Goal: Task Accomplishment & Management: Manage account settings

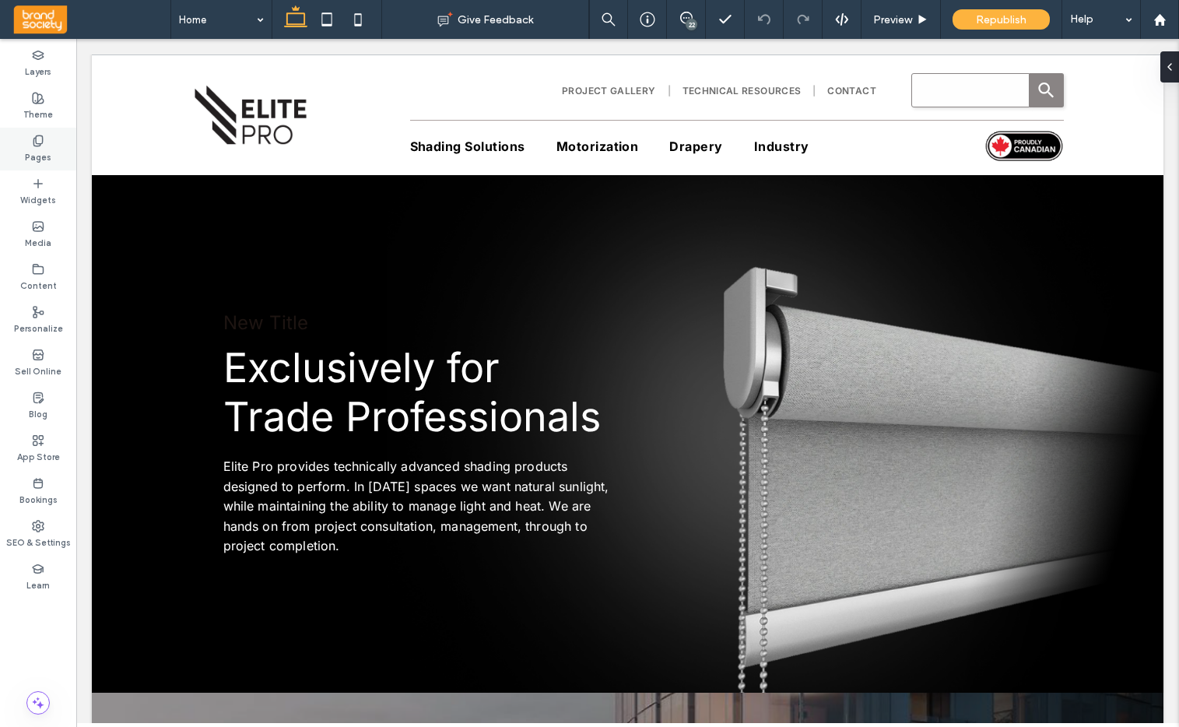
click at [38, 145] on use at bounding box center [37, 140] width 9 height 10
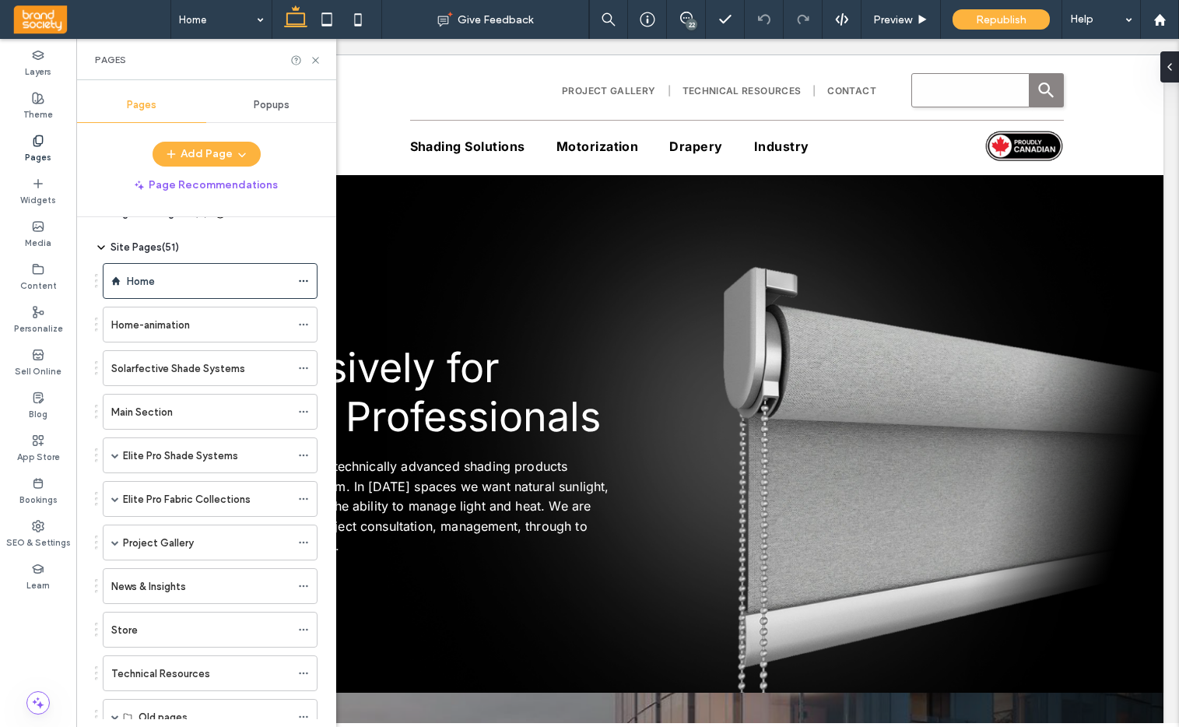
scroll to position [31, 0]
click at [903, 18] on span "Preview" at bounding box center [892, 19] width 39 height 13
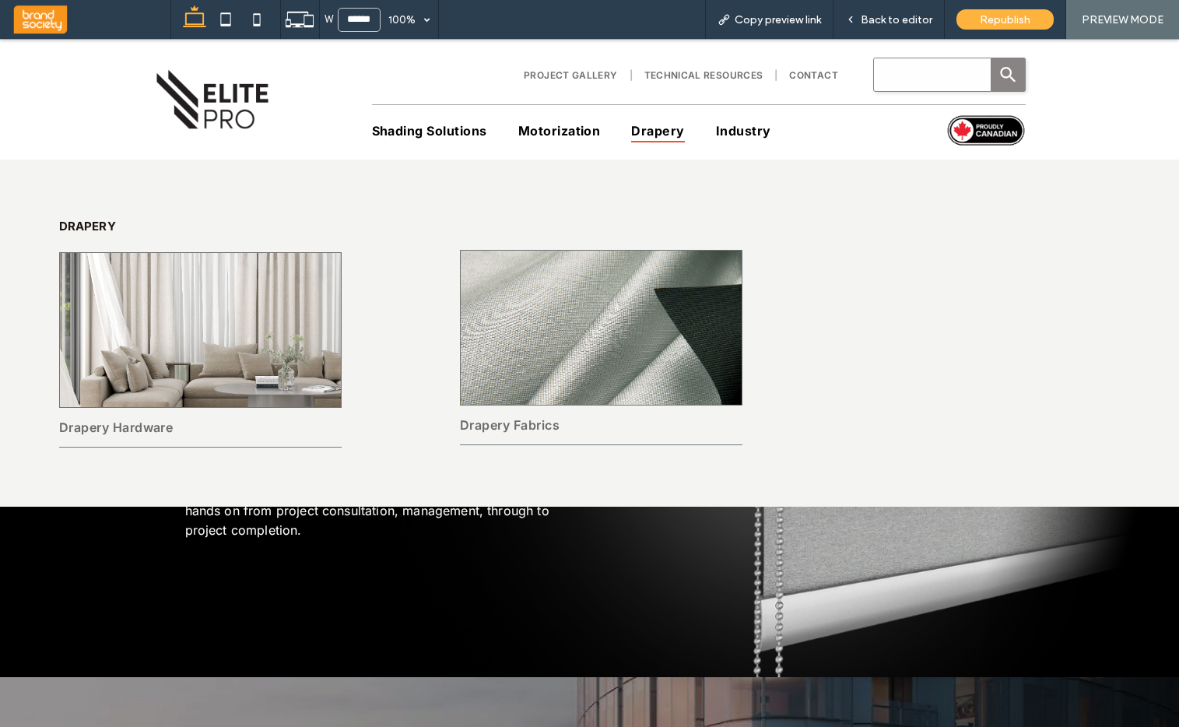
click at [651, 132] on span "Drapery" at bounding box center [657, 130] width 53 height 23
click at [184, 336] on img at bounding box center [200, 330] width 283 height 156
click at [526, 367] on img at bounding box center [601, 328] width 283 height 156
click at [656, 135] on span "Drapery" at bounding box center [657, 130] width 53 height 23
click at [653, 129] on span "Drapery" at bounding box center [657, 130] width 53 height 23
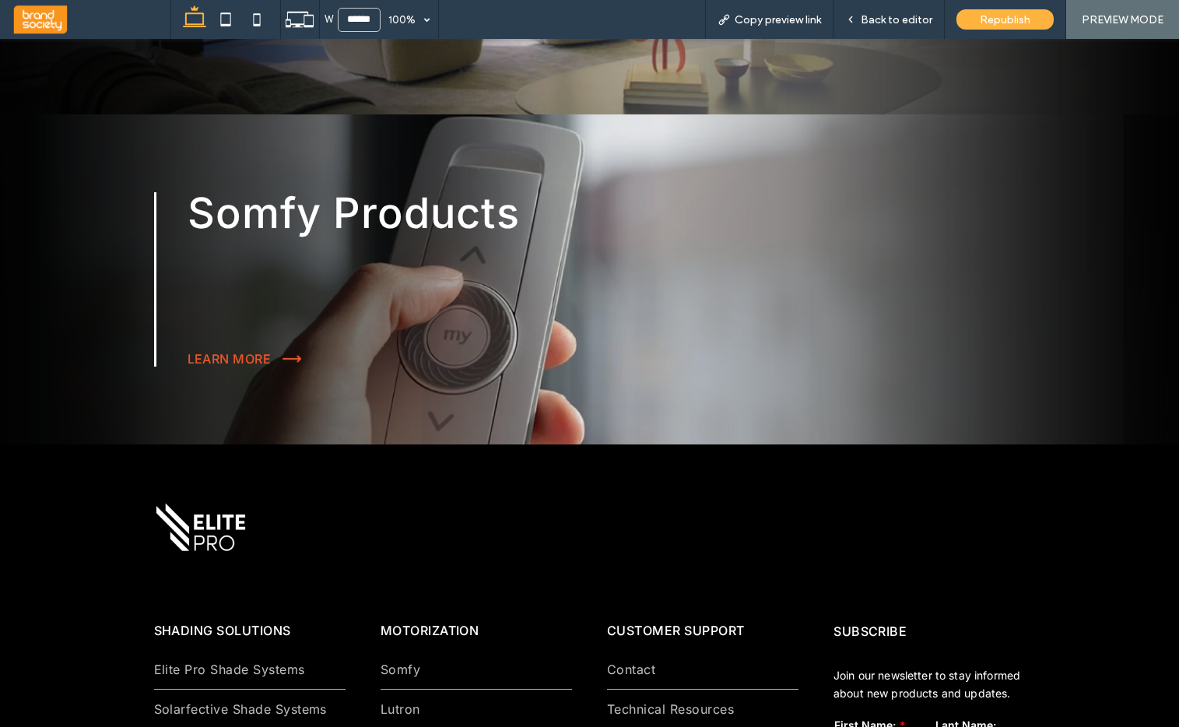
scroll to position [1516, 0]
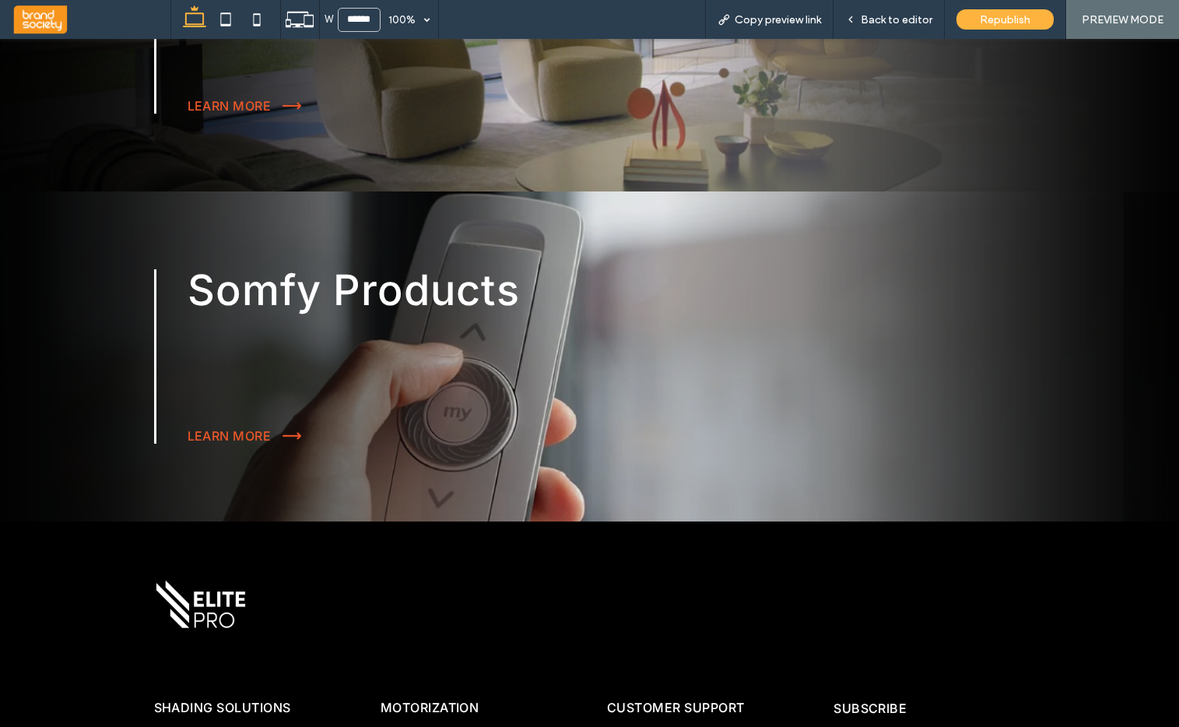
drag, startPoint x: 230, startPoint y: 439, endPoint x: 230, endPoint y: 479, distance: 39.7
click at [230, 439] on link "LEARN MORE" at bounding box center [230, 436] width 84 height 16
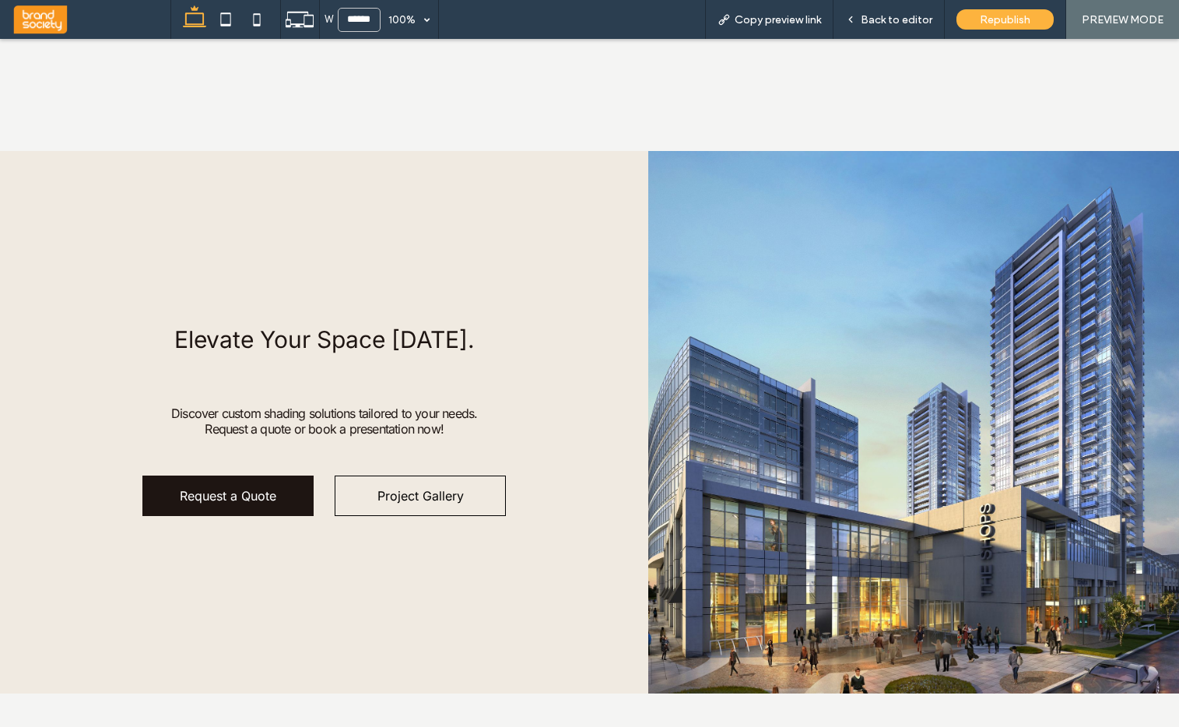
scroll to position [4044, 0]
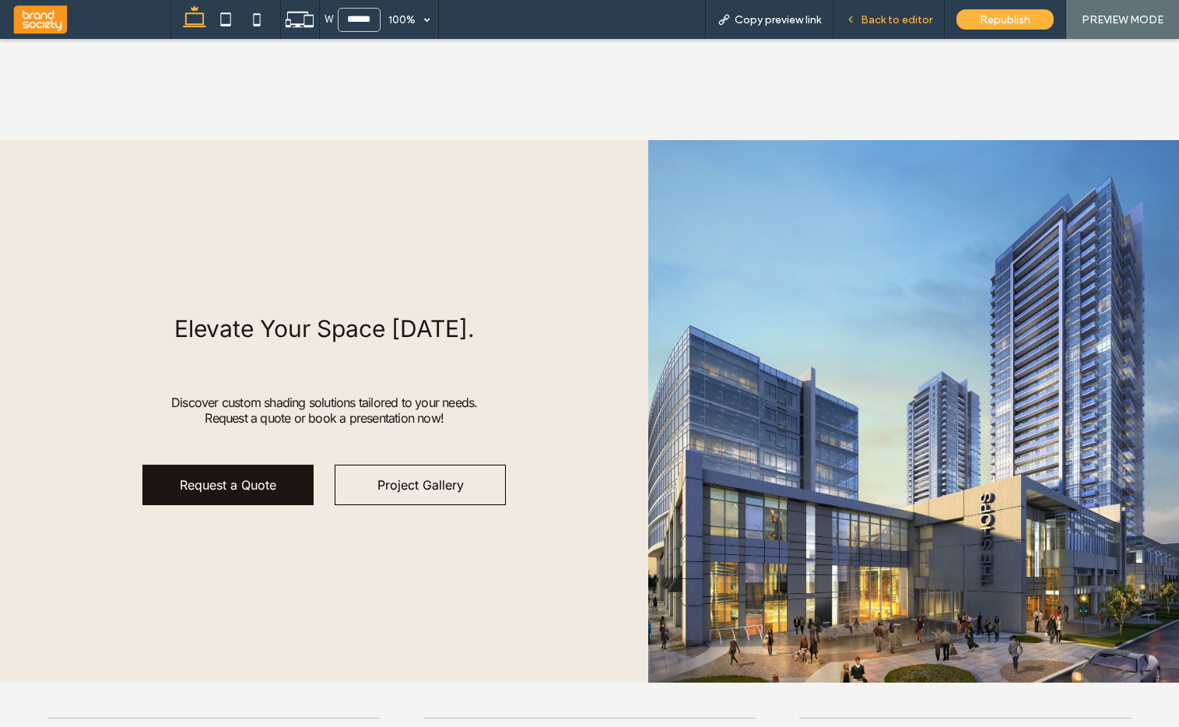
click at [898, 22] on span "Back to editor" at bounding box center [897, 19] width 72 height 13
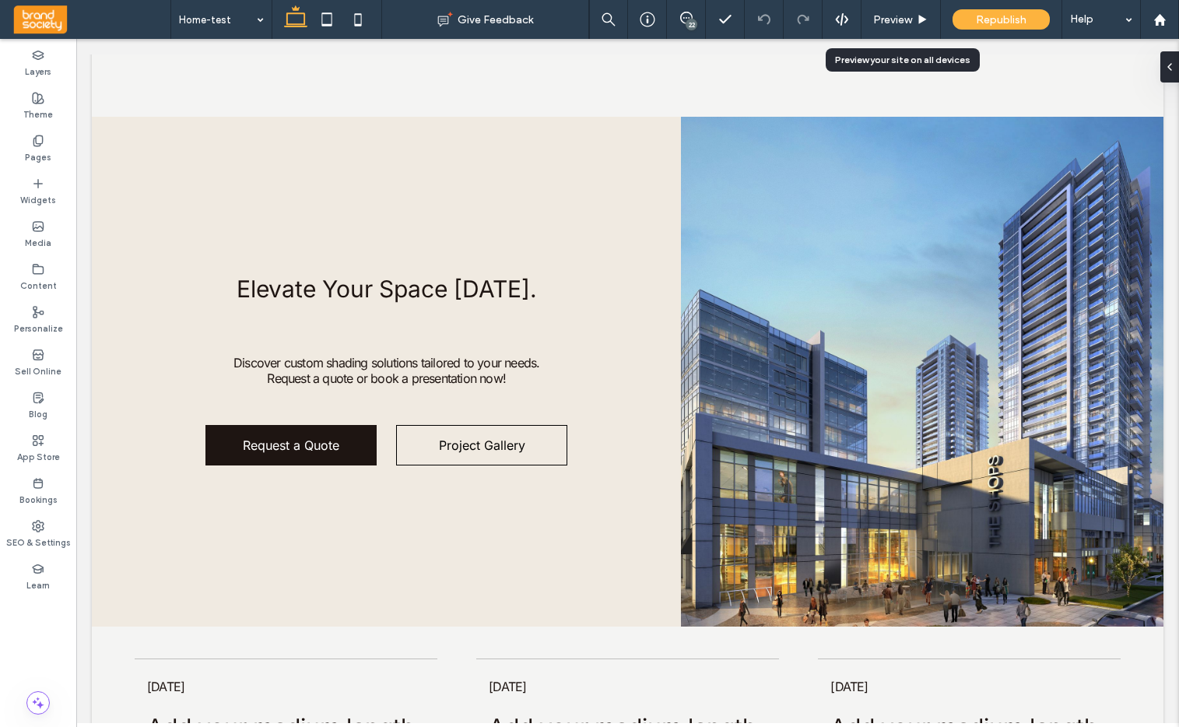
scroll to position [4119, 0]
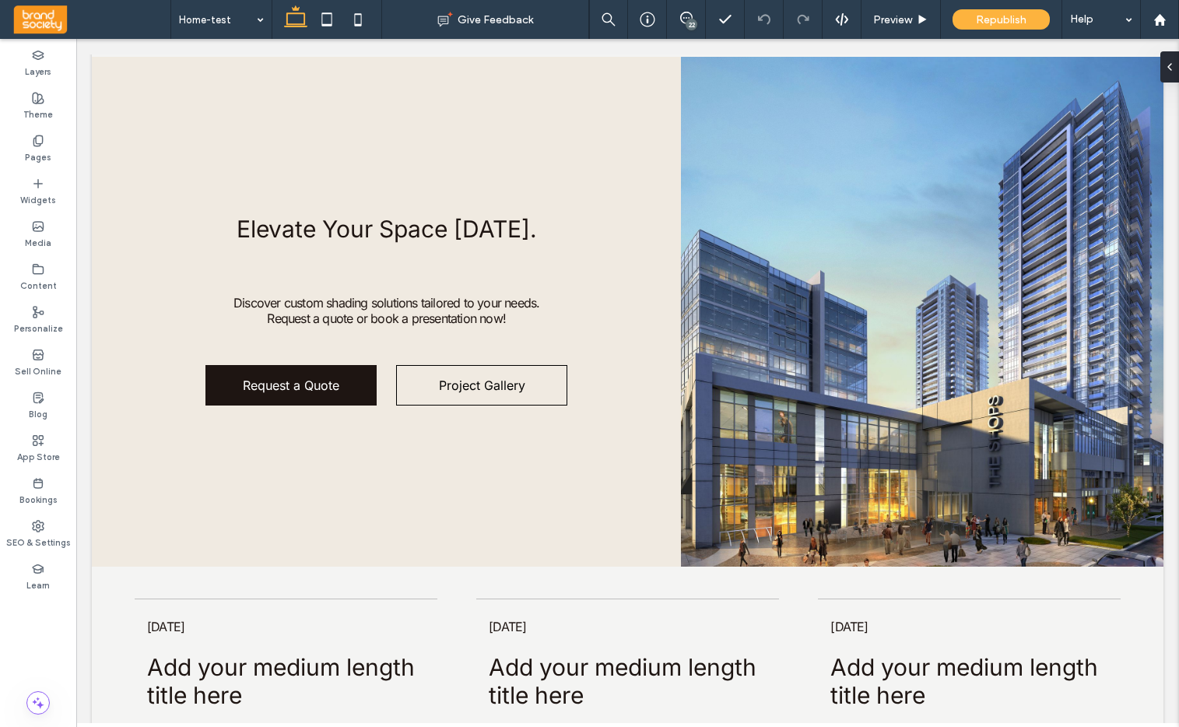
click at [692, 23] on div "22" at bounding box center [691, 25] width 12 height 12
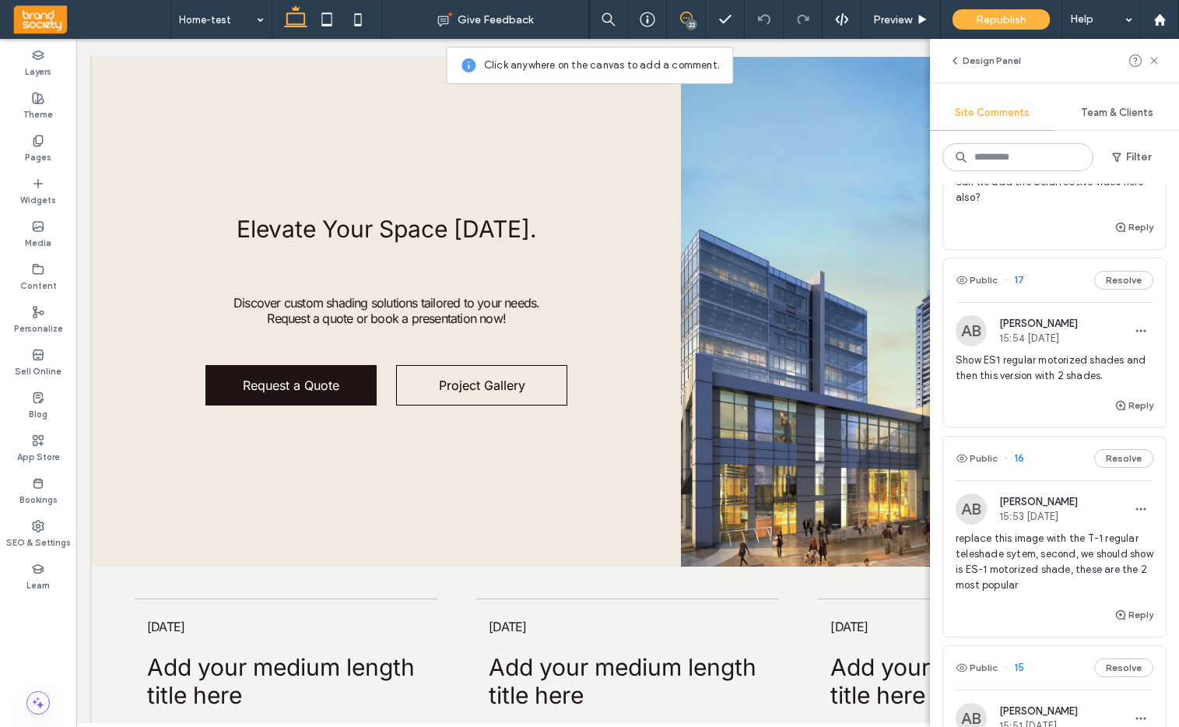
scroll to position [3550, 0]
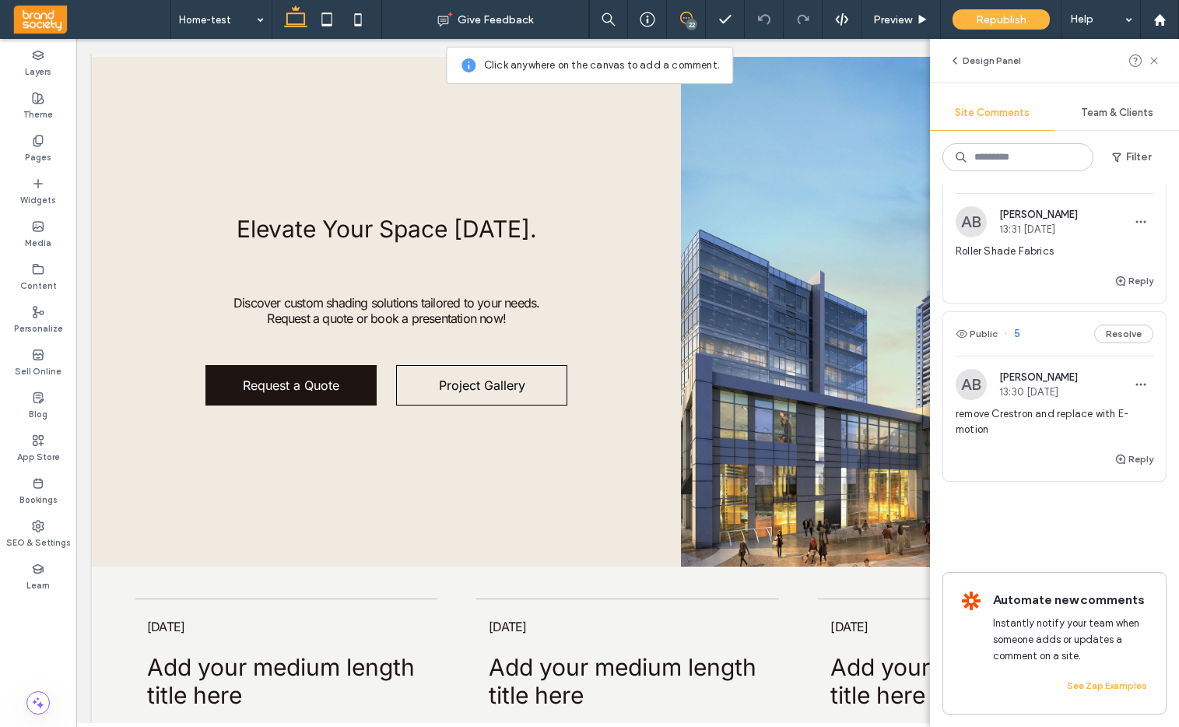
click at [1061, 406] on span "remove Crestron and replace with E-motion" at bounding box center [1054, 421] width 198 height 31
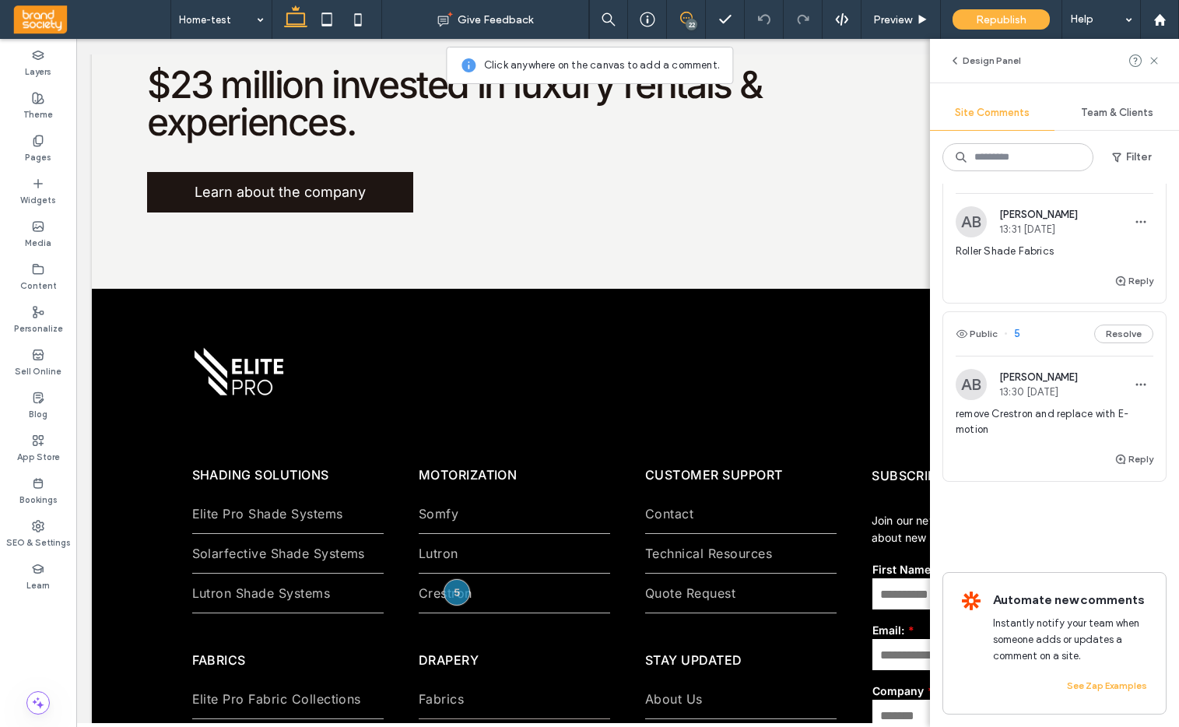
scroll to position [5172, 0]
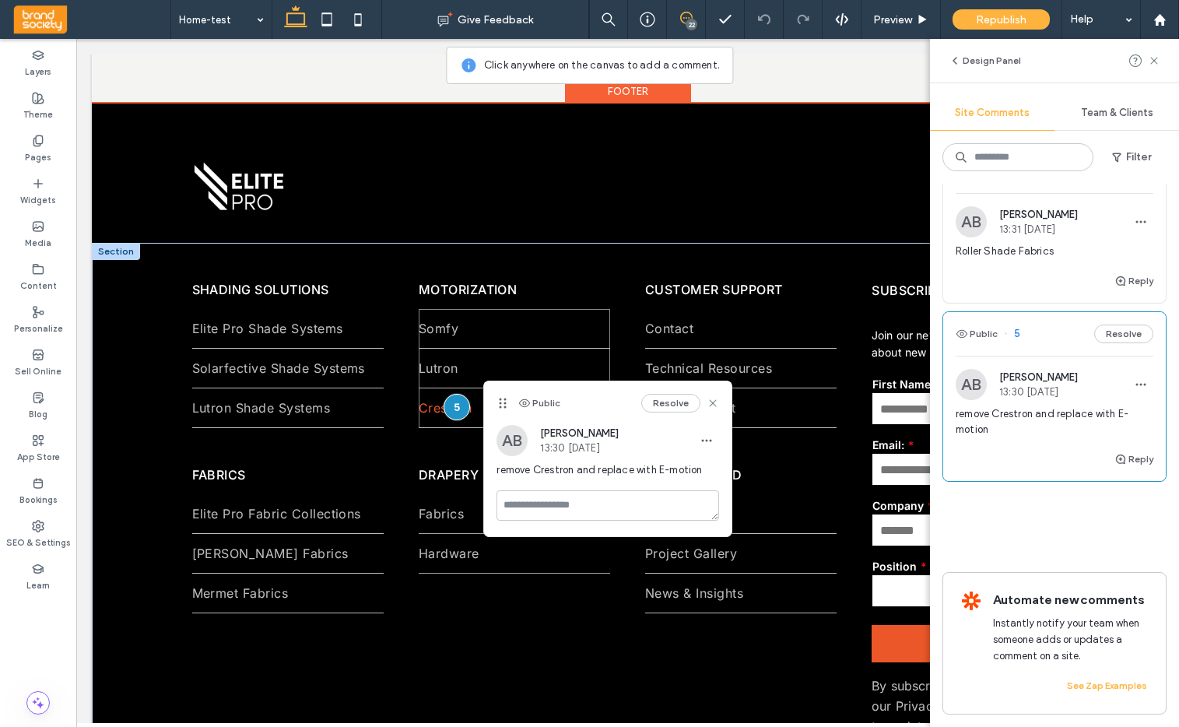
click at [430, 415] on span "Crestron" at bounding box center [446, 408] width 54 height 16
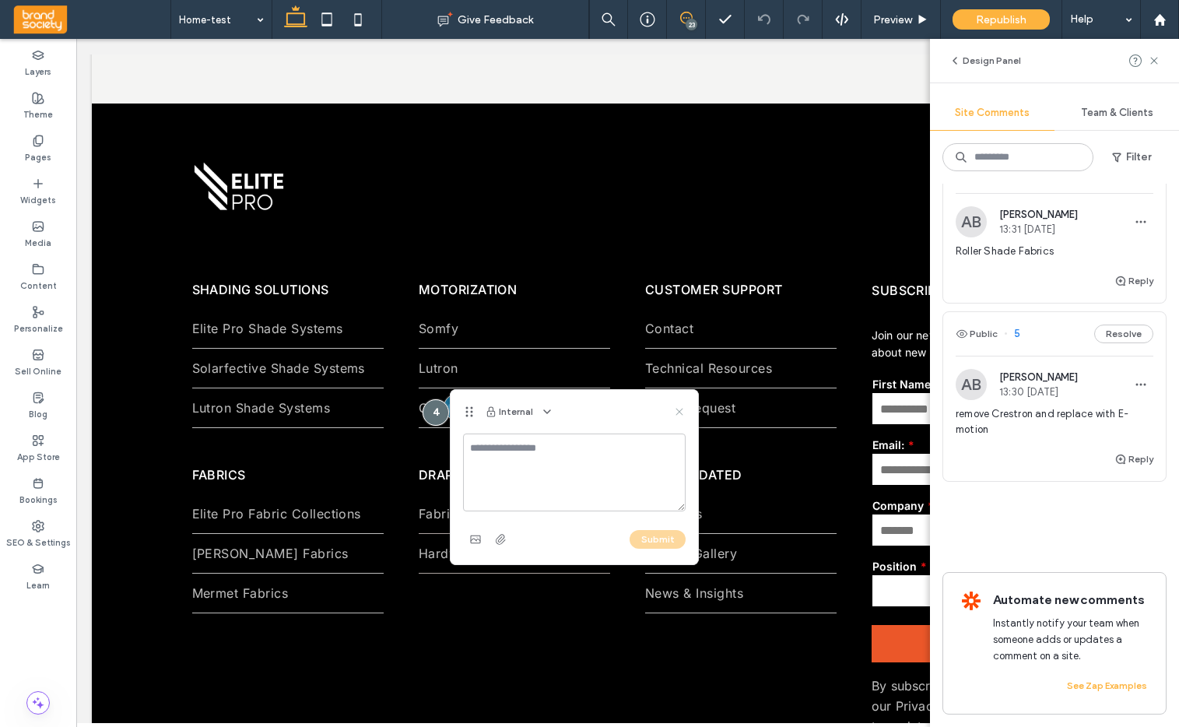
click at [680, 411] on use at bounding box center [678, 411] width 7 height 7
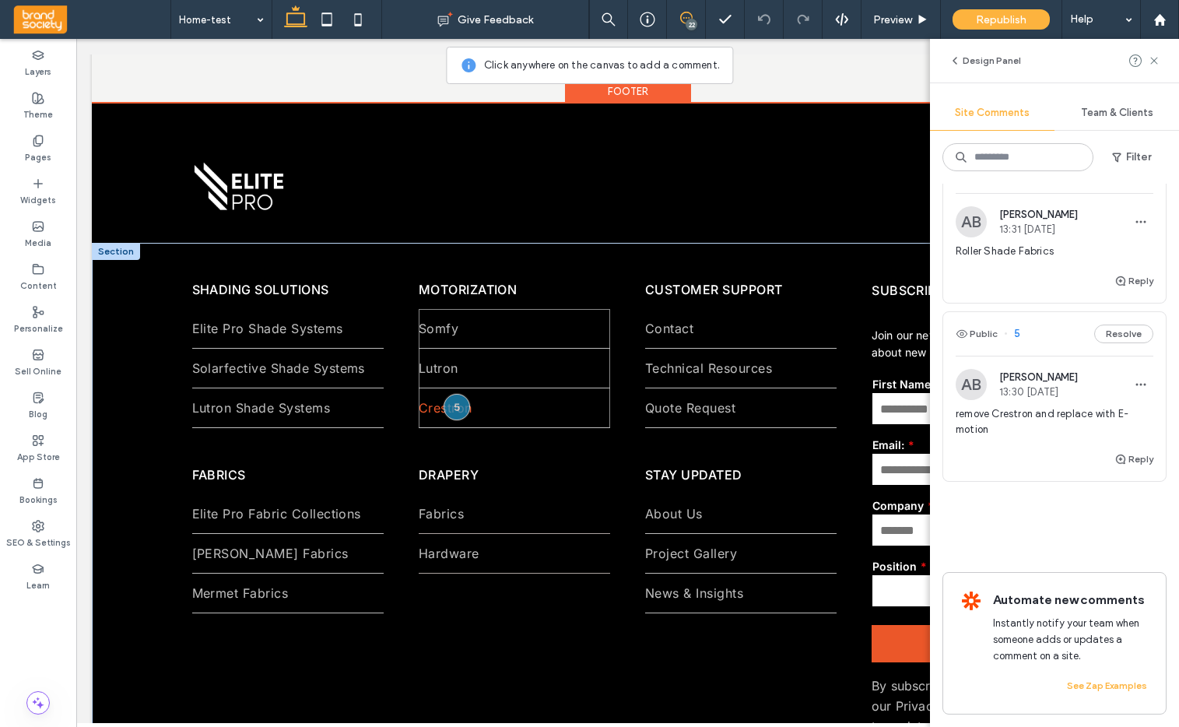
click at [489, 427] on link "Crestron" at bounding box center [514, 407] width 191 height 39
click at [489, 428] on nav "Somfy Lutron Crestron" at bounding box center [514, 368] width 191 height 119
click at [738, 387] on link "Technical Resources" at bounding box center [740, 368] width 191 height 39
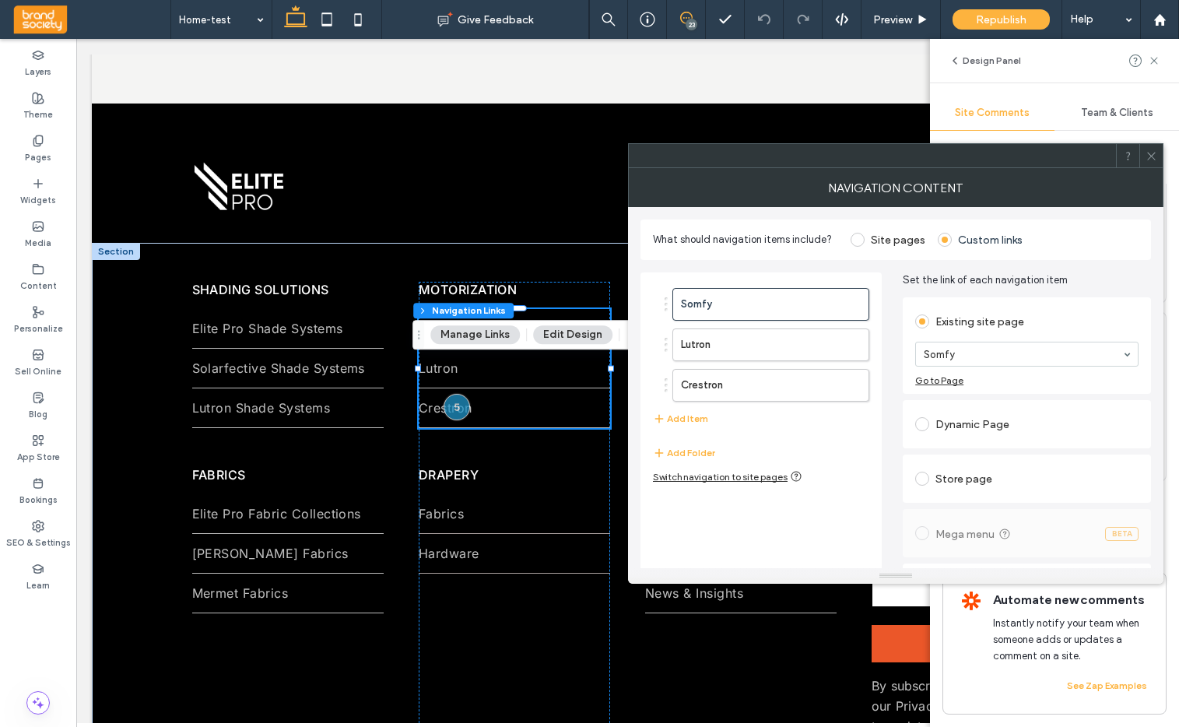
type input "*"
type input "***"
type input "****"
click at [734, 382] on label "Crestron" at bounding box center [746, 385] width 130 height 31
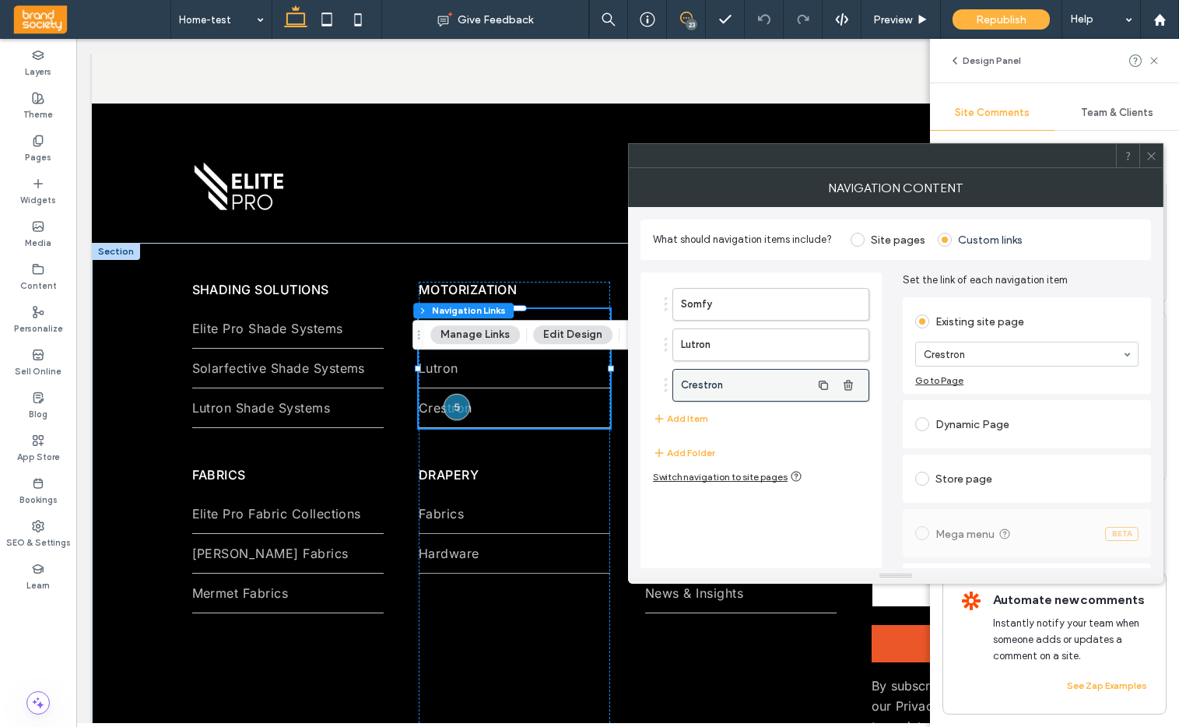
click at [728, 385] on label "Crestron" at bounding box center [746, 385] width 130 height 31
click at [826, 386] on icon "button" at bounding box center [823, 385] width 12 height 12
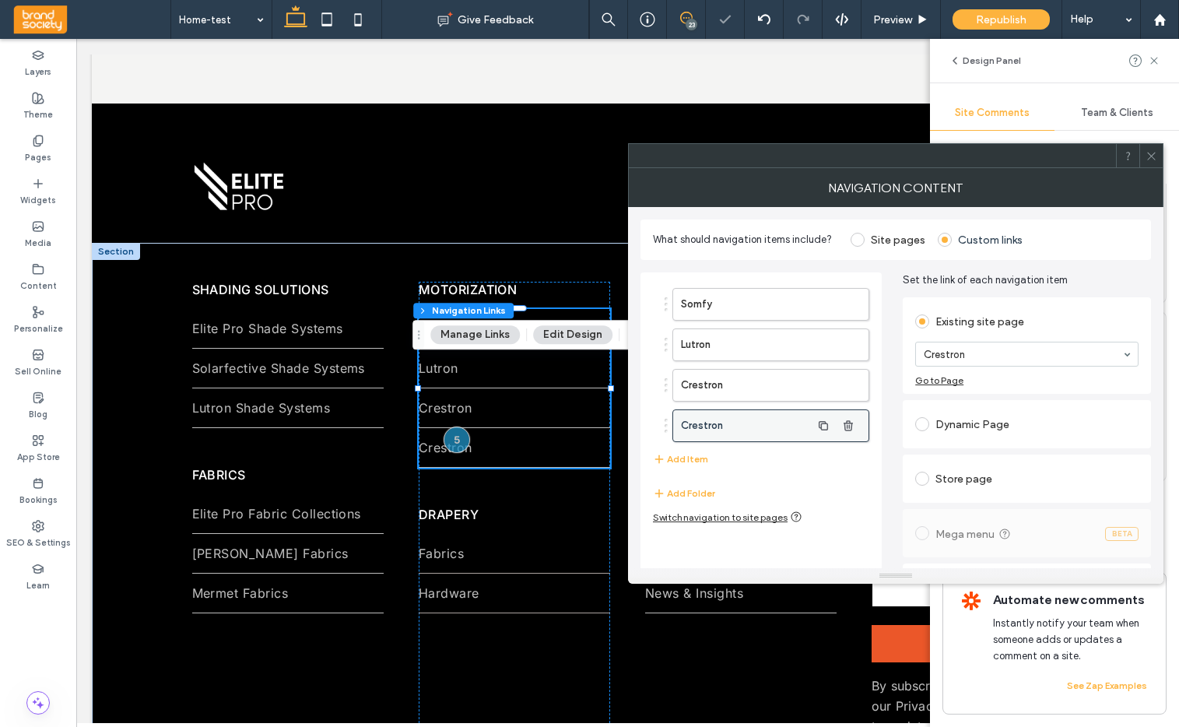
click at [738, 426] on label "Crestron" at bounding box center [746, 425] width 130 height 31
click at [852, 424] on icon "button" at bounding box center [848, 425] width 12 height 12
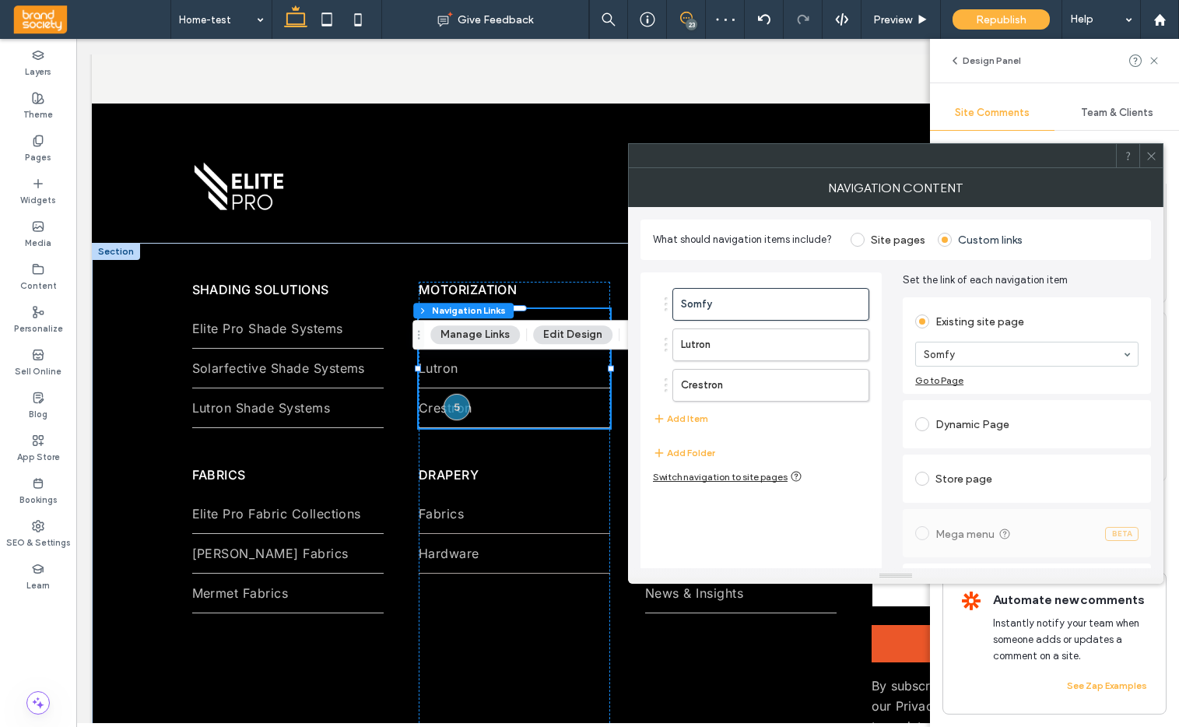
click at [666, 384] on div at bounding box center [665, 385] width 3 height 3
click at [1126, 359] on div "Home Home-animation Solarfective Shade Systems Main Section Elite Pro Shade Sys…" at bounding box center [1026, 354] width 223 height 25
click at [985, 163] on div at bounding box center [872, 155] width 487 height 23
click at [703, 381] on label "Crestron" at bounding box center [746, 385] width 130 height 31
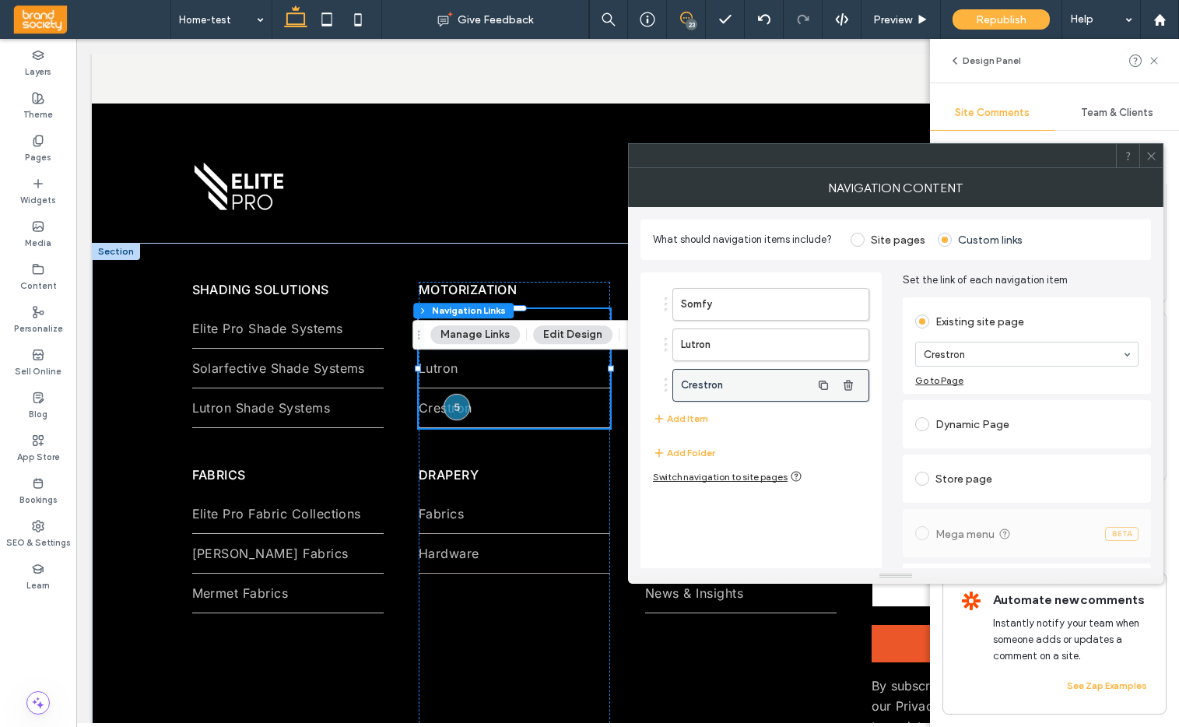
click at [703, 381] on label "Crestron" at bounding box center [746, 385] width 130 height 31
click at [1153, 154] on icon at bounding box center [1151, 156] width 12 height 12
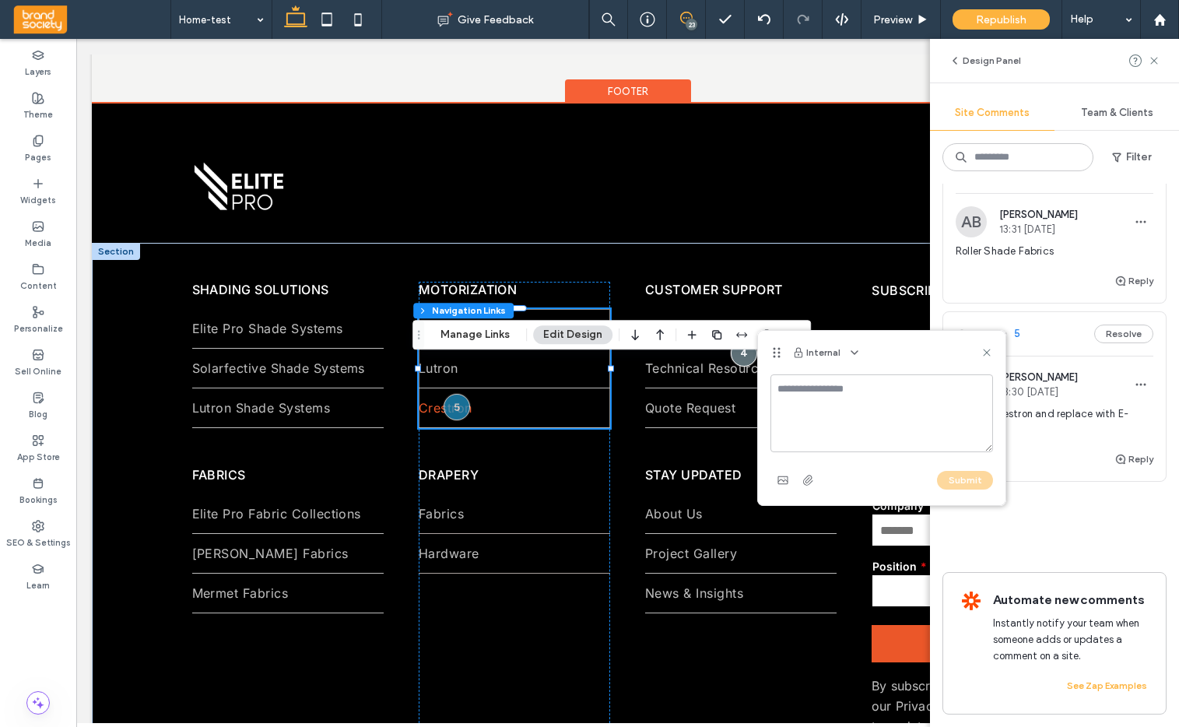
click at [493, 427] on link "Crestron" at bounding box center [514, 407] width 191 height 39
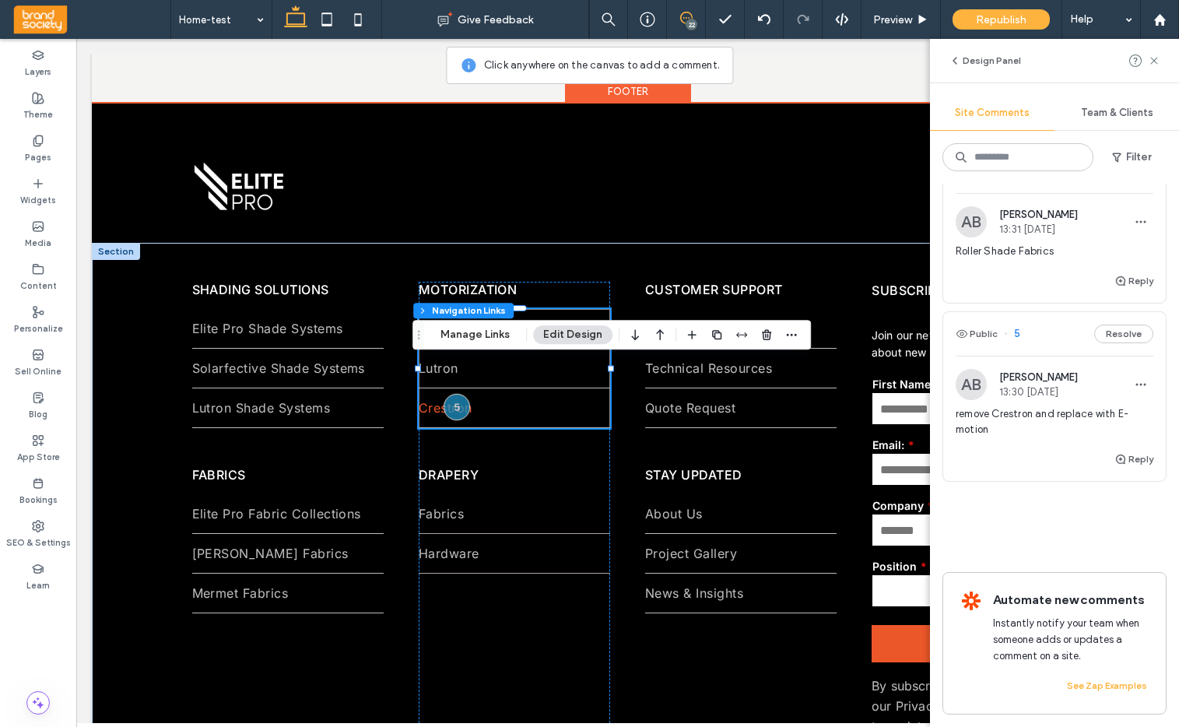
click at [424, 415] on span "Crestron" at bounding box center [446, 408] width 54 height 16
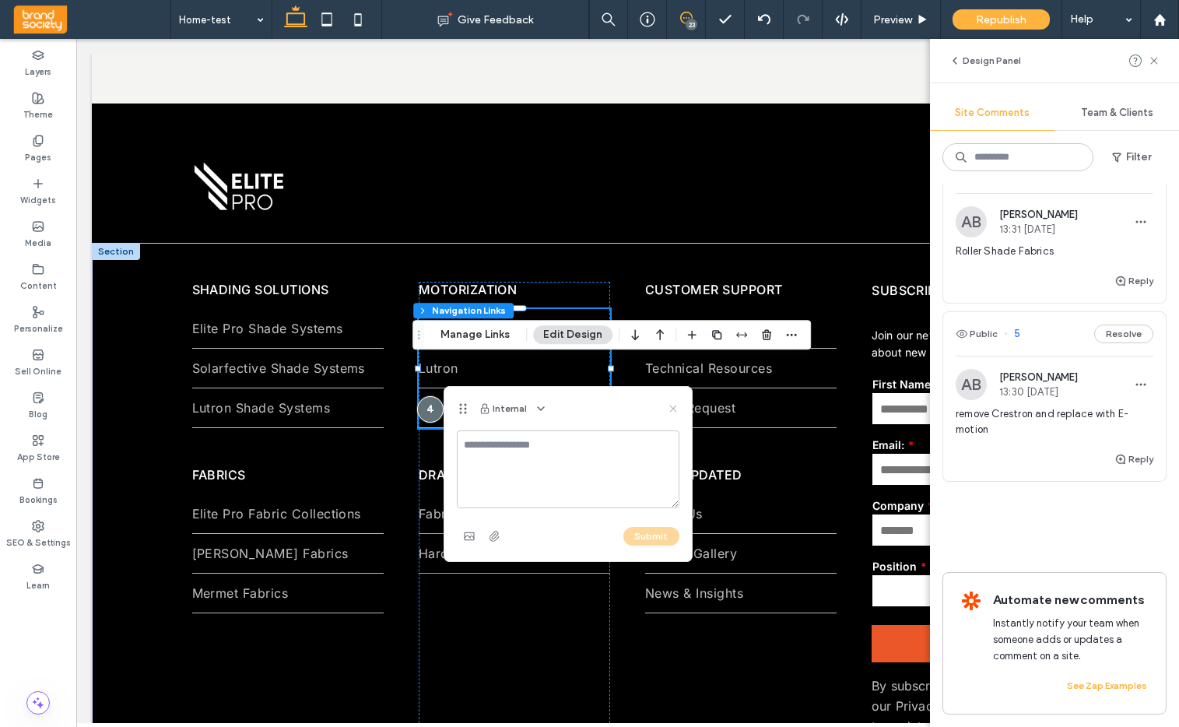
click at [675, 406] on use at bounding box center [672, 408] width 7 height 7
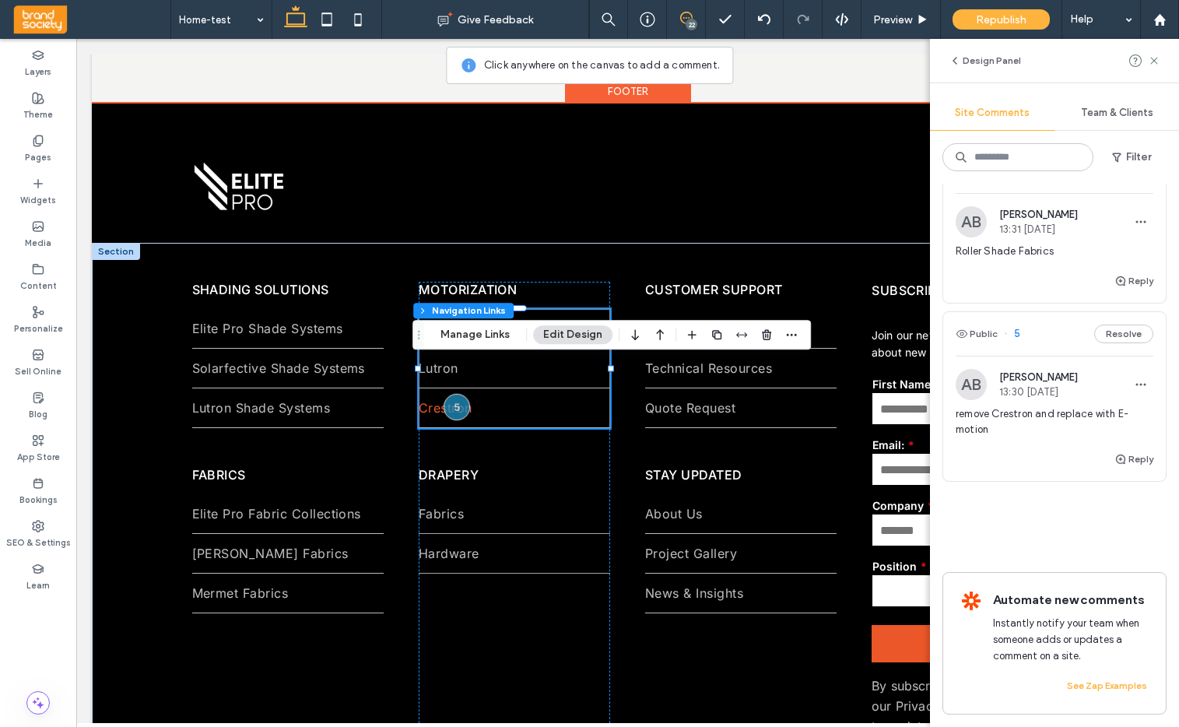
click at [526, 427] on link "Crestron" at bounding box center [514, 407] width 191 height 39
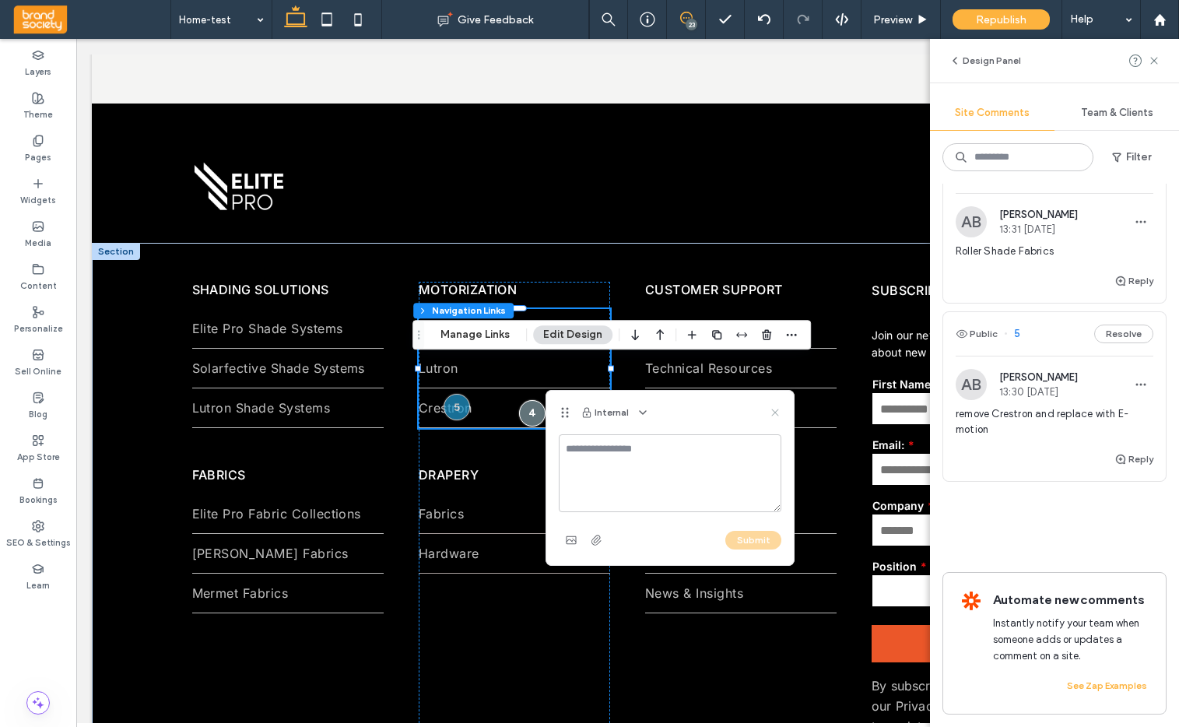
click at [774, 411] on use at bounding box center [774, 411] width 7 height 7
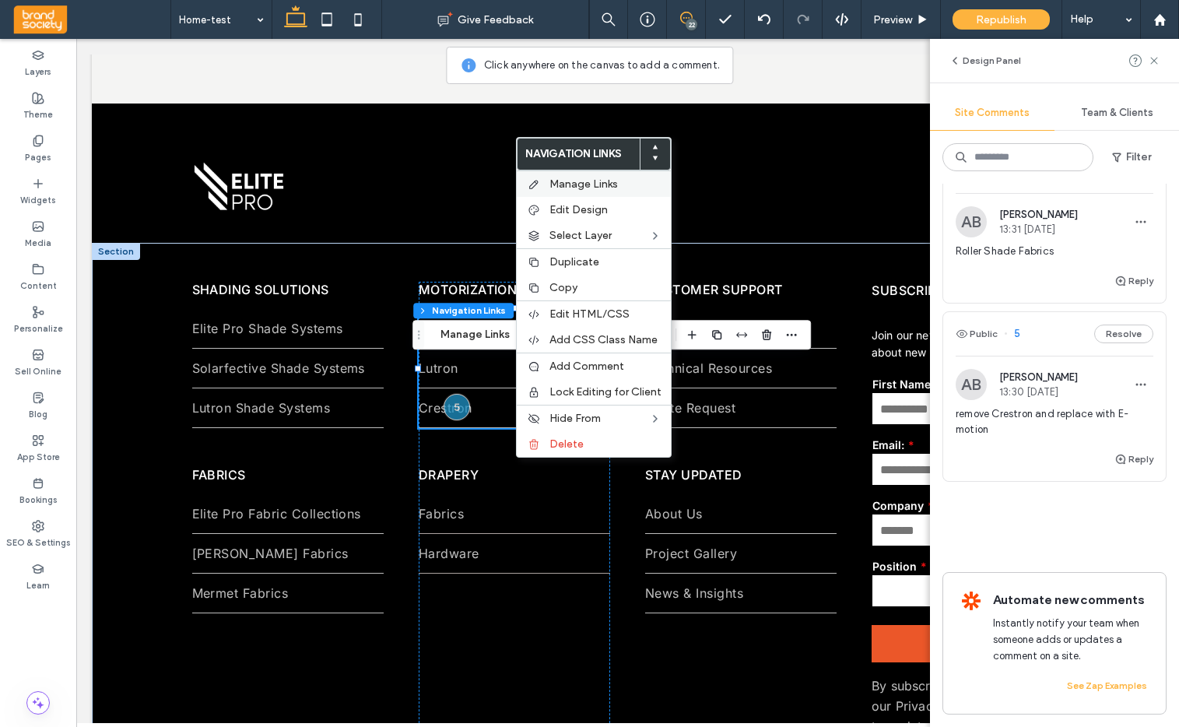
click at [584, 179] on span "Manage Links" at bounding box center [583, 183] width 68 height 13
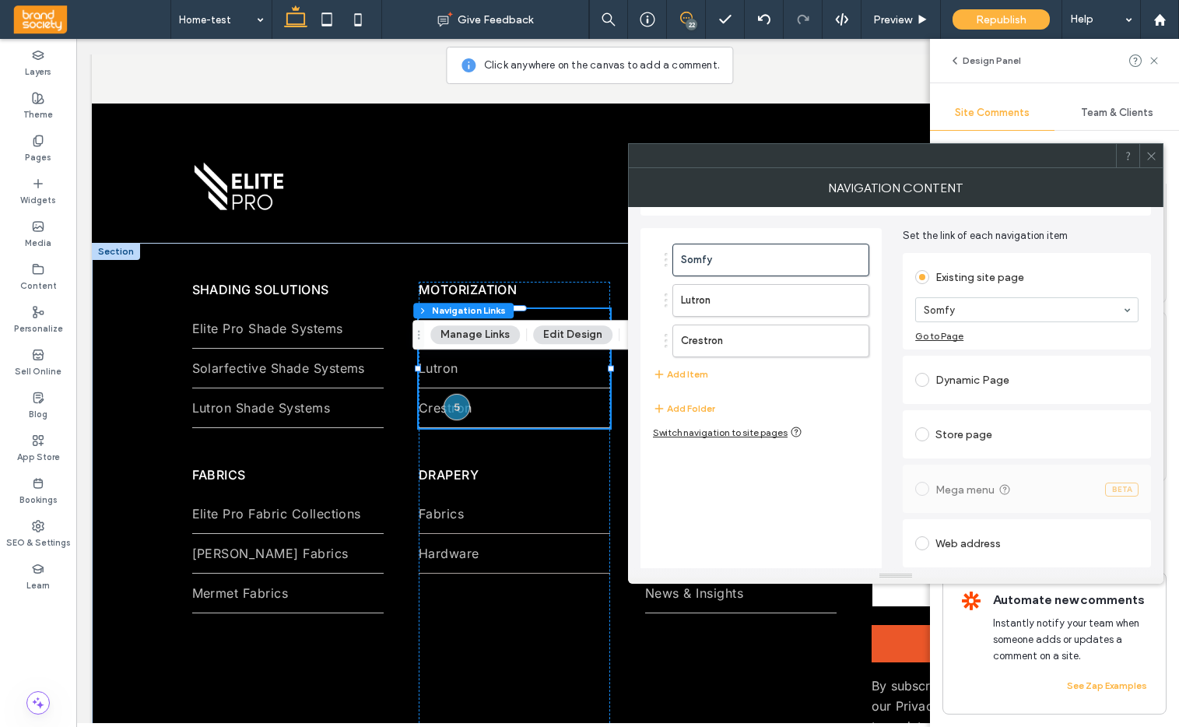
scroll to position [0, 0]
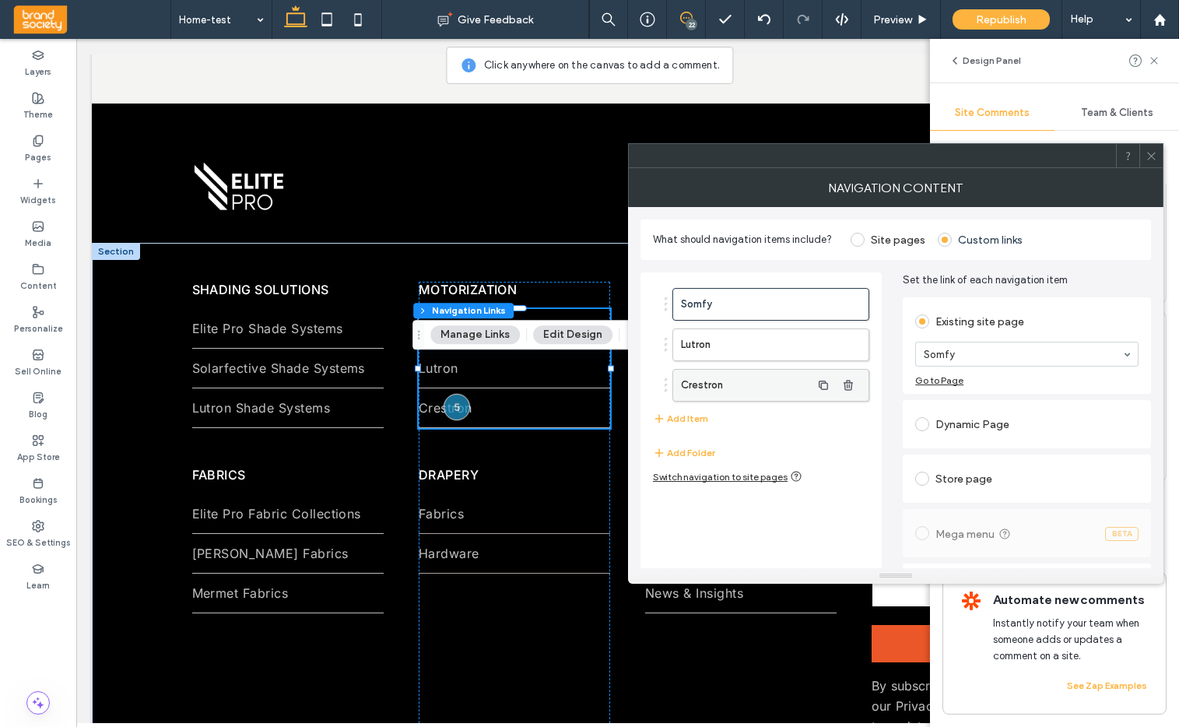
click at [705, 381] on label "Crestron" at bounding box center [746, 385] width 130 height 31
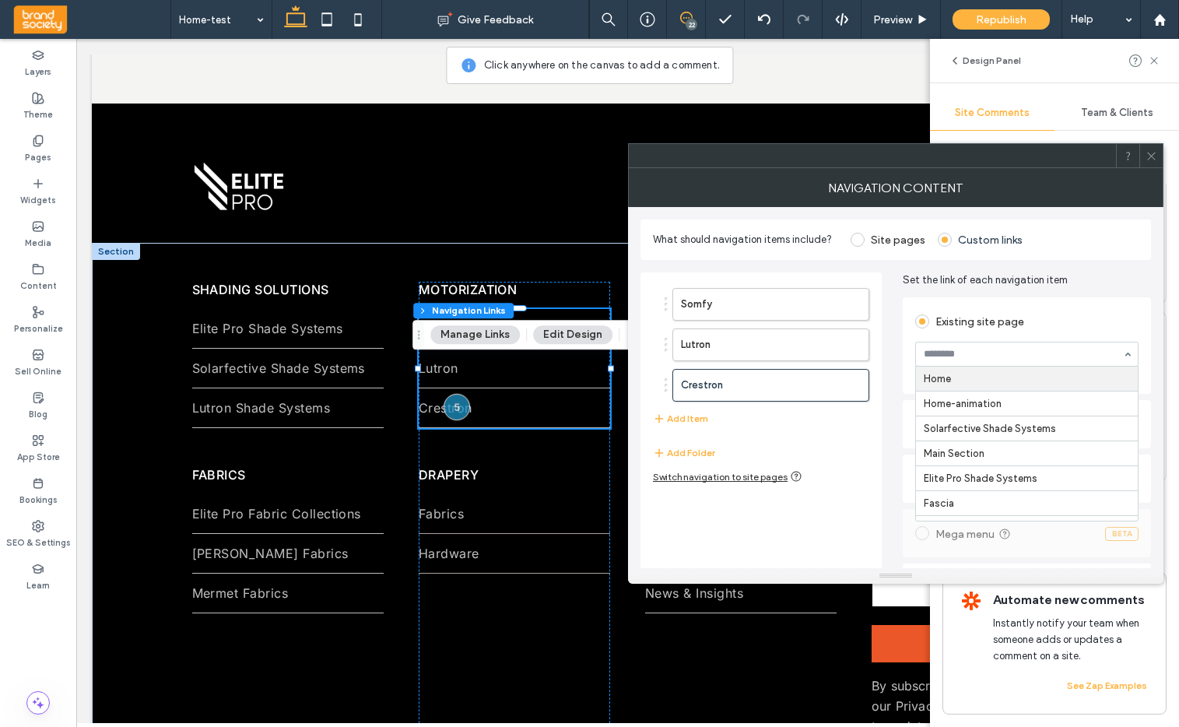
click at [1149, 156] on icon at bounding box center [1151, 156] width 12 height 12
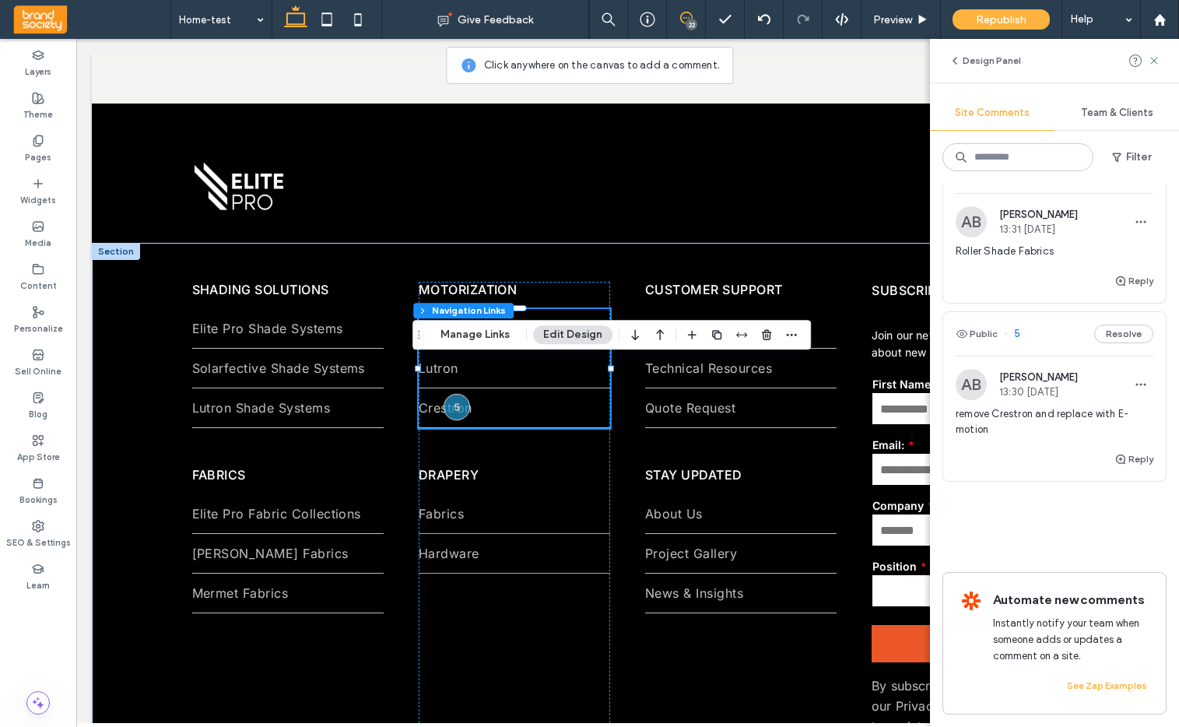
click at [586, 333] on button "Edit Design" at bounding box center [572, 334] width 79 height 19
click at [464, 335] on button "Manage Links" at bounding box center [474, 334] width 89 height 19
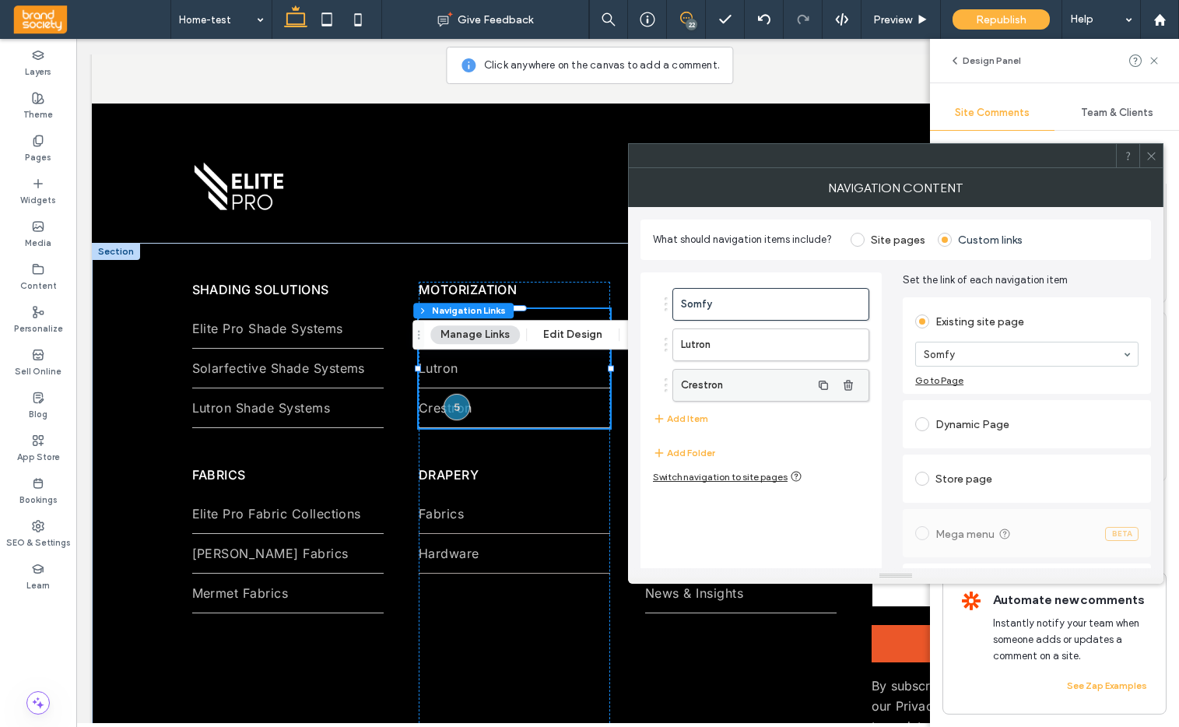
click at [706, 384] on label "Crestron" at bounding box center [746, 385] width 130 height 31
drag, startPoint x: 846, startPoint y: 241, endPoint x: 854, endPoint y: 240, distance: 8.6
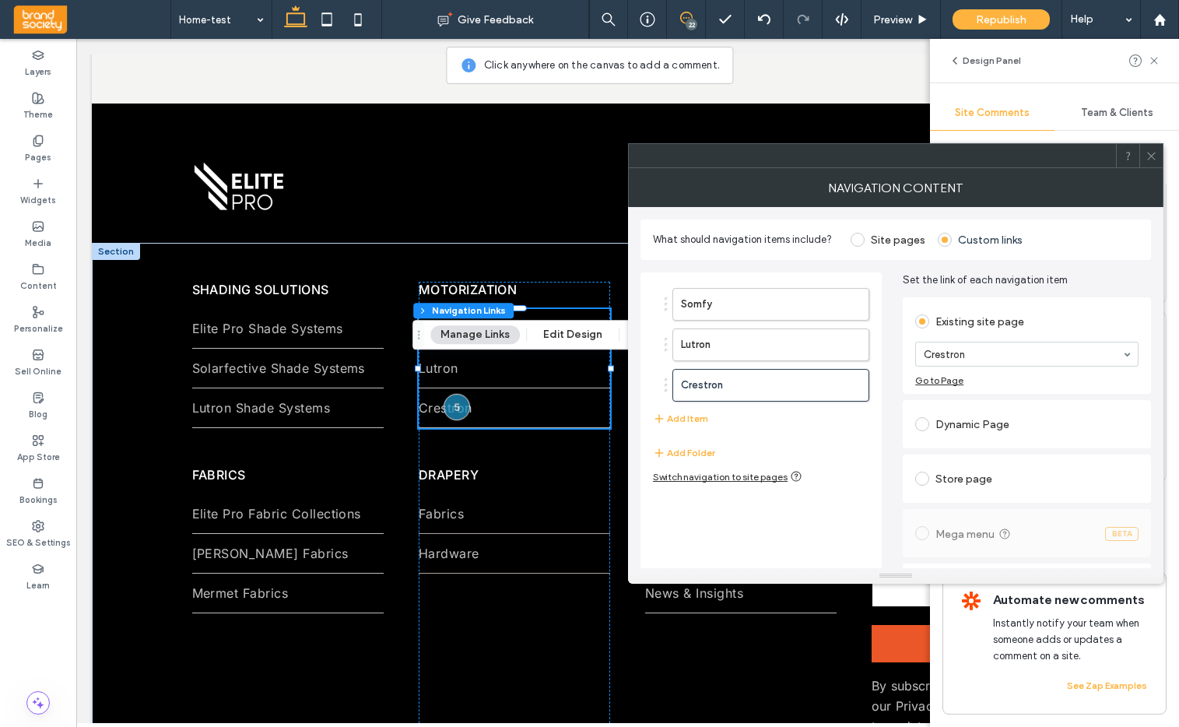
click at [854, 240] on div "What should navigation items include? Site pages Custom links" at bounding box center [895, 239] width 510 height 40
click at [854, 240] on span at bounding box center [857, 240] width 14 height 14
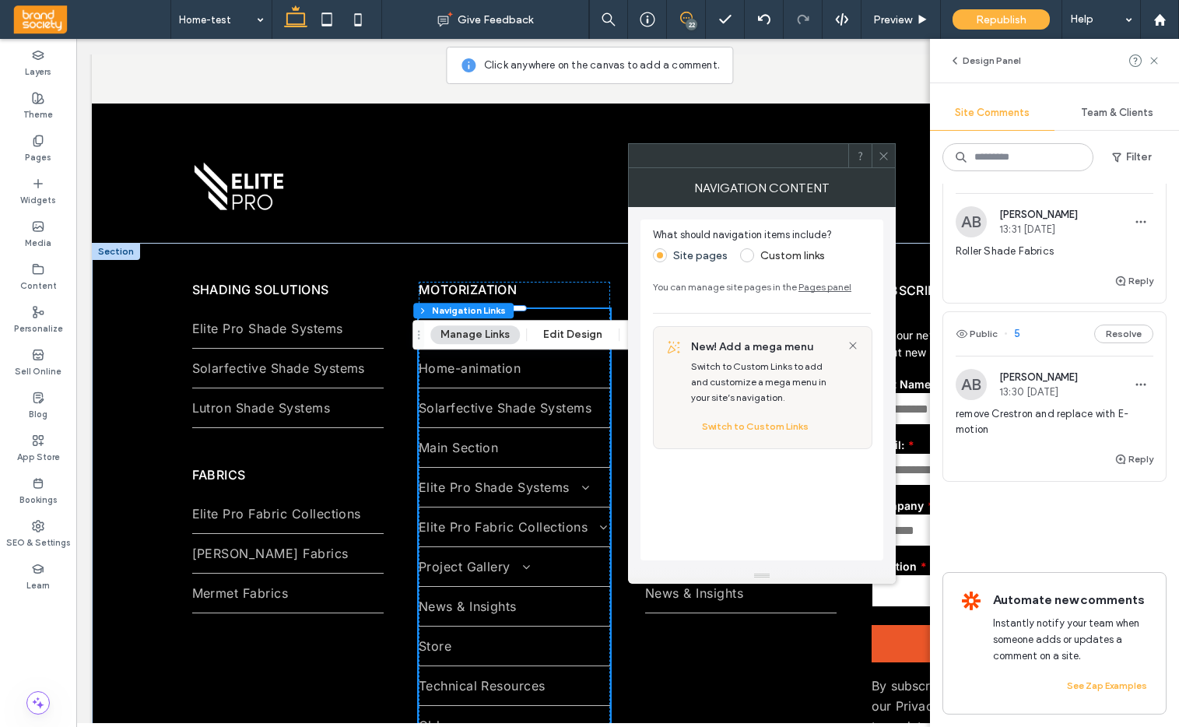
click at [883, 154] on icon at bounding box center [884, 156] width 12 height 12
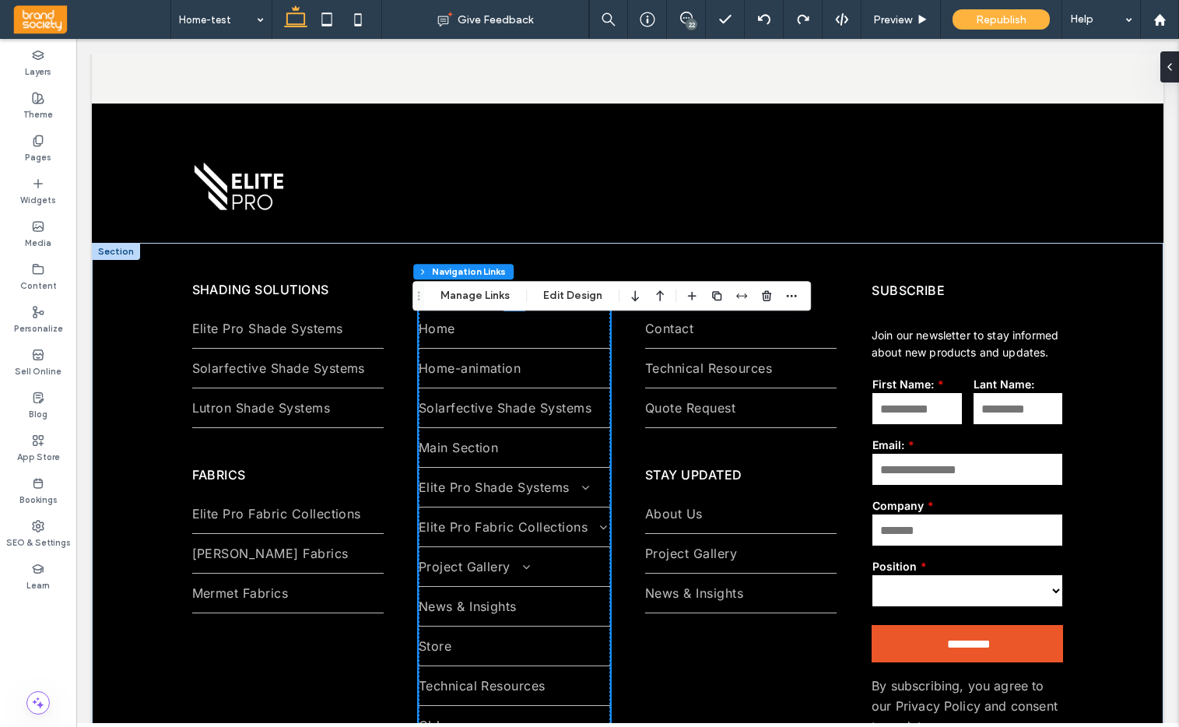
type input "*"
type input "***"
type input "****"
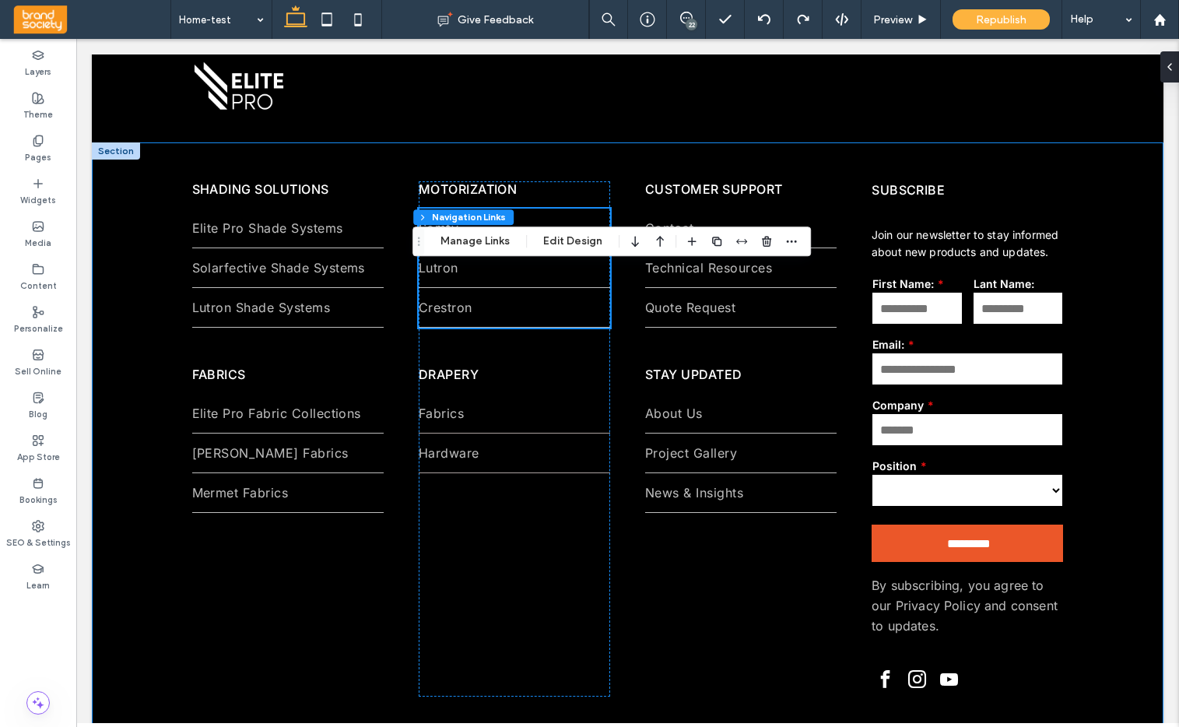
scroll to position [5265, 0]
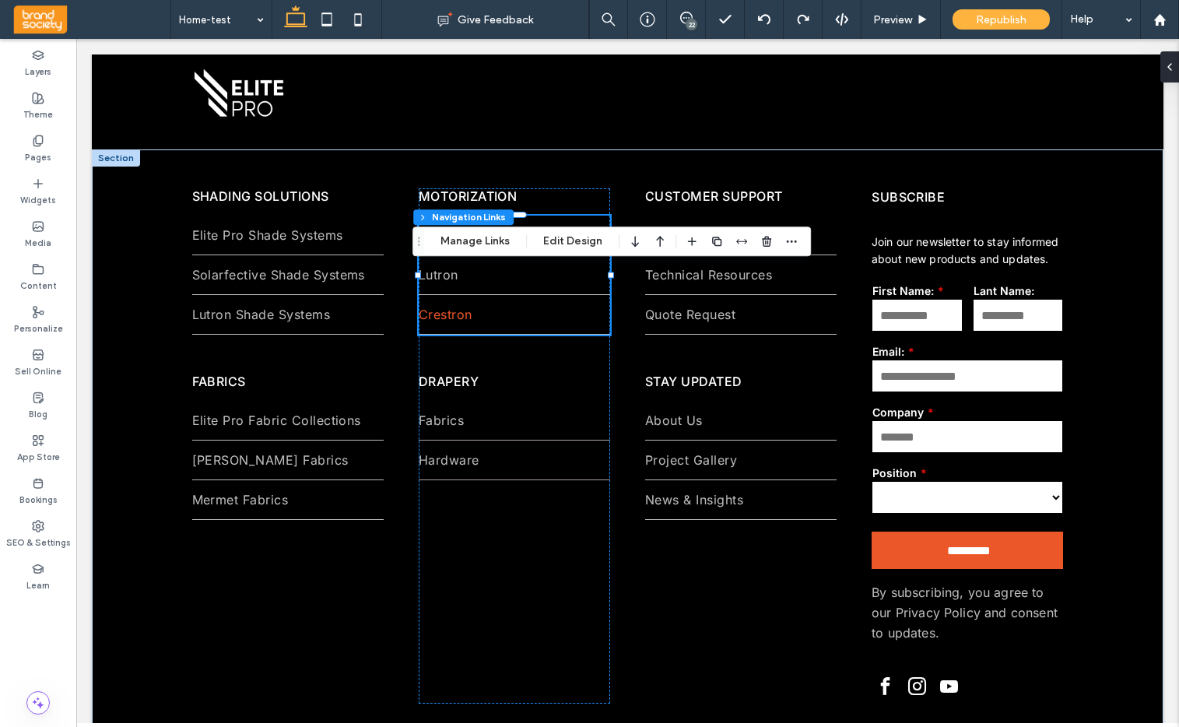
click at [444, 322] on span "Crestron" at bounding box center [446, 315] width 54 height 16
click at [440, 322] on span "Crestron" at bounding box center [446, 315] width 54 height 16
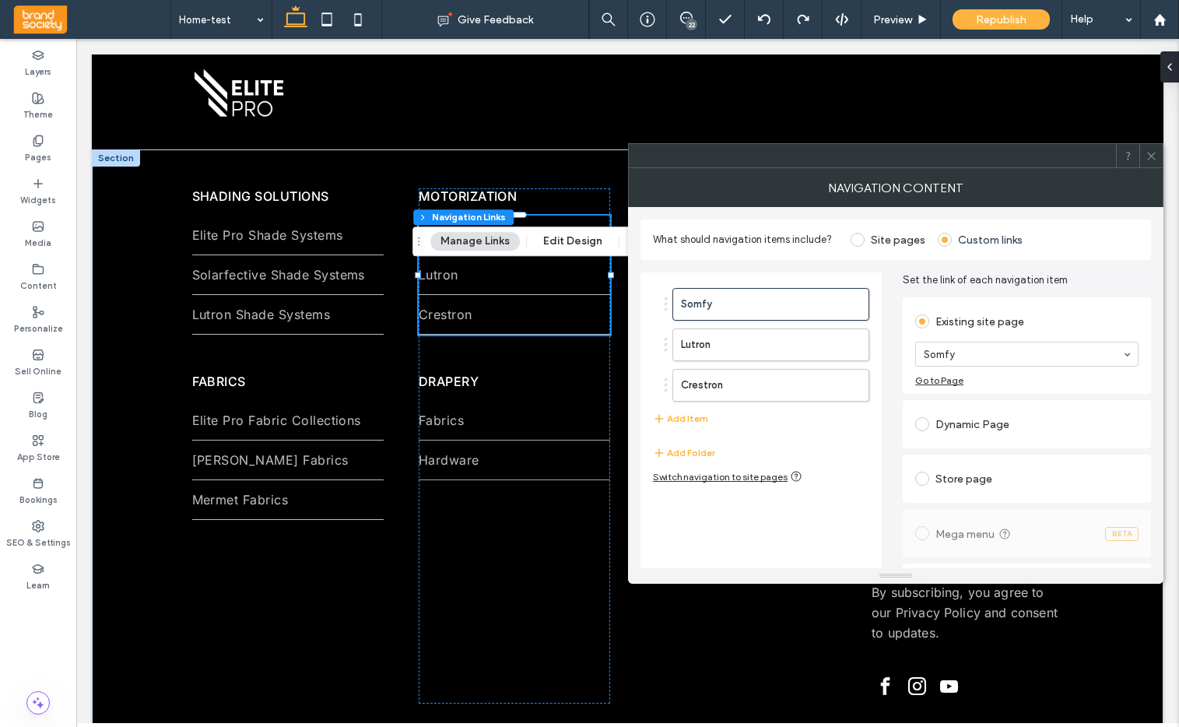
click at [663, 384] on ol "Somfy Lutron Crestron" at bounding box center [761, 345] width 216 height 114
click at [665, 385] on div at bounding box center [665, 385] width 3 height 3
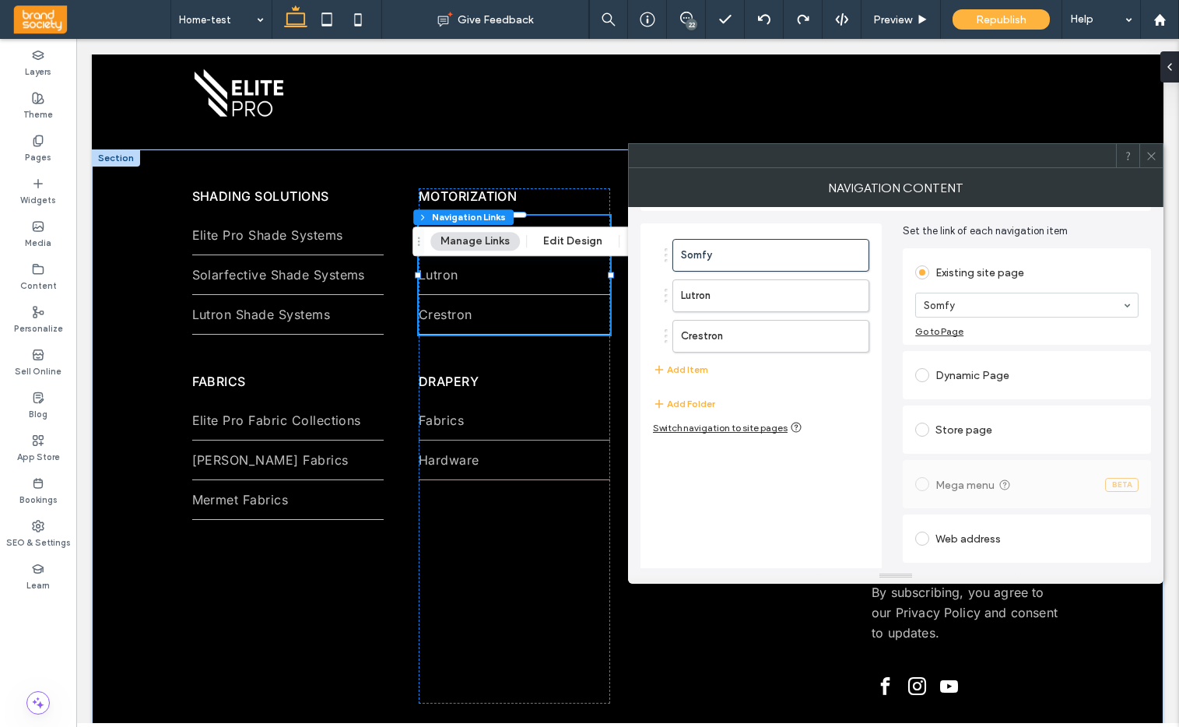
scroll to position [0, 0]
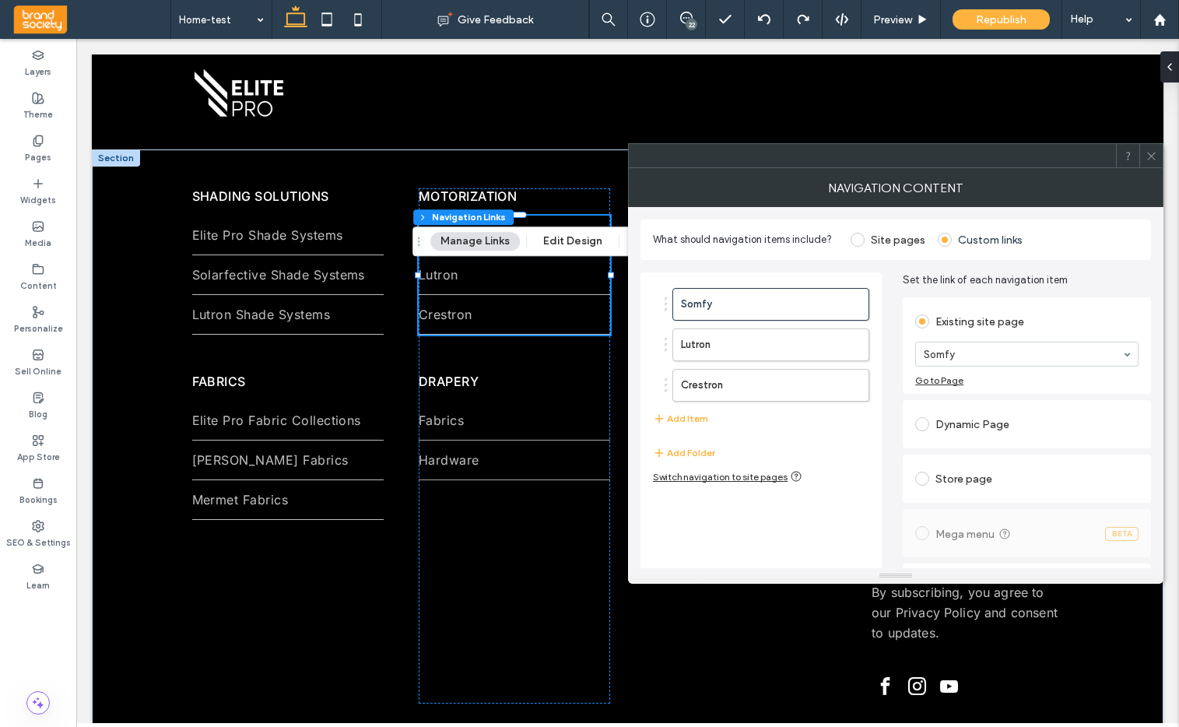
click at [857, 237] on span at bounding box center [857, 240] width 14 height 14
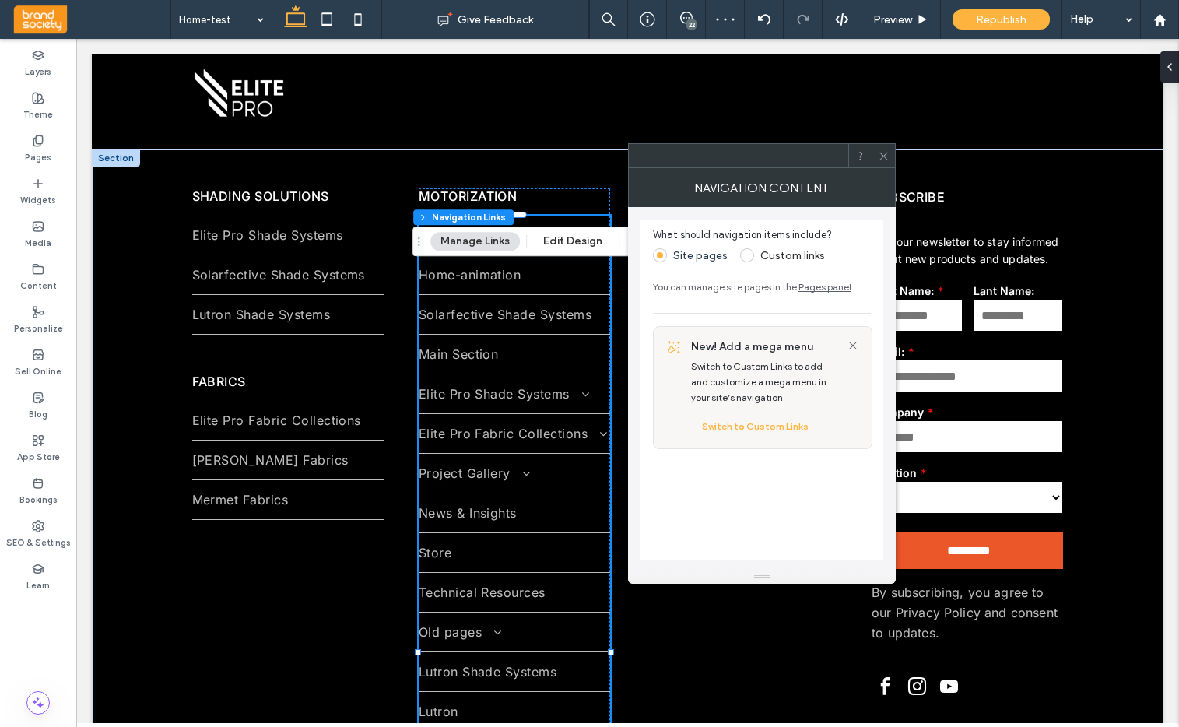
click at [885, 153] on use at bounding box center [883, 156] width 8 height 8
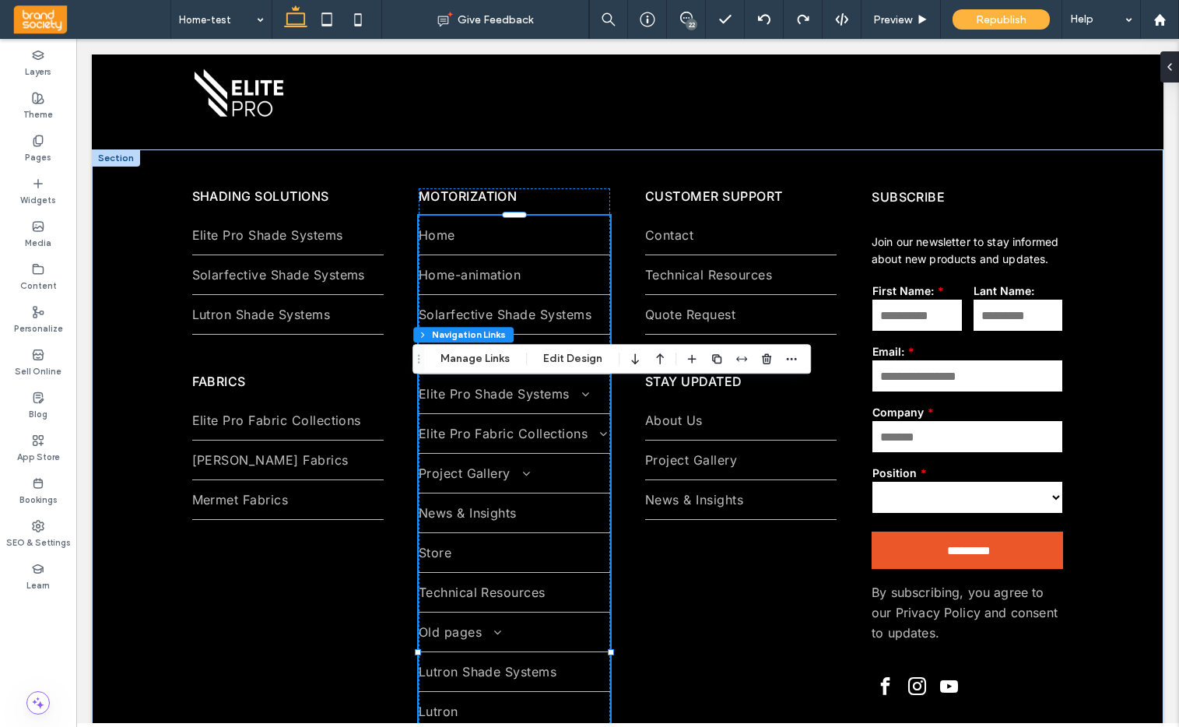
type input "*"
type input "***"
type input "****"
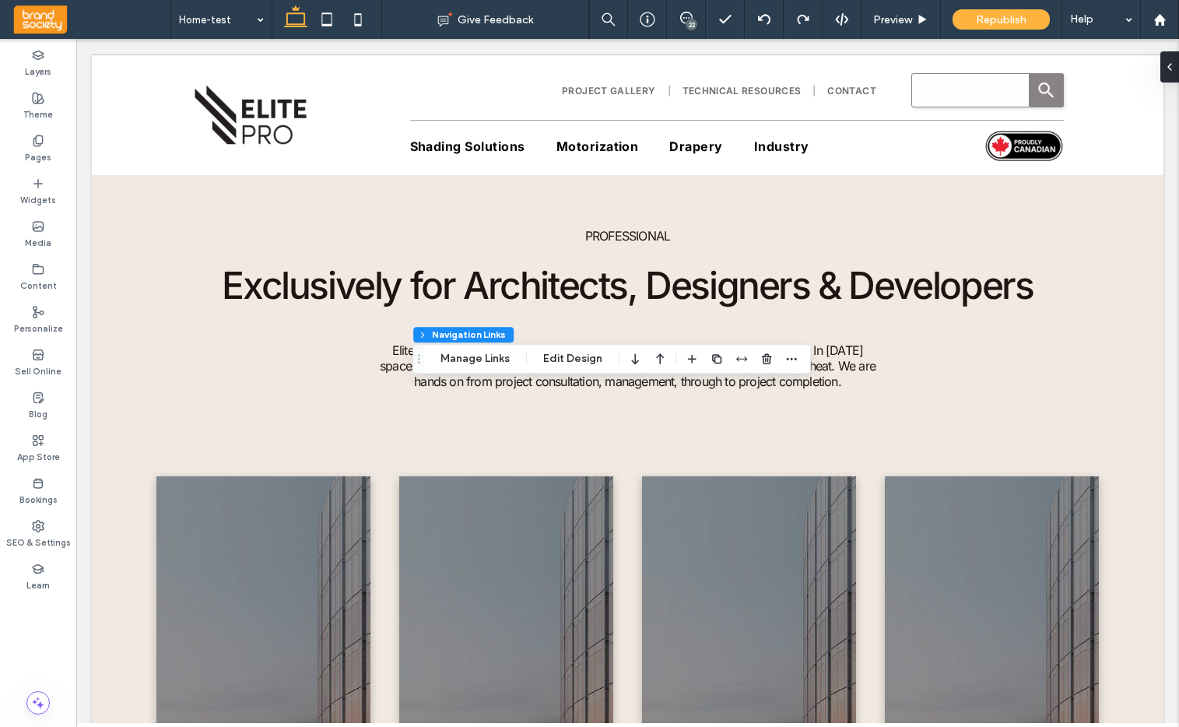
scroll to position [5148, 0]
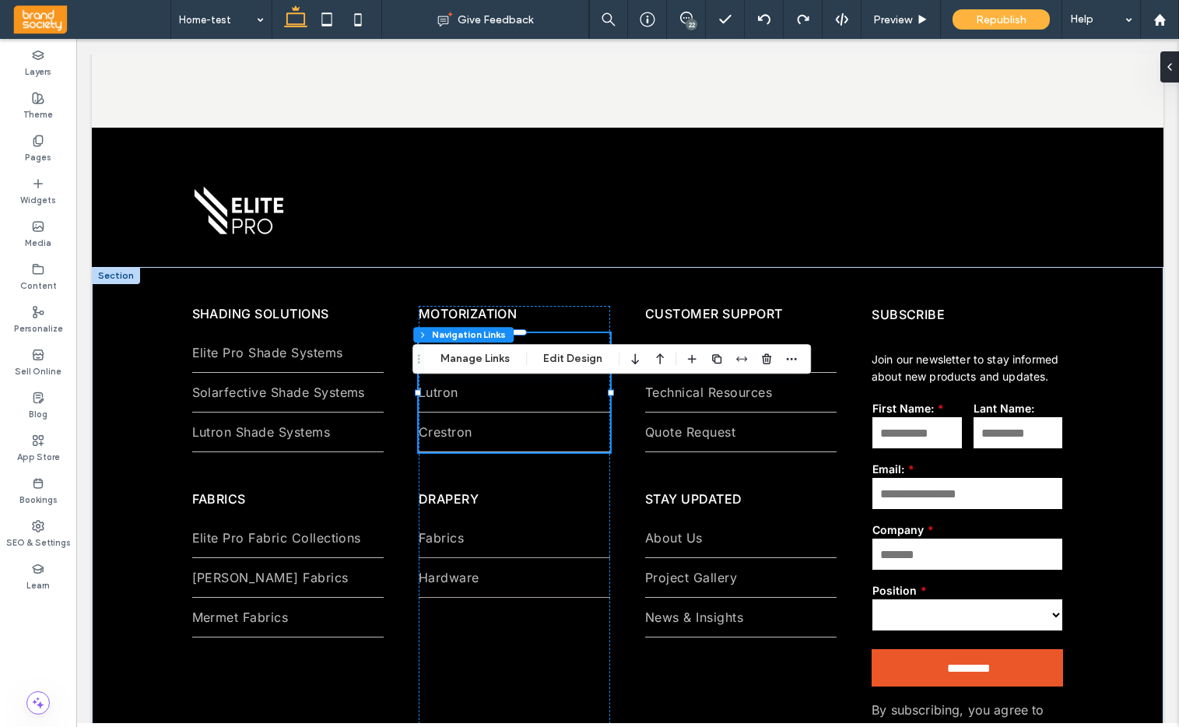
click at [689, 19] on div "22" at bounding box center [691, 25] width 12 height 12
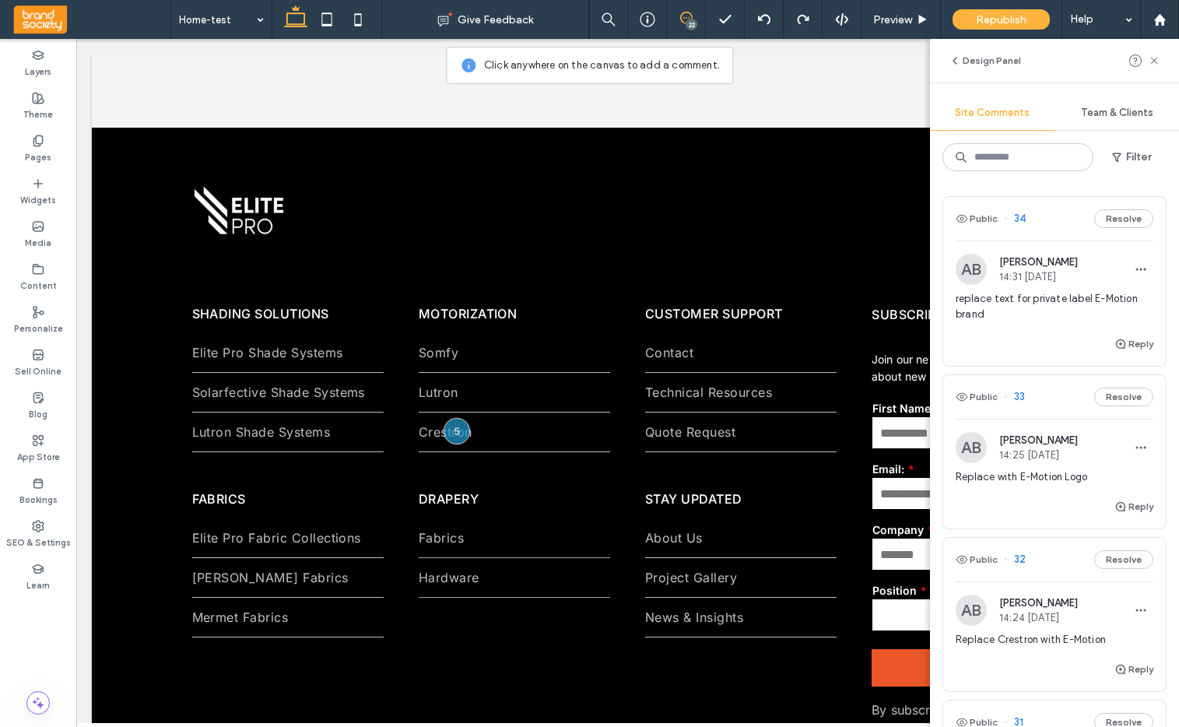
click at [1043, 301] on span "replace text for private label E-Motion brand" at bounding box center [1054, 306] width 198 height 31
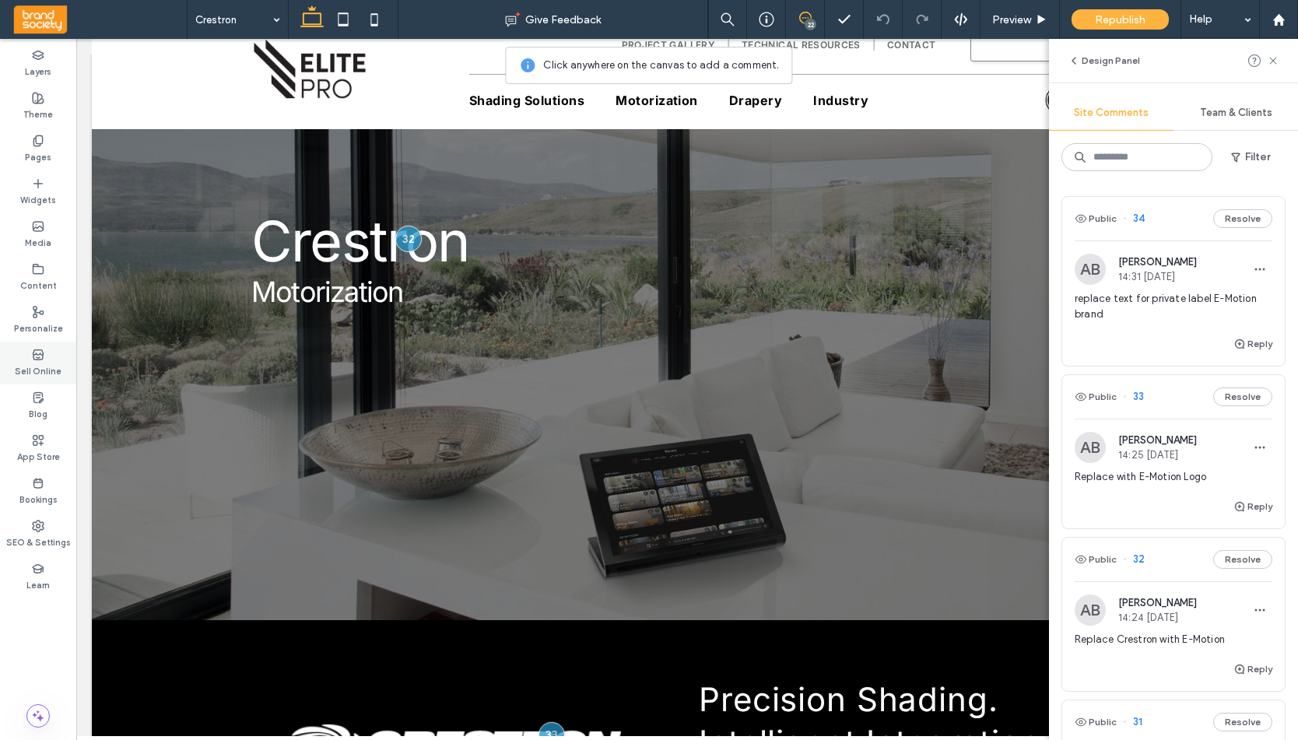
scroll to position [50, 0]
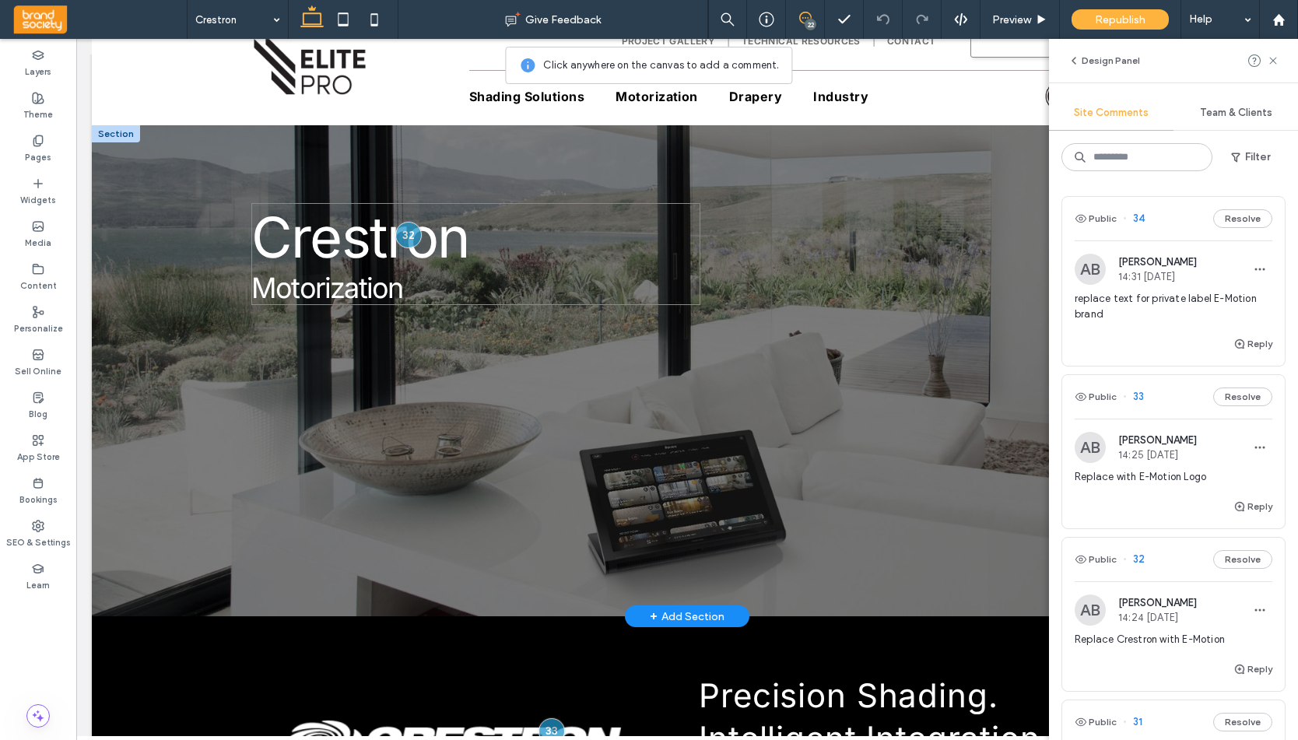
click at [368, 244] on span "Crestron" at bounding box center [360, 237] width 219 height 68
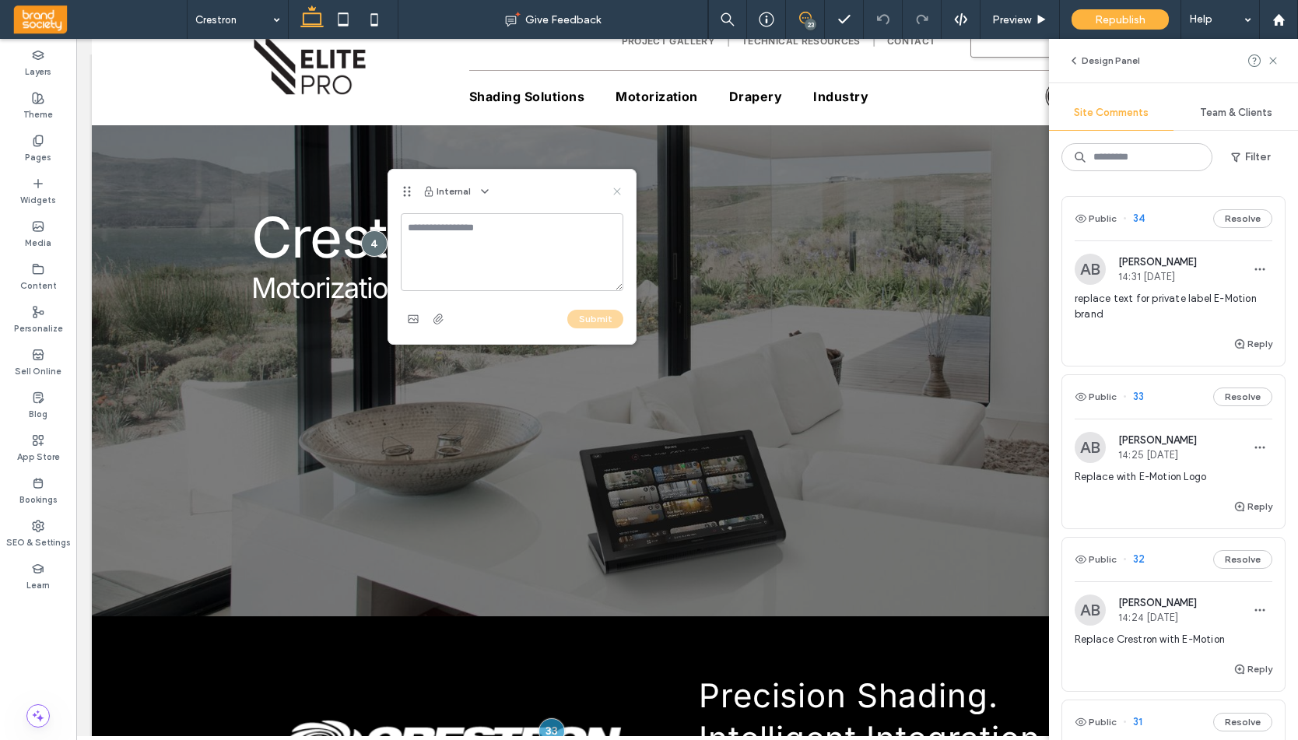
click at [619, 190] on use at bounding box center [616, 191] width 7 height 7
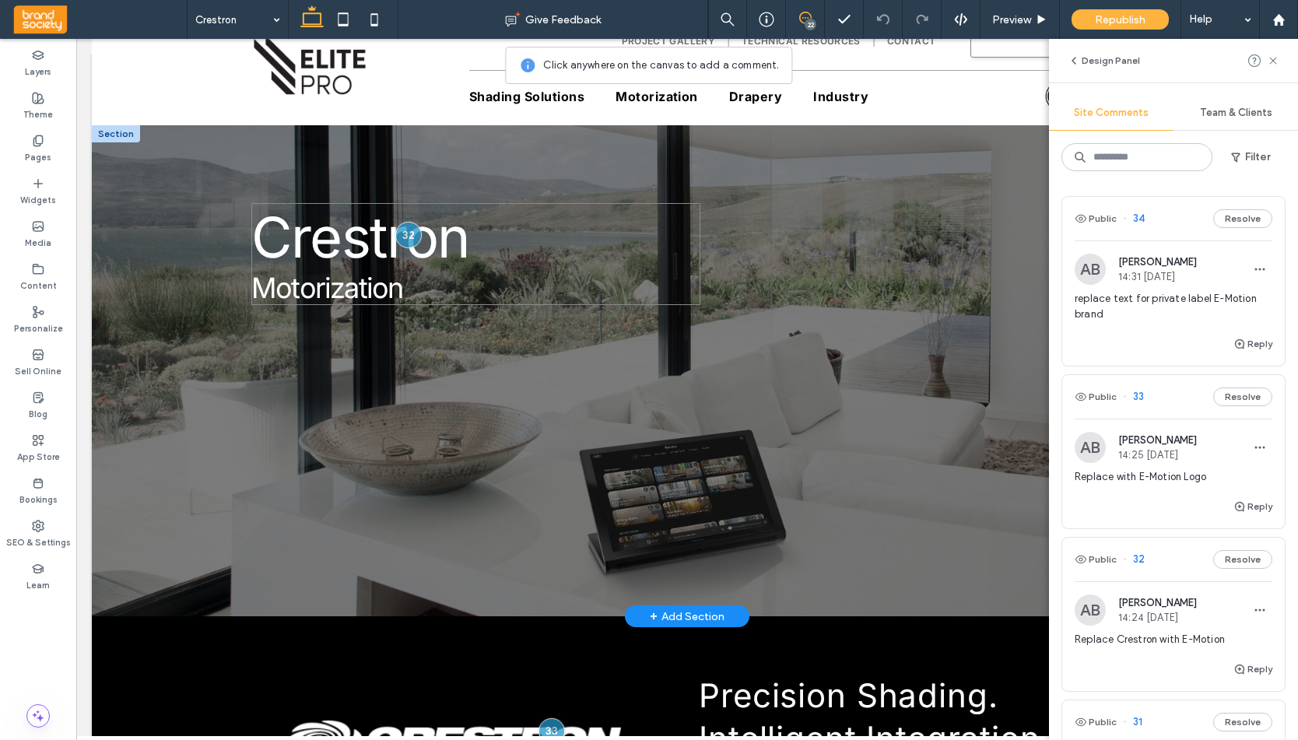
click at [358, 251] on span "Crestron" at bounding box center [360, 237] width 219 height 68
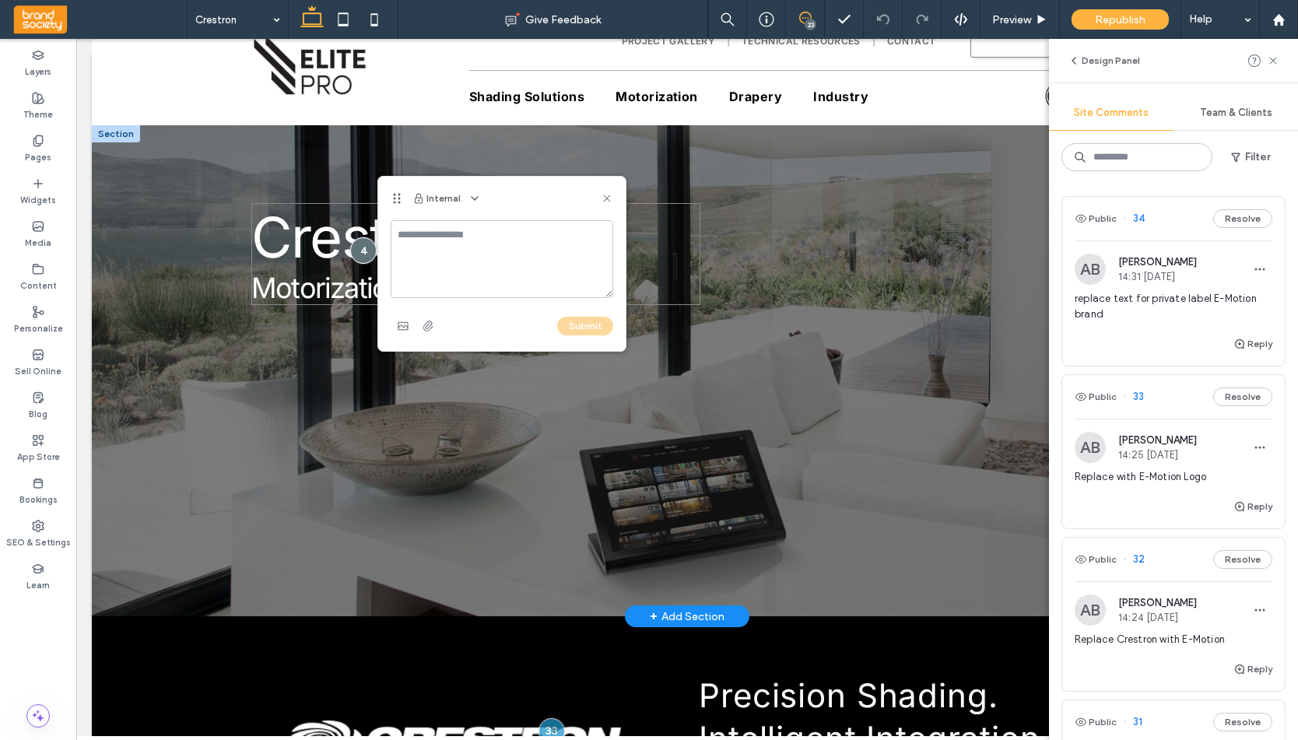
click at [309, 247] on span "Crestron" at bounding box center [360, 237] width 219 height 68
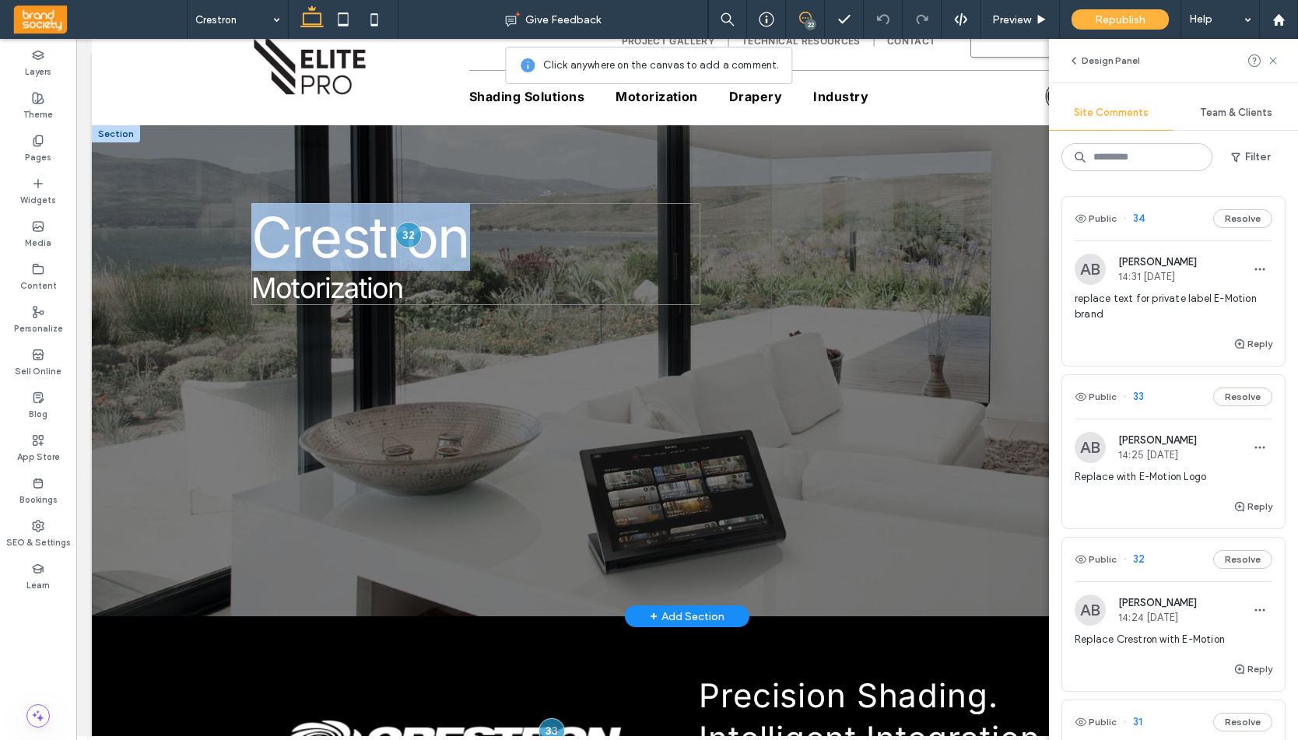
click at [309, 247] on span "Crestron" at bounding box center [360, 237] width 219 height 68
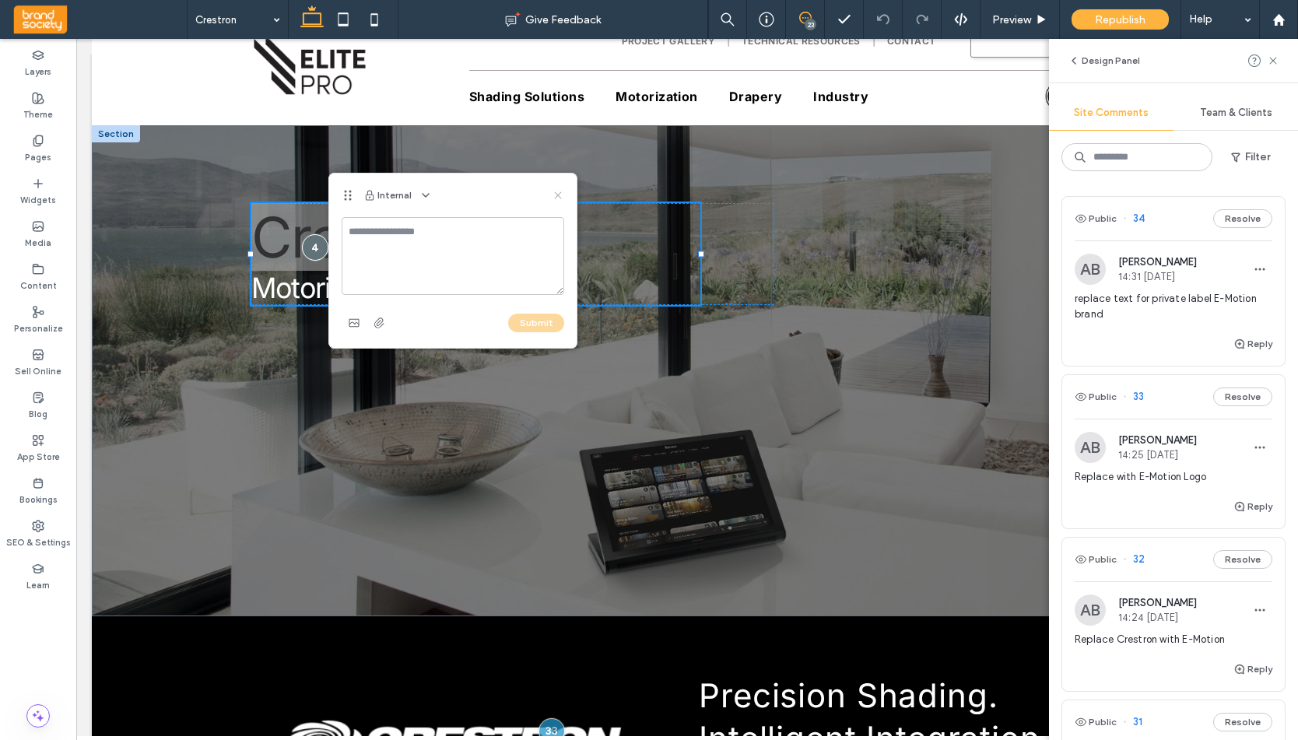
click at [555, 193] on use at bounding box center [557, 194] width 7 height 7
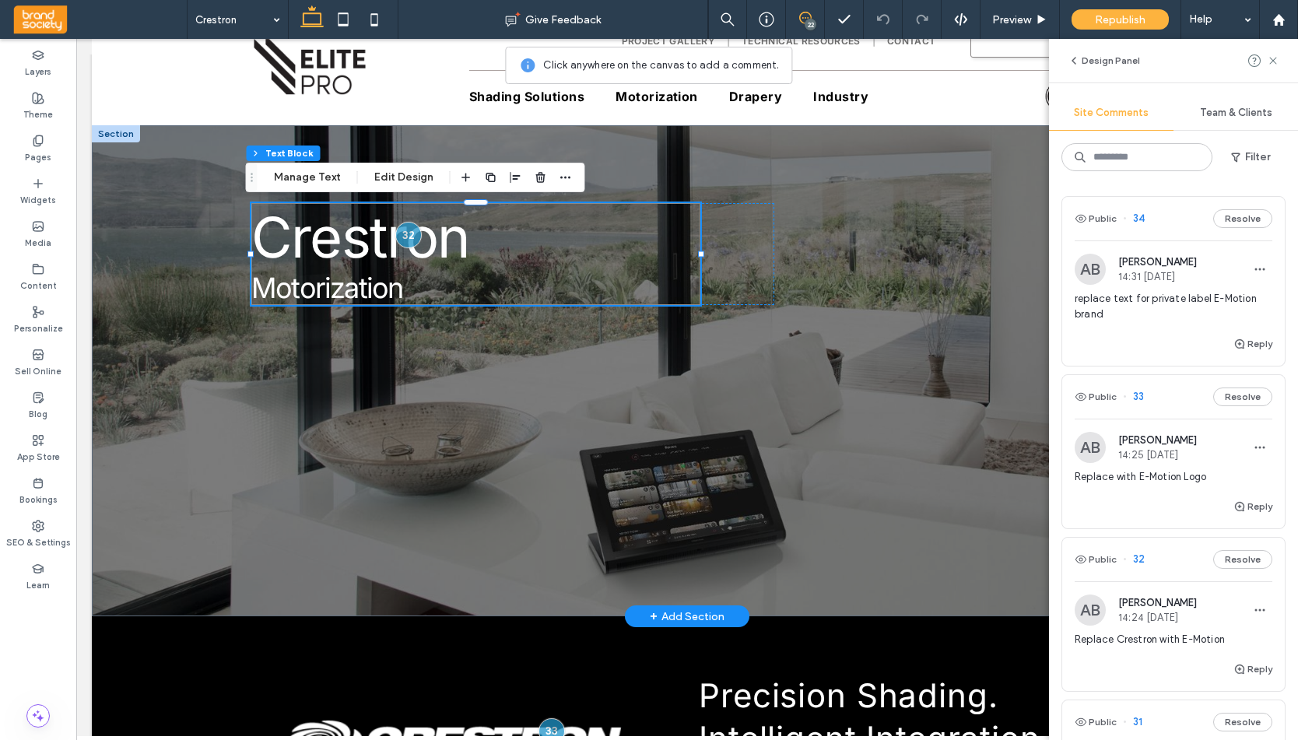
click at [479, 254] on p "Crestron Motorization" at bounding box center [475, 254] width 449 height 102
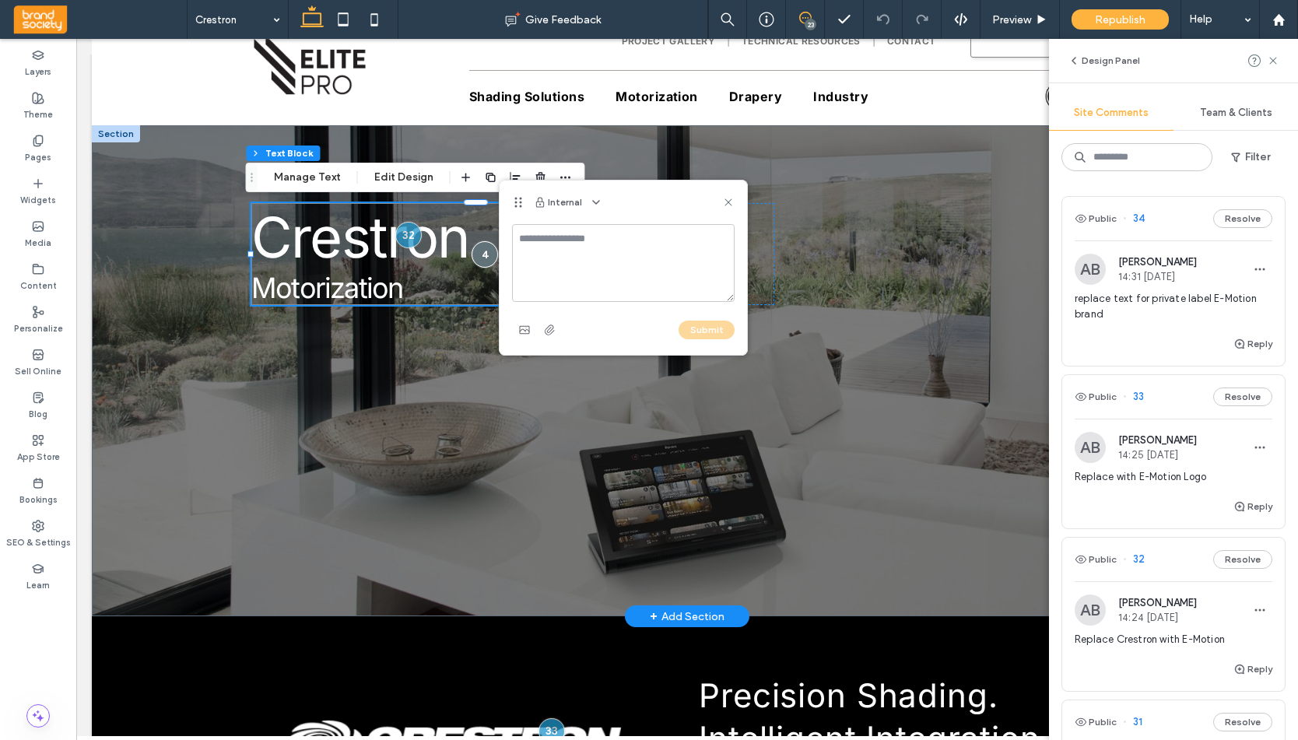
click at [450, 262] on span "Crestron" at bounding box center [360, 237] width 219 height 68
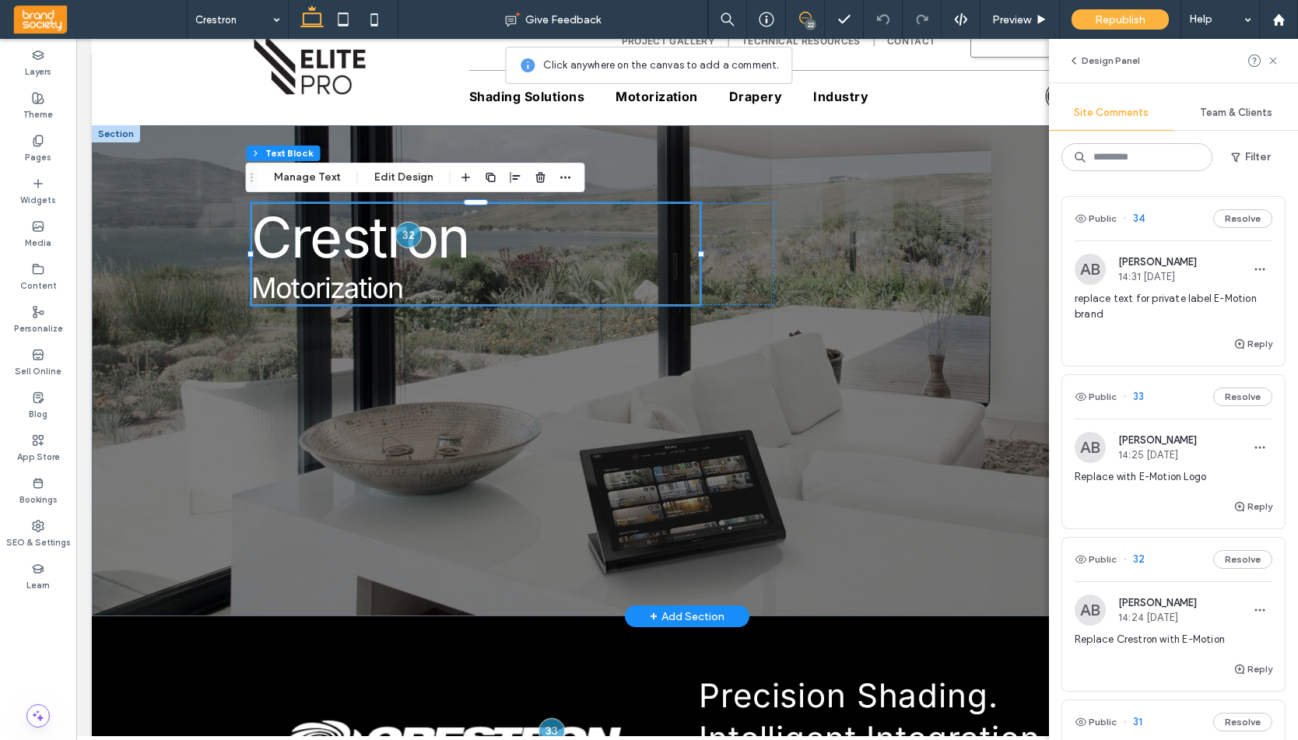
click at [450, 252] on span "Crestron" at bounding box center [360, 237] width 219 height 68
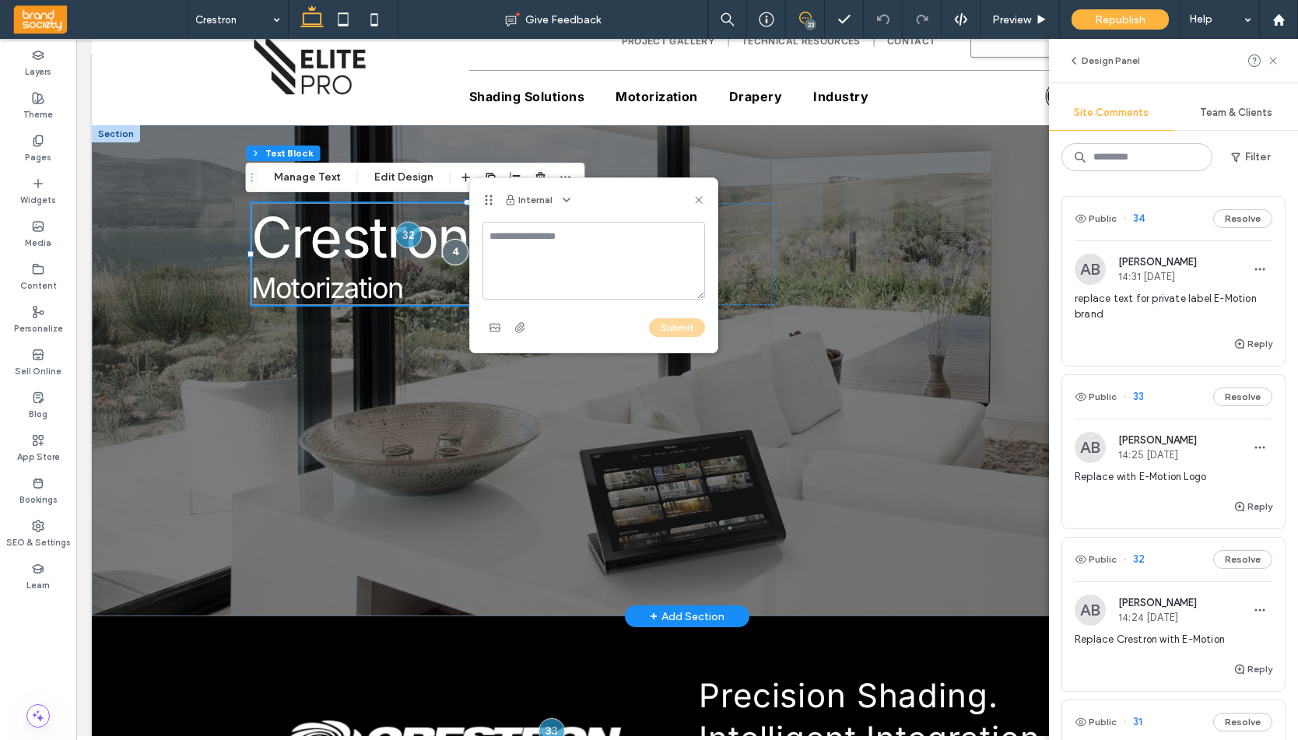
click at [450, 252] on div "Crestron Motorization" at bounding box center [475, 254] width 449 height 102
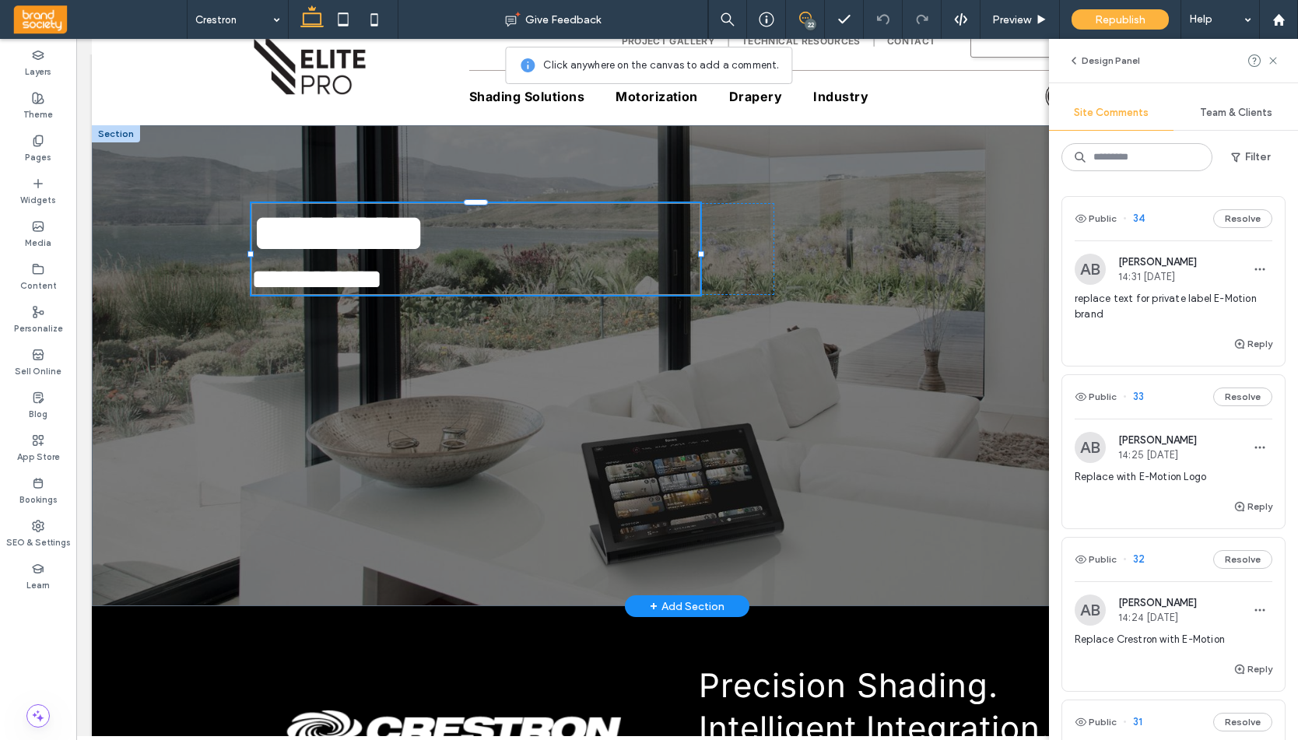
click at [426, 252] on span "********" at bounding box center [338, 232] width 174 height 55
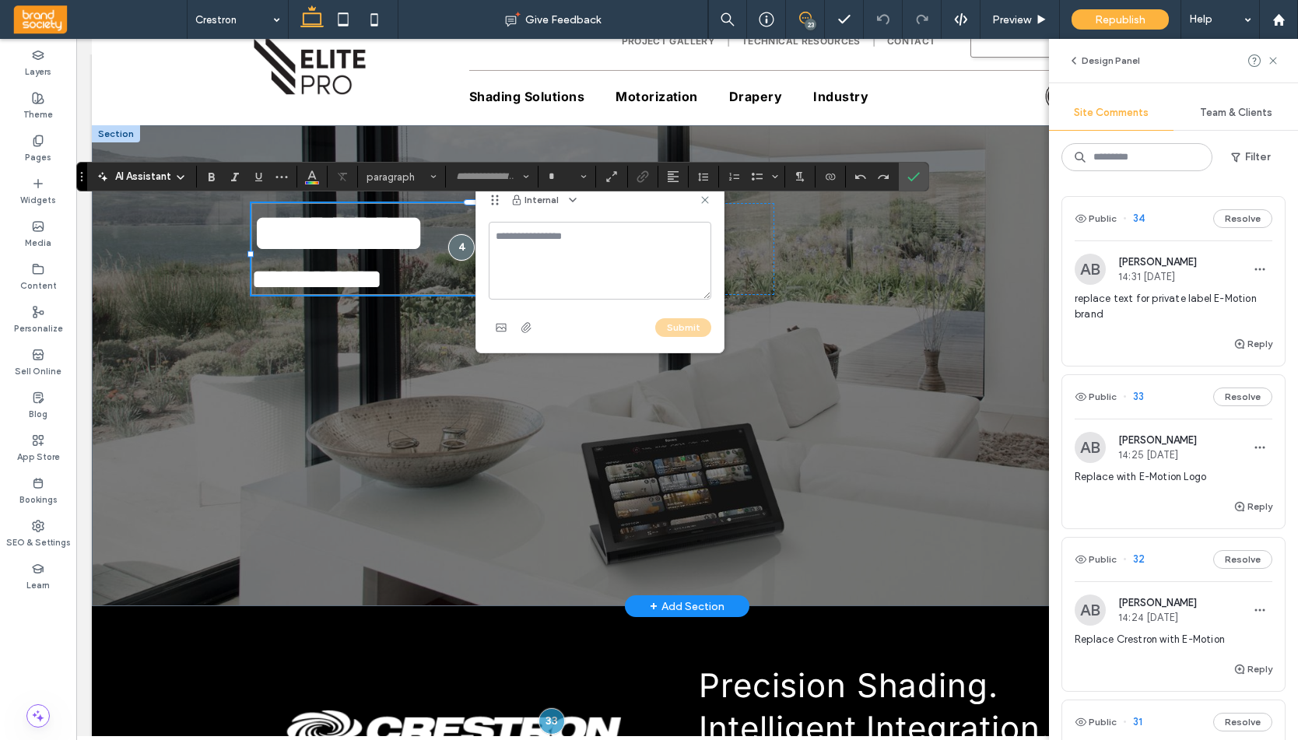
type input "*****"
type input "**"
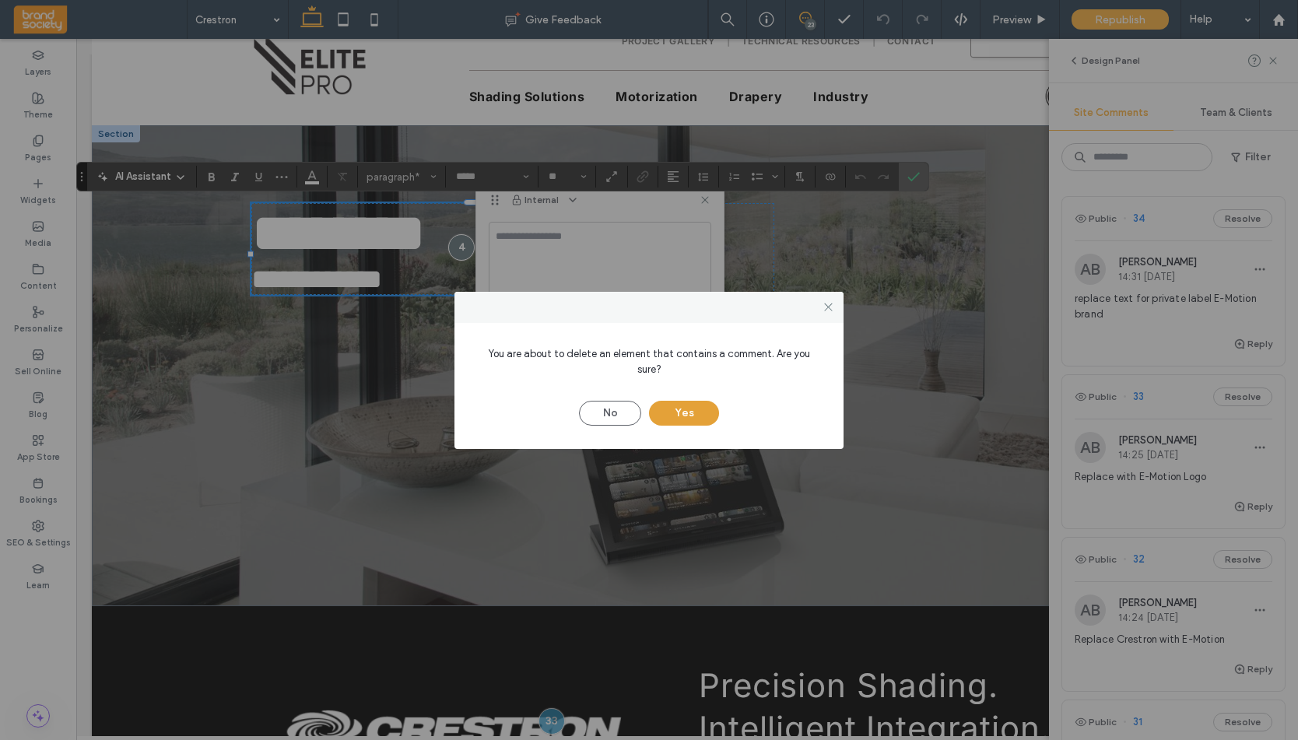
click at [680, 401] on button "Yes" at bounding box center [684, 413] width 70 height 25
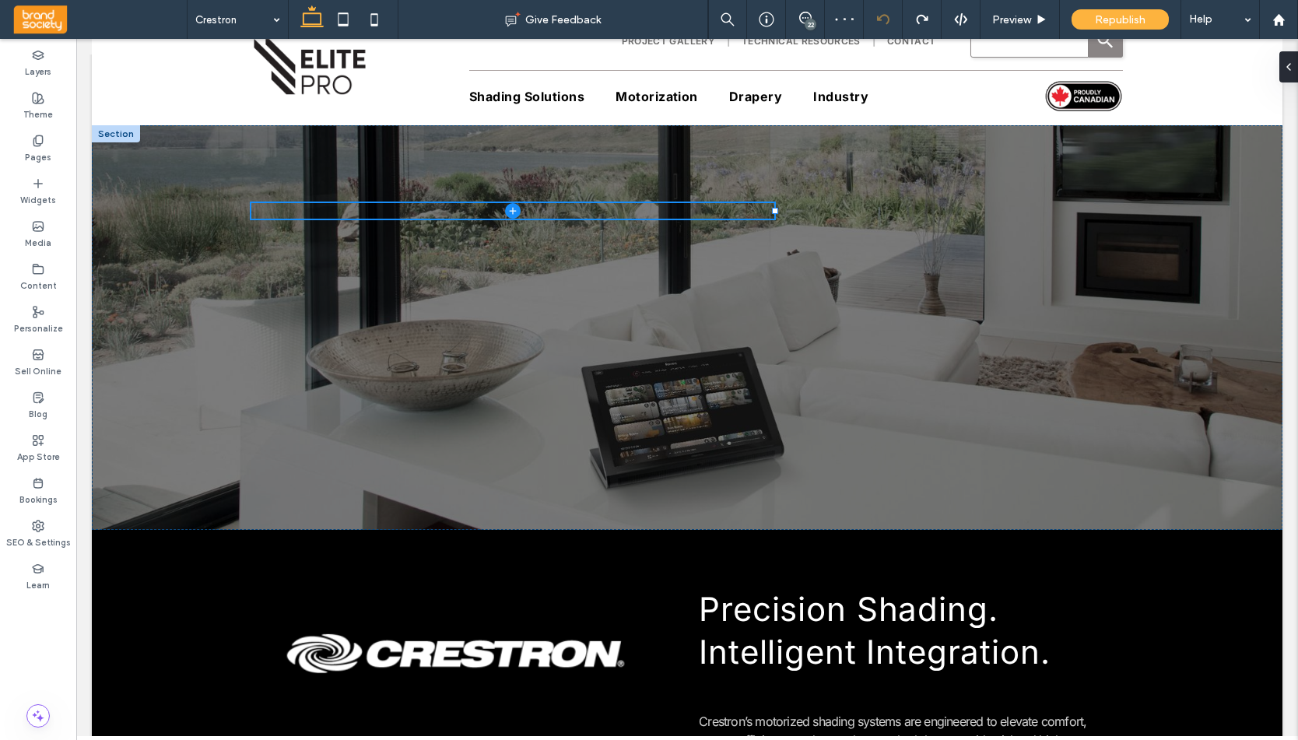
type input "*****"
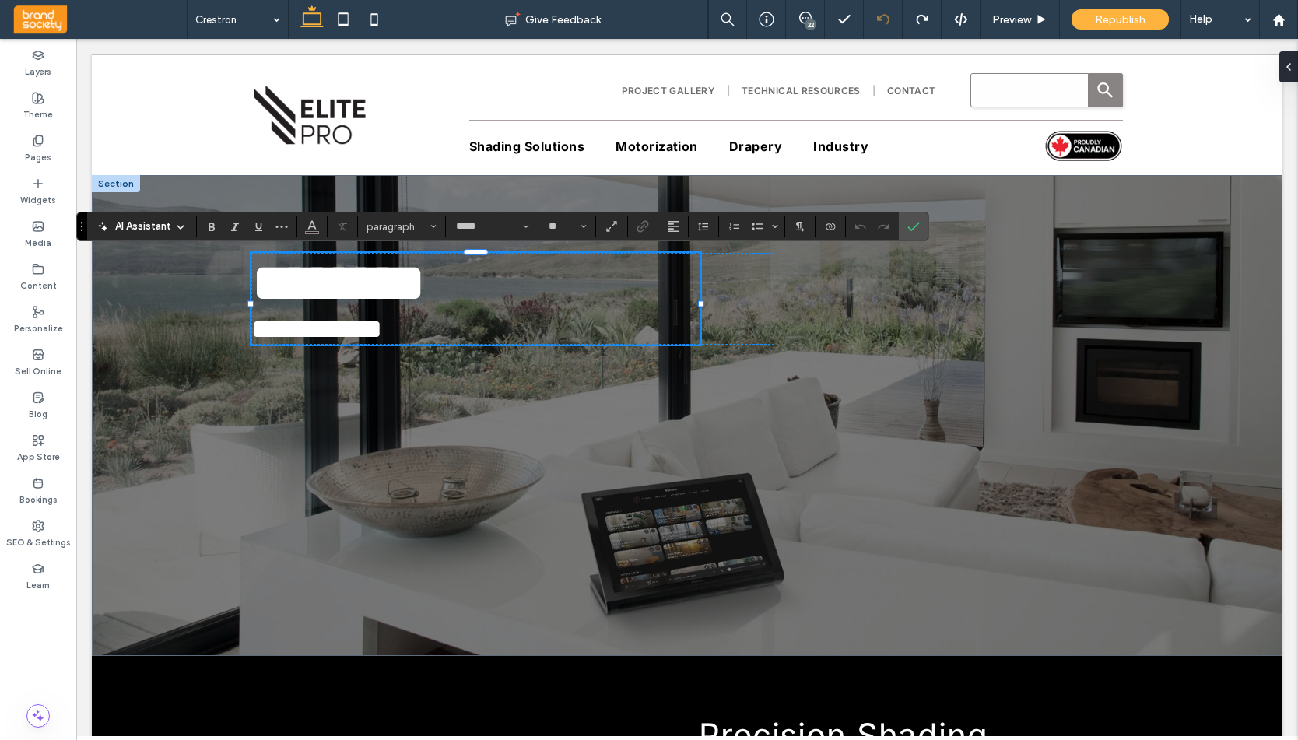
scroll to position [0, 0]
type input "**"
drag, startPoint x: 838, startPoint y: 188, endPoint x: 913, endPoint y: 227, distance: 84.2
click at [913, 227] on icon "Confirm" at bounding box center [913, 226] width 12 height 12
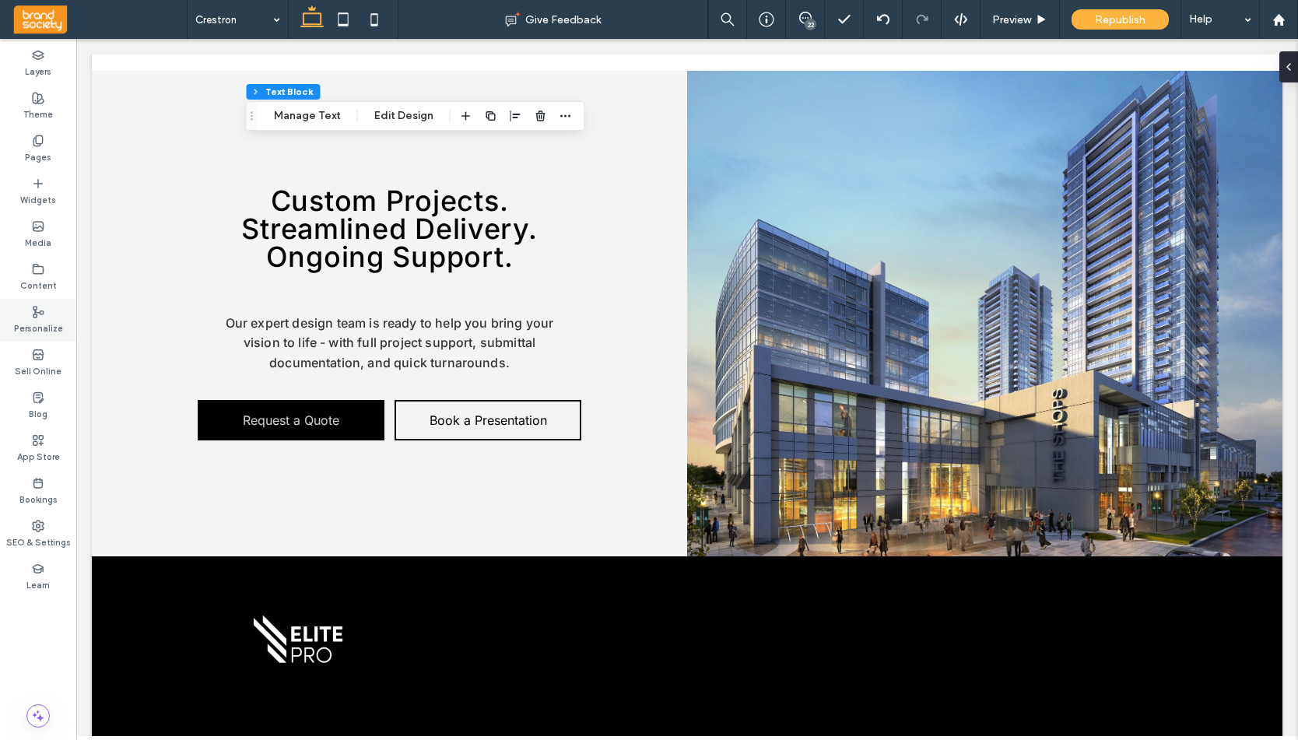
scroll to position [1885, 0]
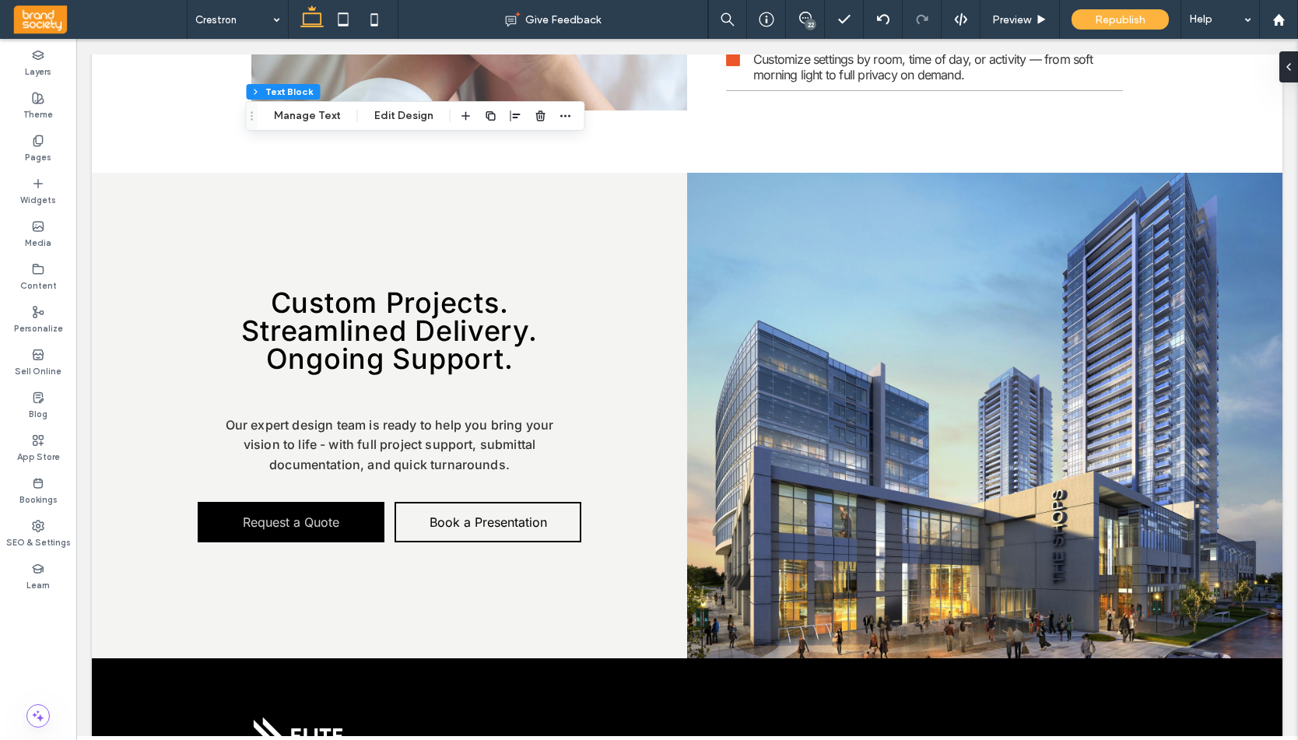
click at [808, 25] on div "22" at bounding box center [811, 25] width 12 height 12
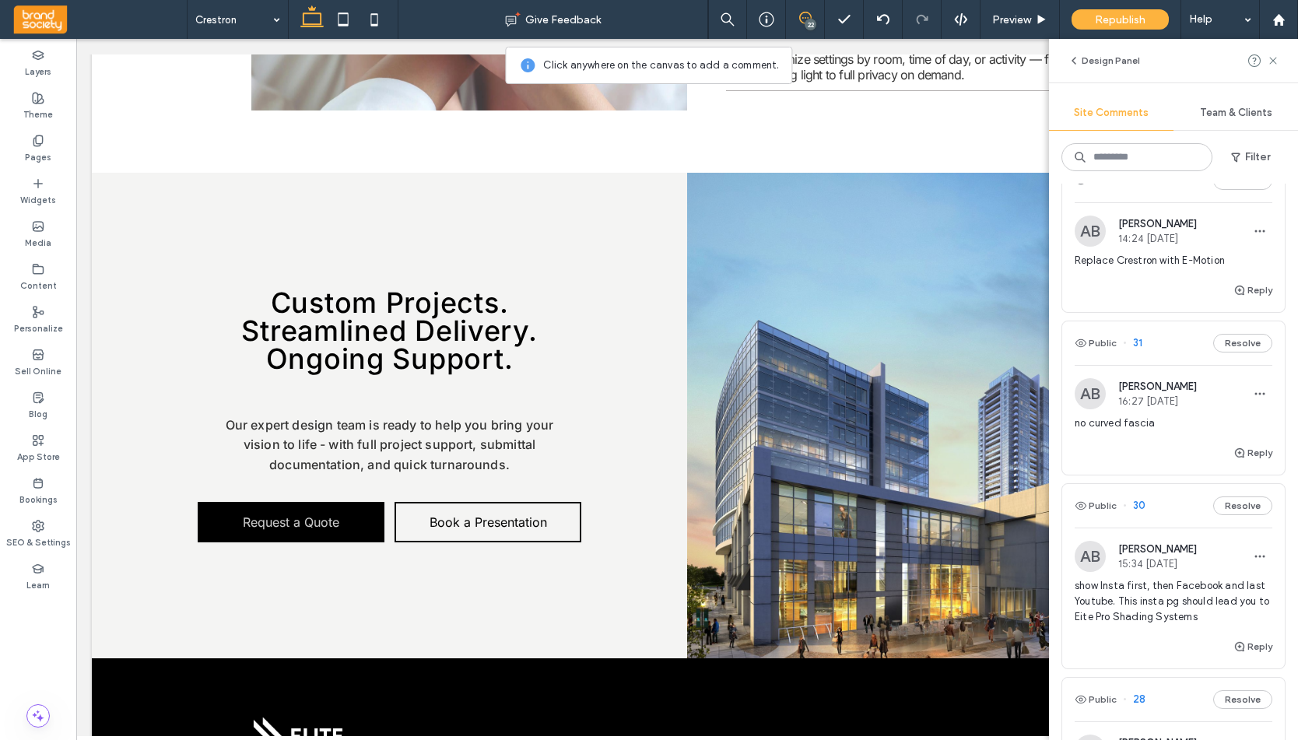
scroll to position [404, 0]
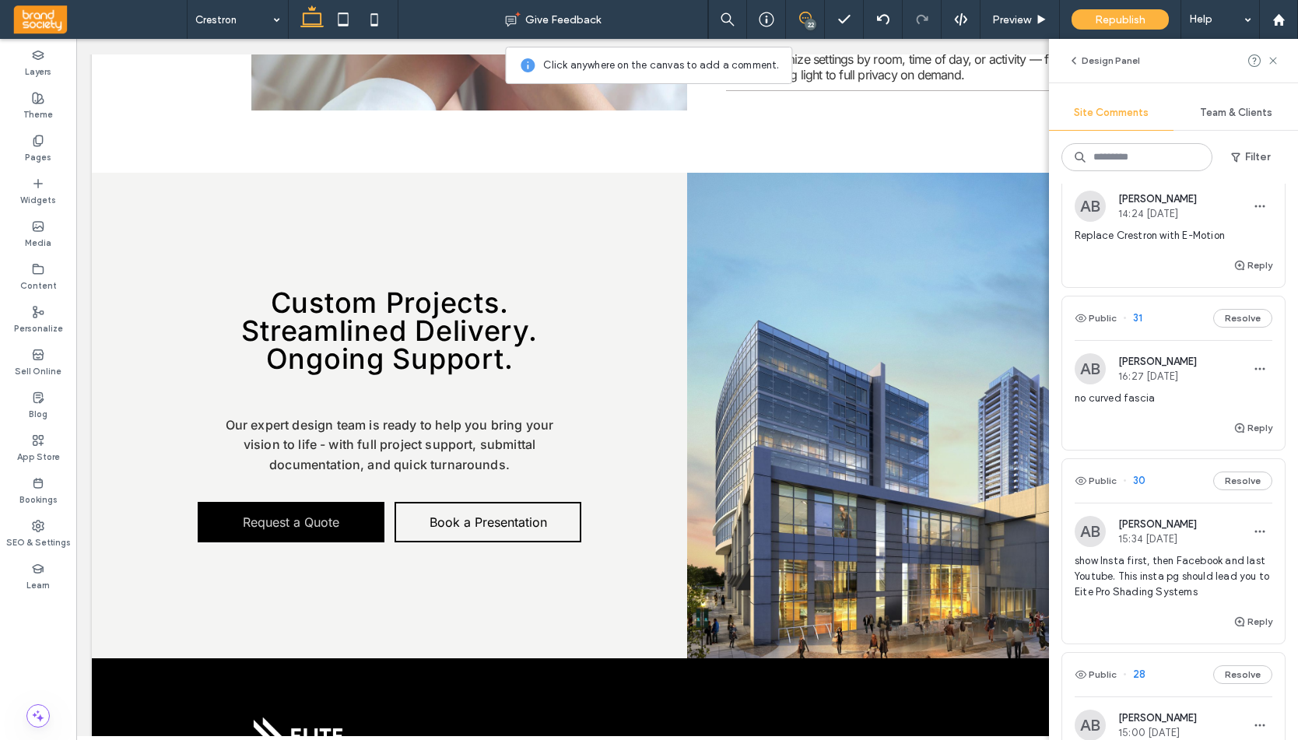
click at [1133, 402] on span "no curved fascia" at bounding box center [1174, 399] width 198 height 16
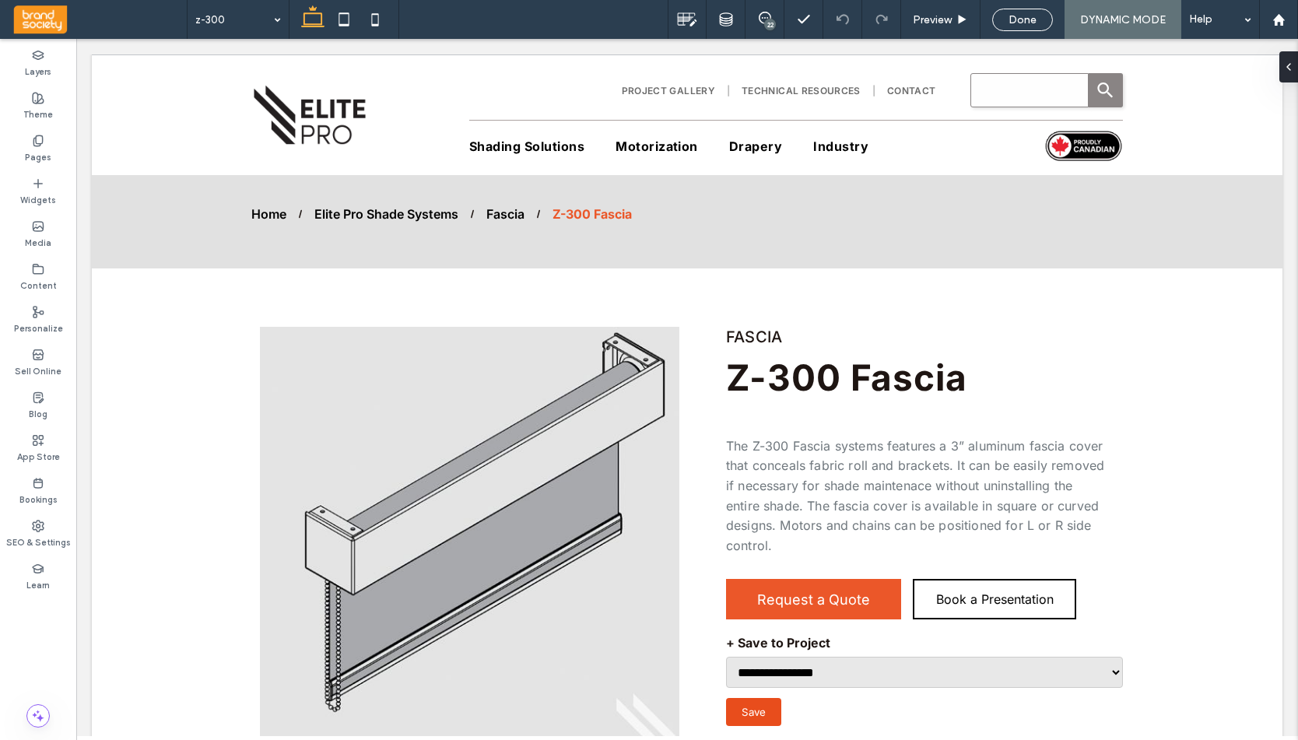
drag, startPoint x: 771, startPoint y: 24, endPoint x: 1173, endPoint y: 68, distance: 403.9
click at [771, 24] on div "22" at bounding box center [770, 25] width 12 height 12
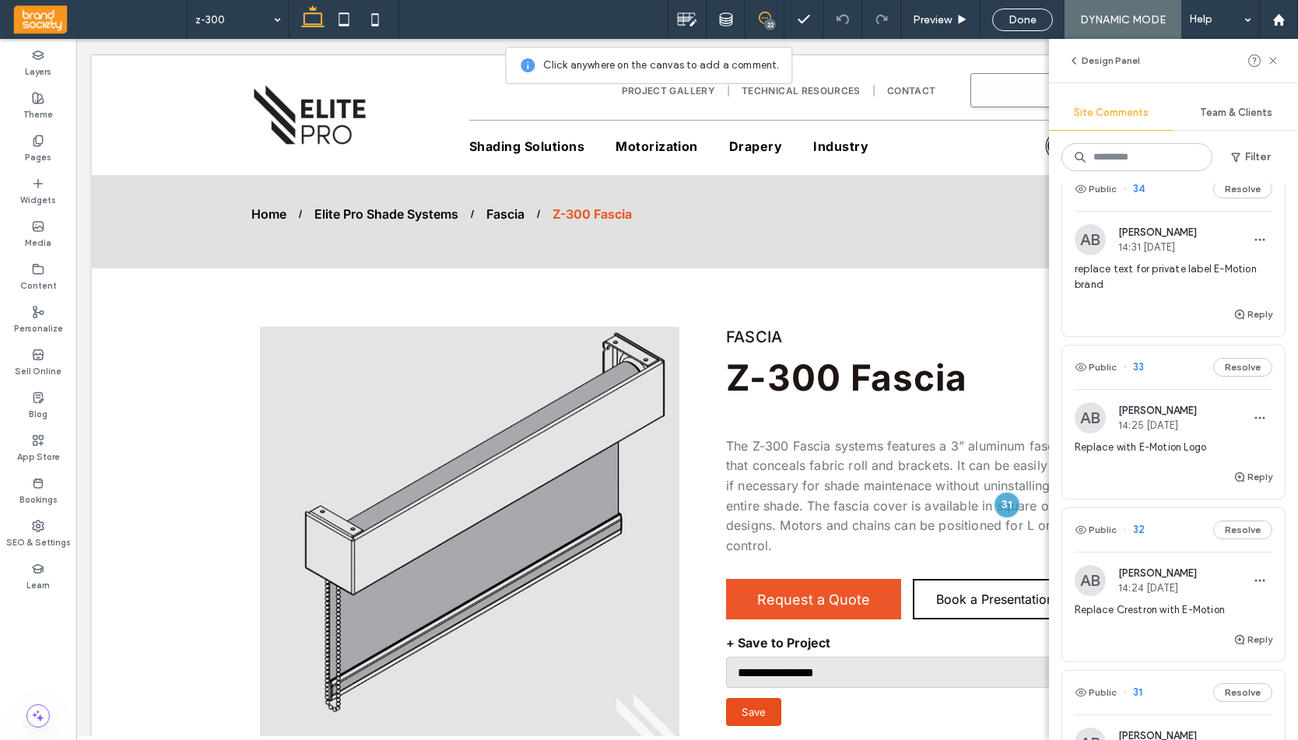
scroll to position [558, 0]
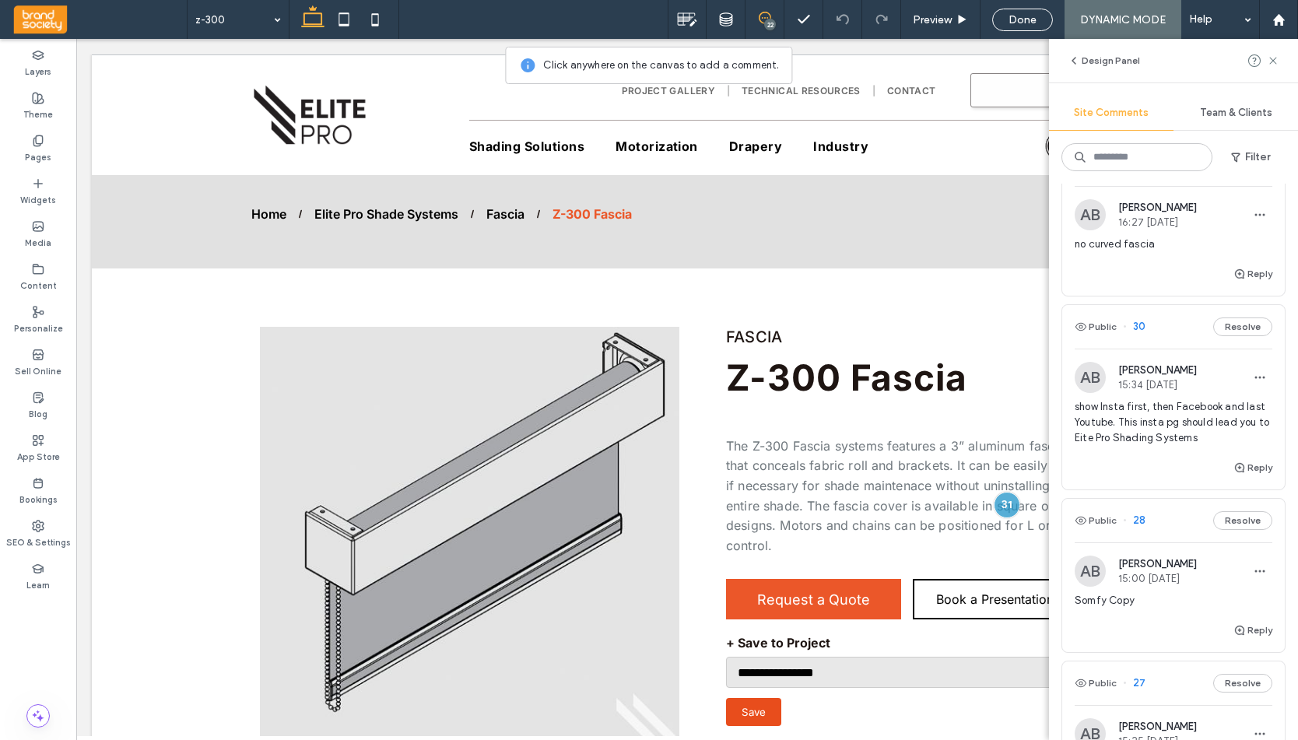
click at [1162, 417] on span "show Insta first, then Facebook and last Youtube. This insta pg should lead you…" at bounding box center [1174, 422] width 198 height 47
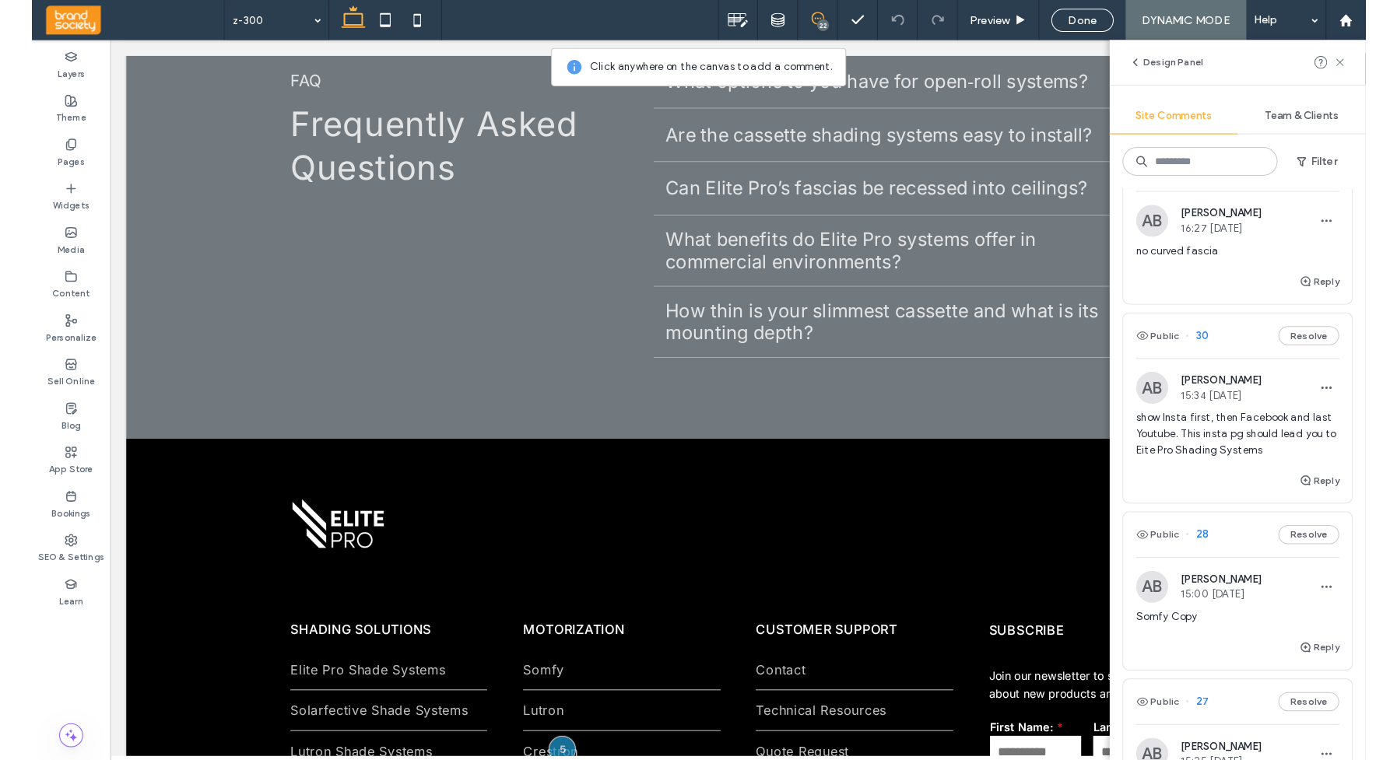
scroll to position [3863, 0]
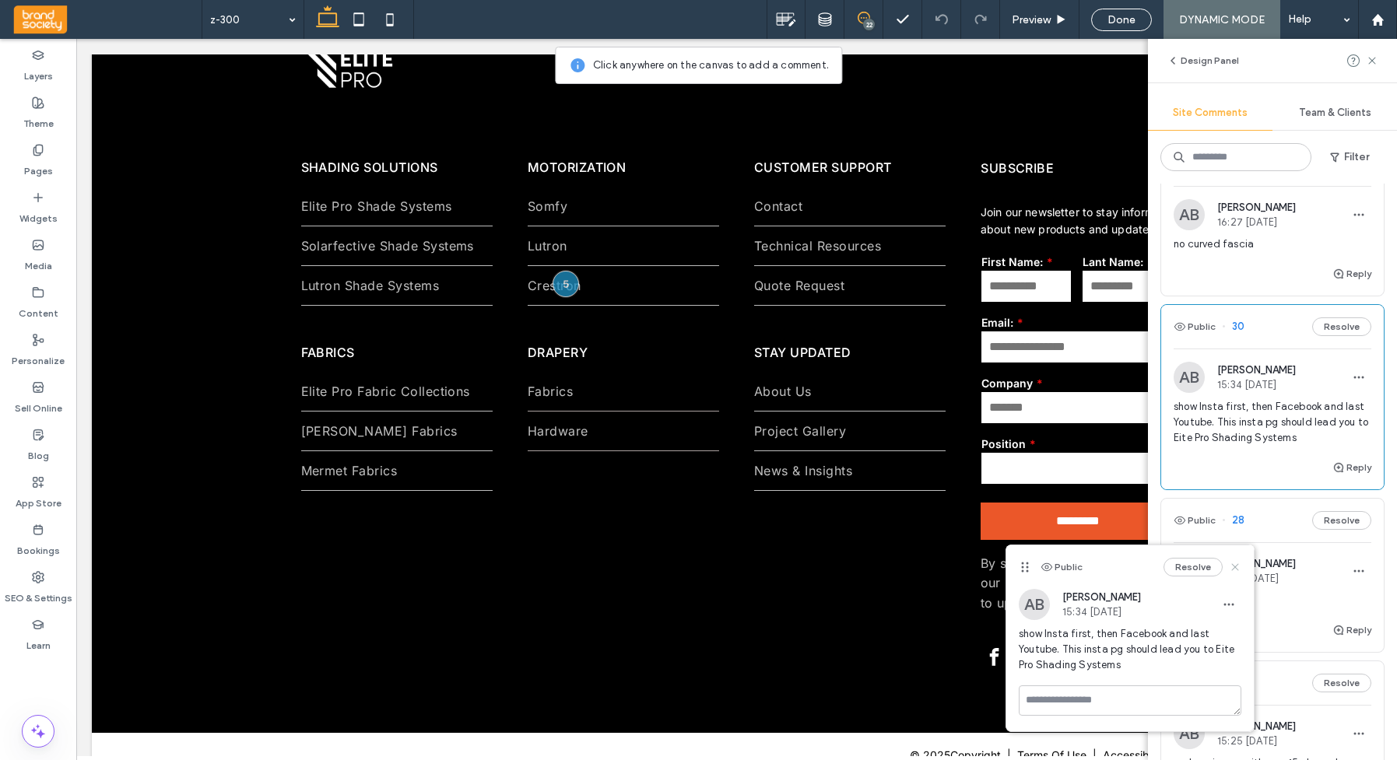
click at [1178, 561] on icon at bounding box center [1235, 567] width 12 height 12
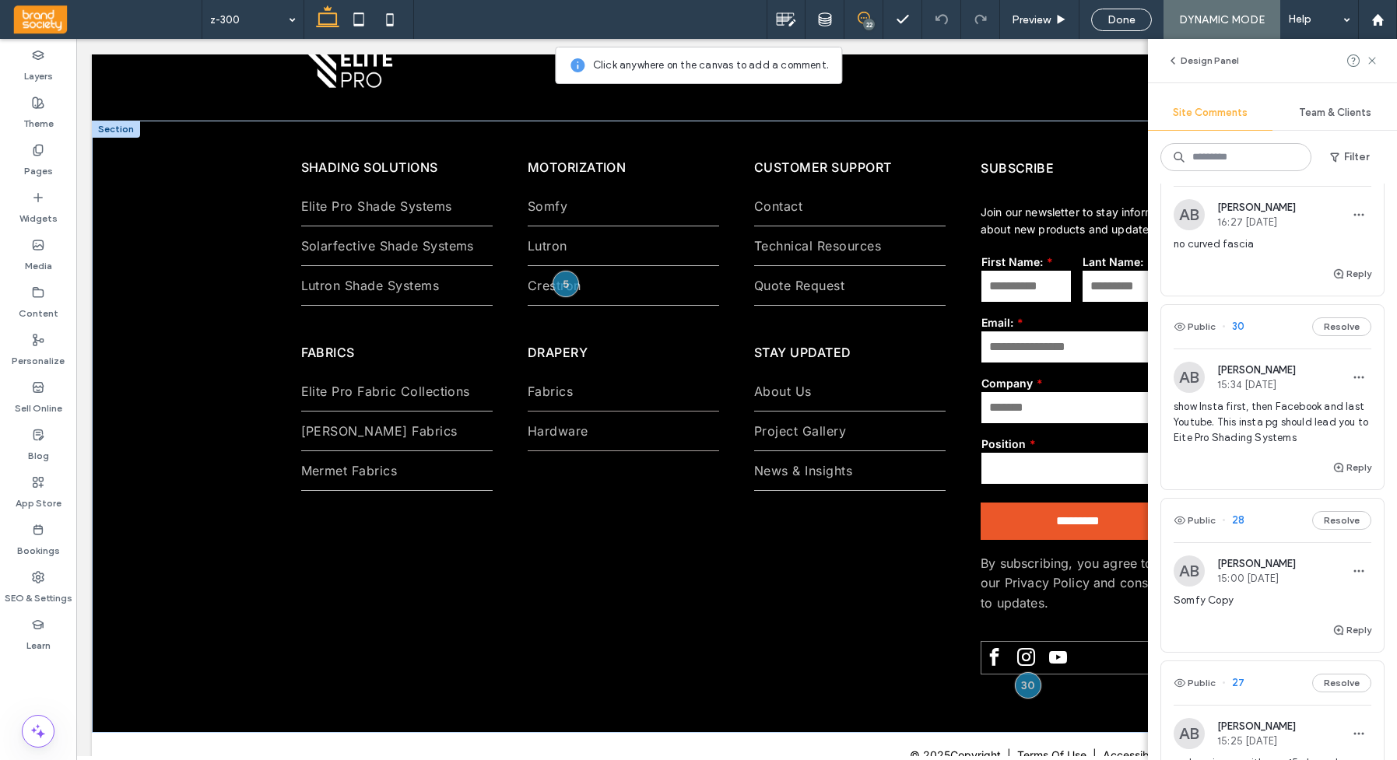
click at [1078, 657] on div at bounding box center [1075, 659] width 191 height 30
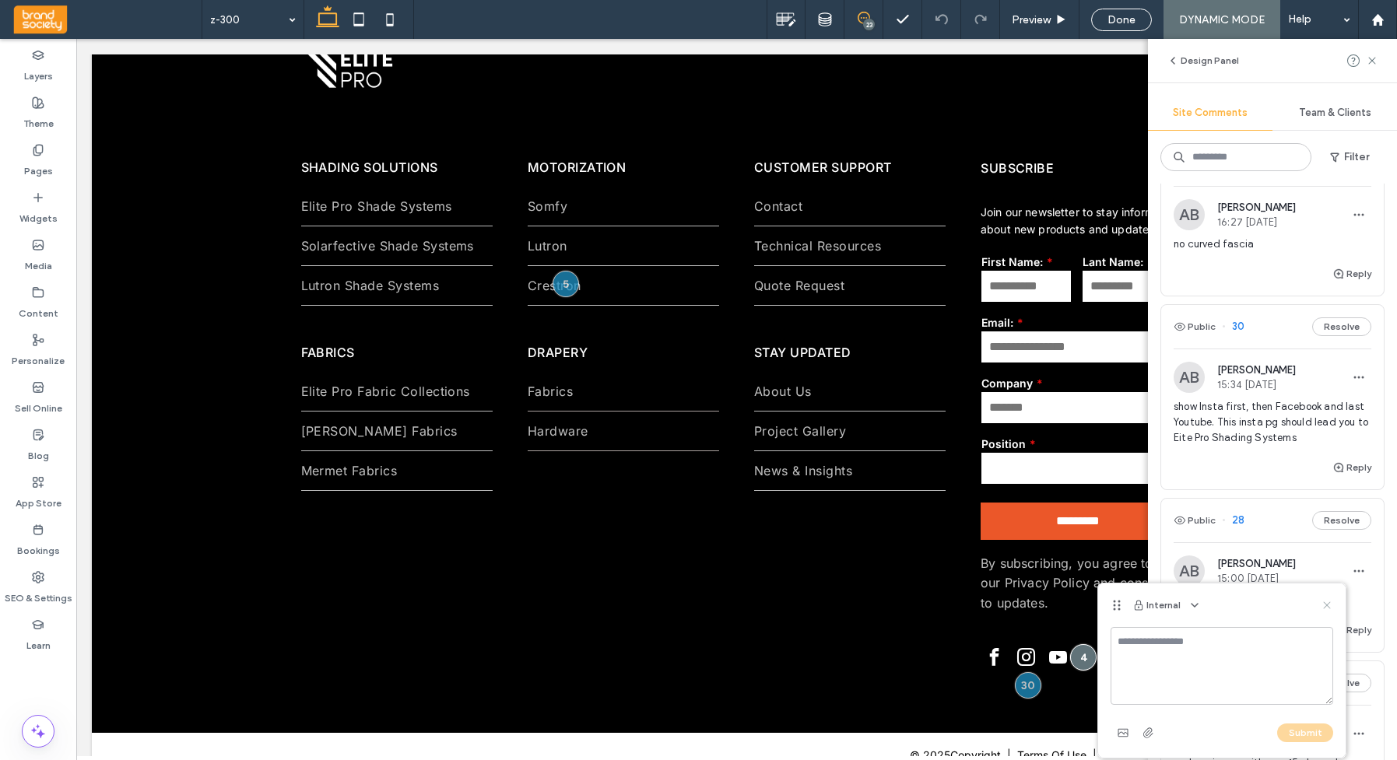
click at [1178, 605] on icon at bounding box center [1326, 605] width 12 height 12
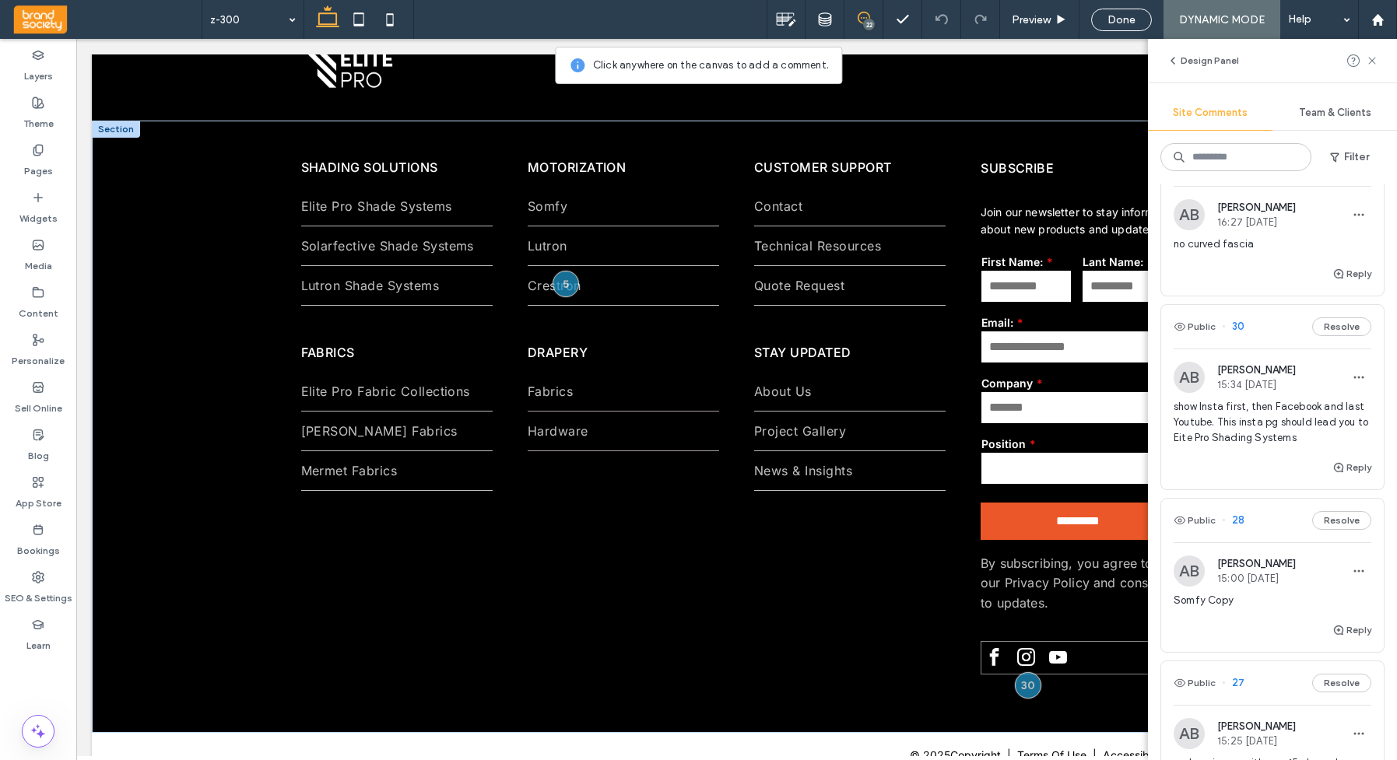
click at [997, 656] on span "facebook" at bounding box center [993, 657] width 26 height 26
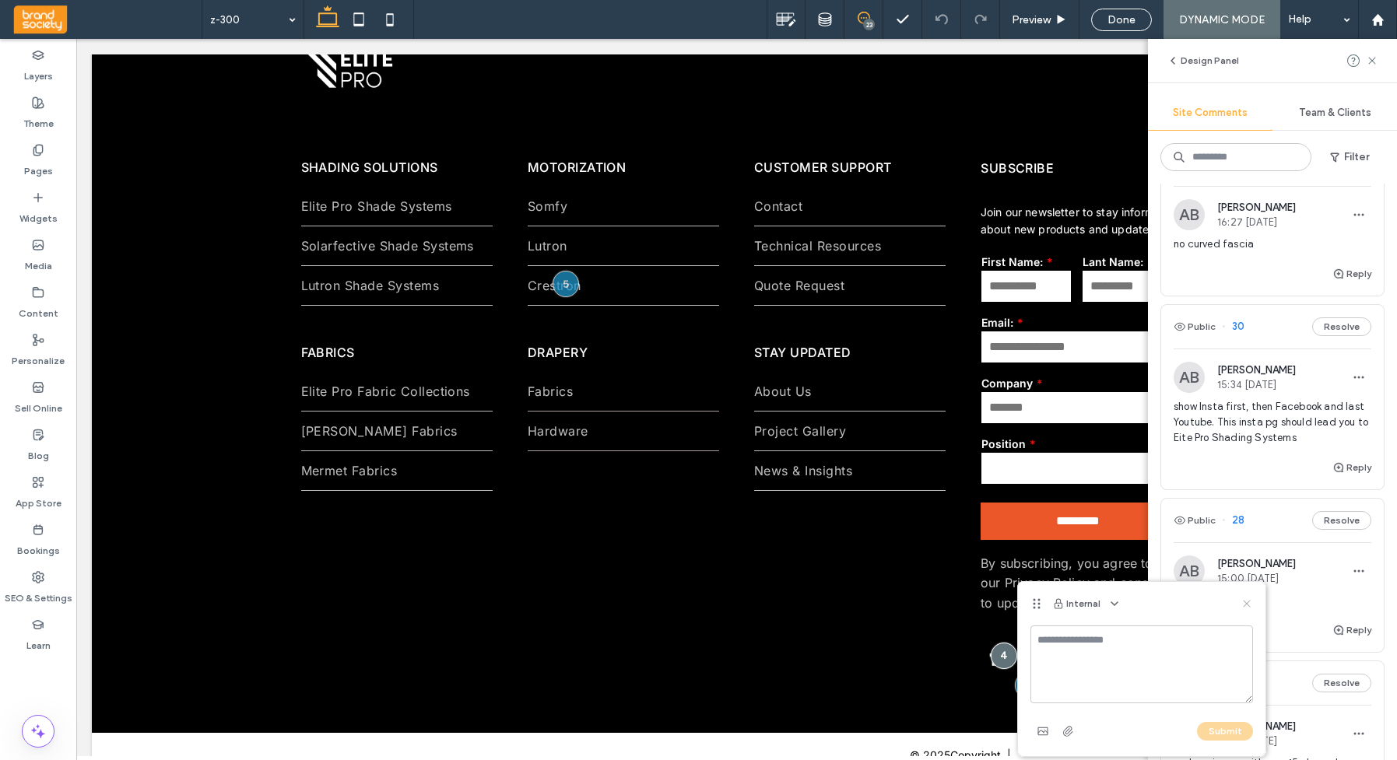
click at [1178, 604] on use at bounding box center [1246, 603] width 7 height 7
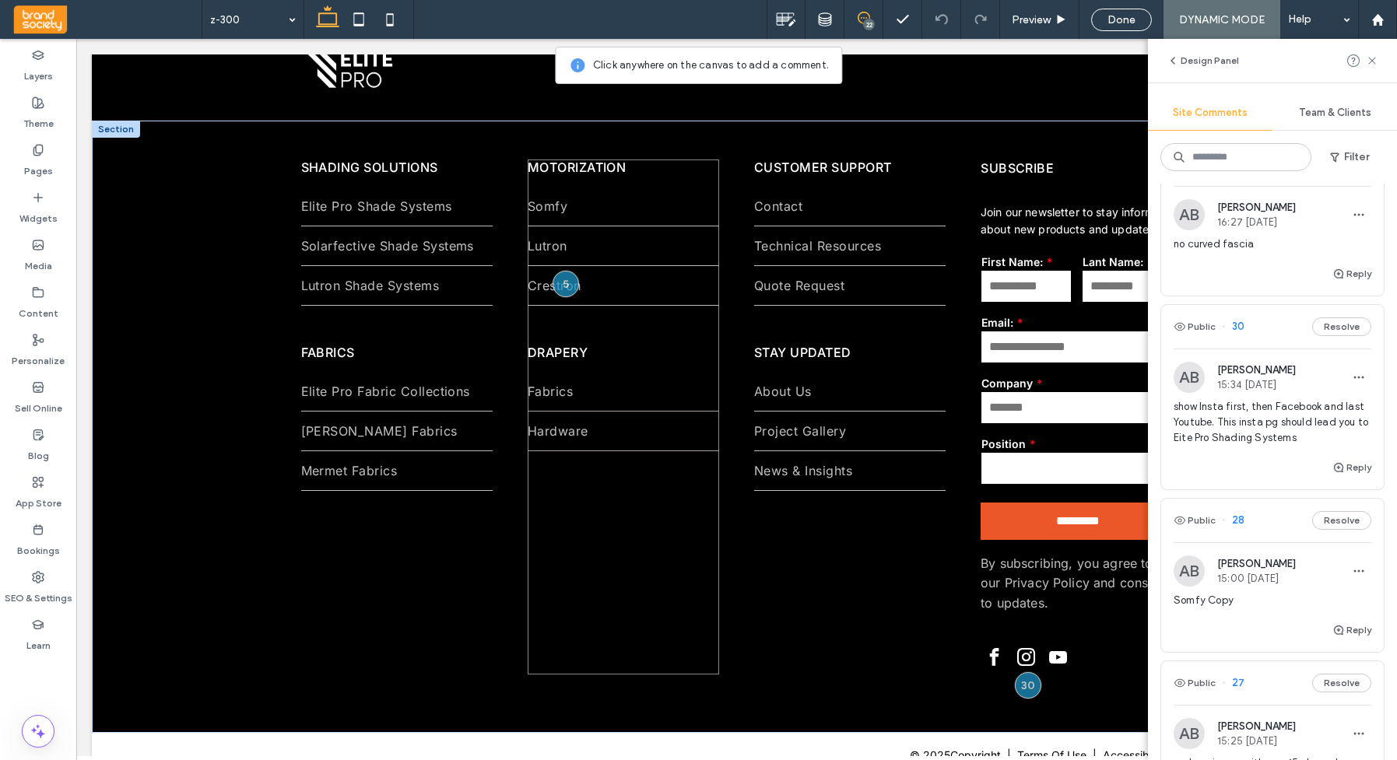
click at [611, 633] on div "MOTORIZATION Somfy Lutron Crestron DRAPERY Fabrics Hardware" at bounding box center [623, 417] width 191 height 515
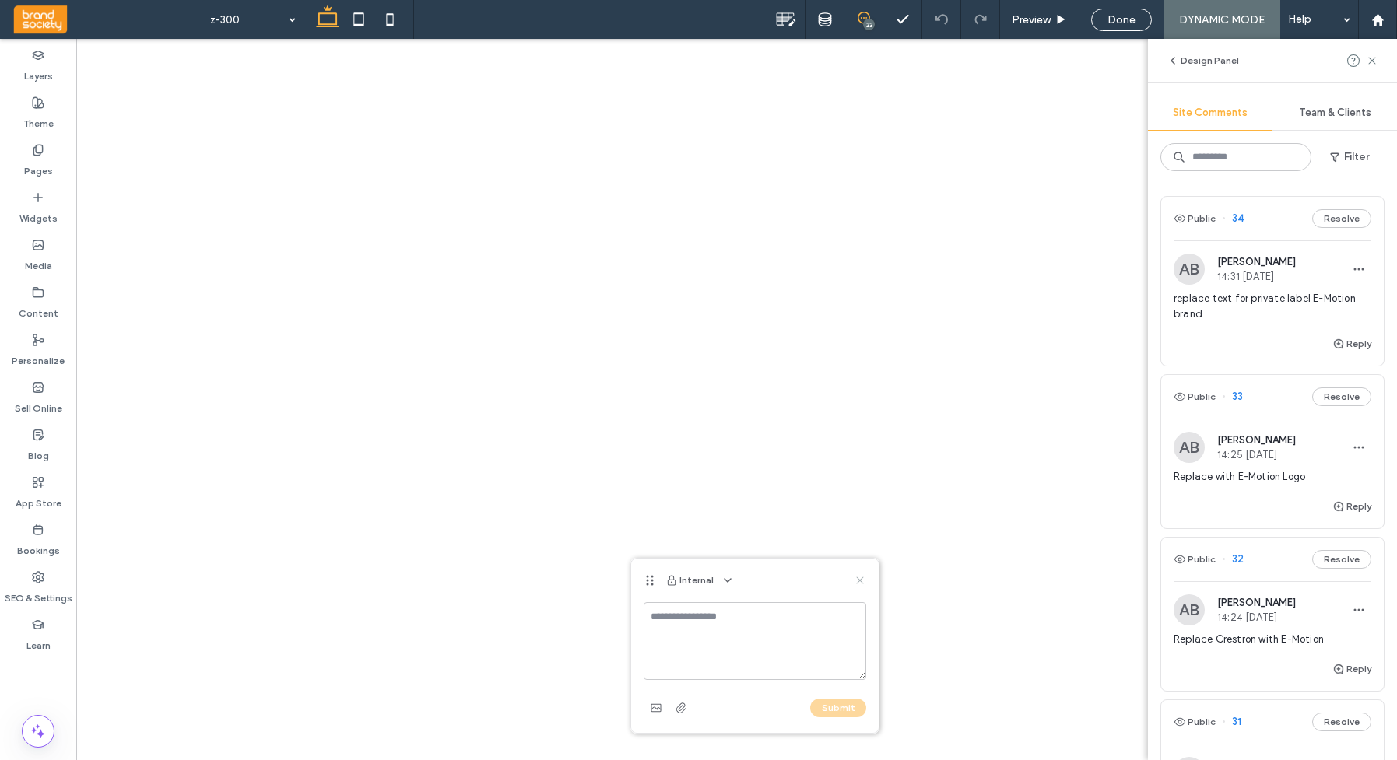
click at [857, 584] on icon at bounding box center [860, 580] width 12 height 12
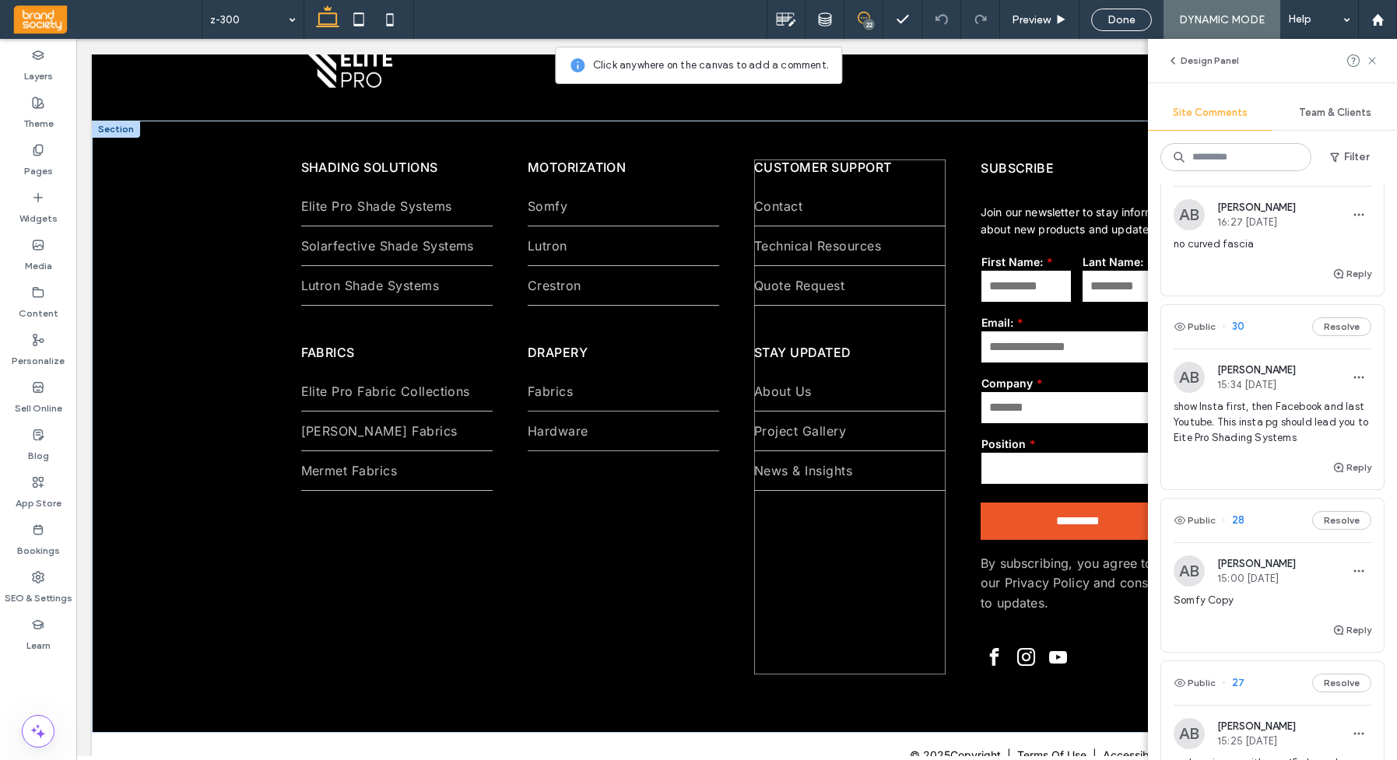
scroll to position [3863, 0]
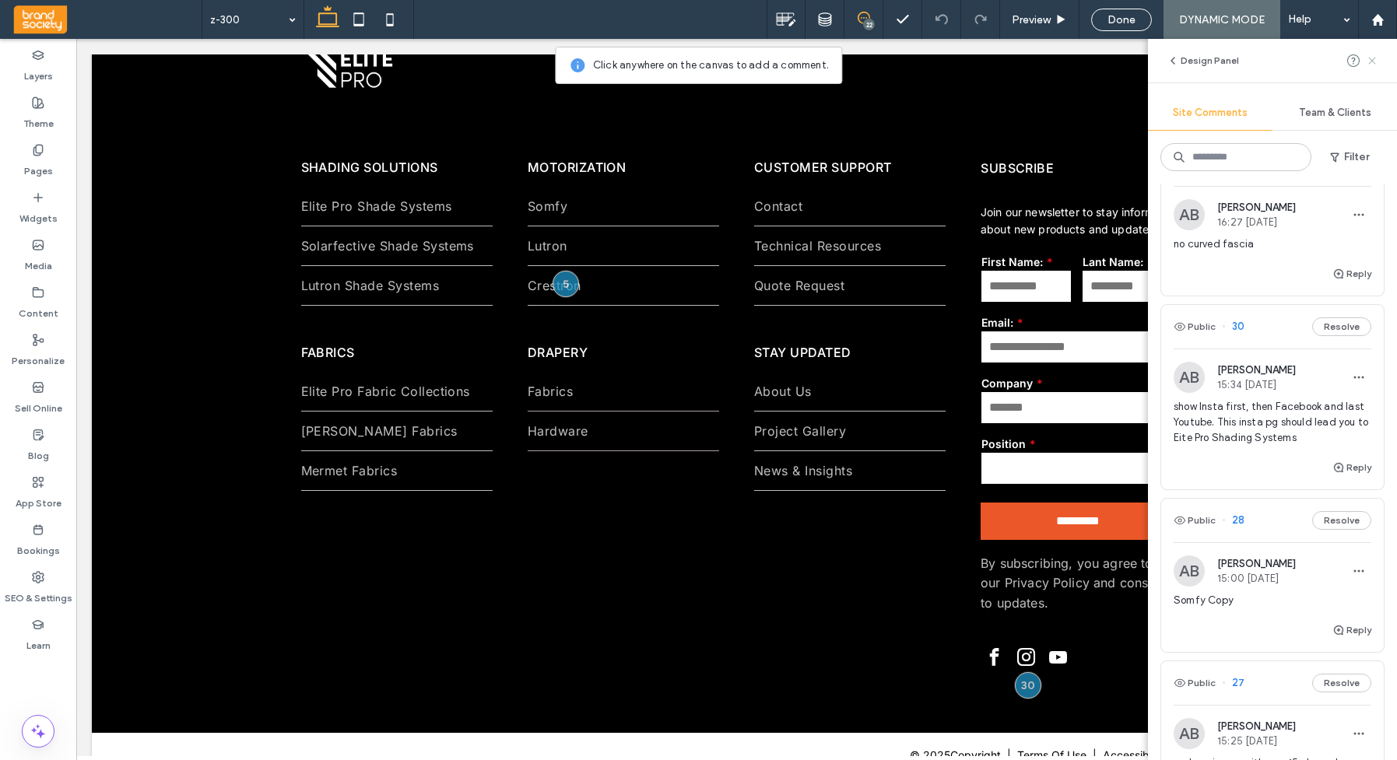
click at [1372, 60] on use at bounding box center [1371, 60] width 7 height 7
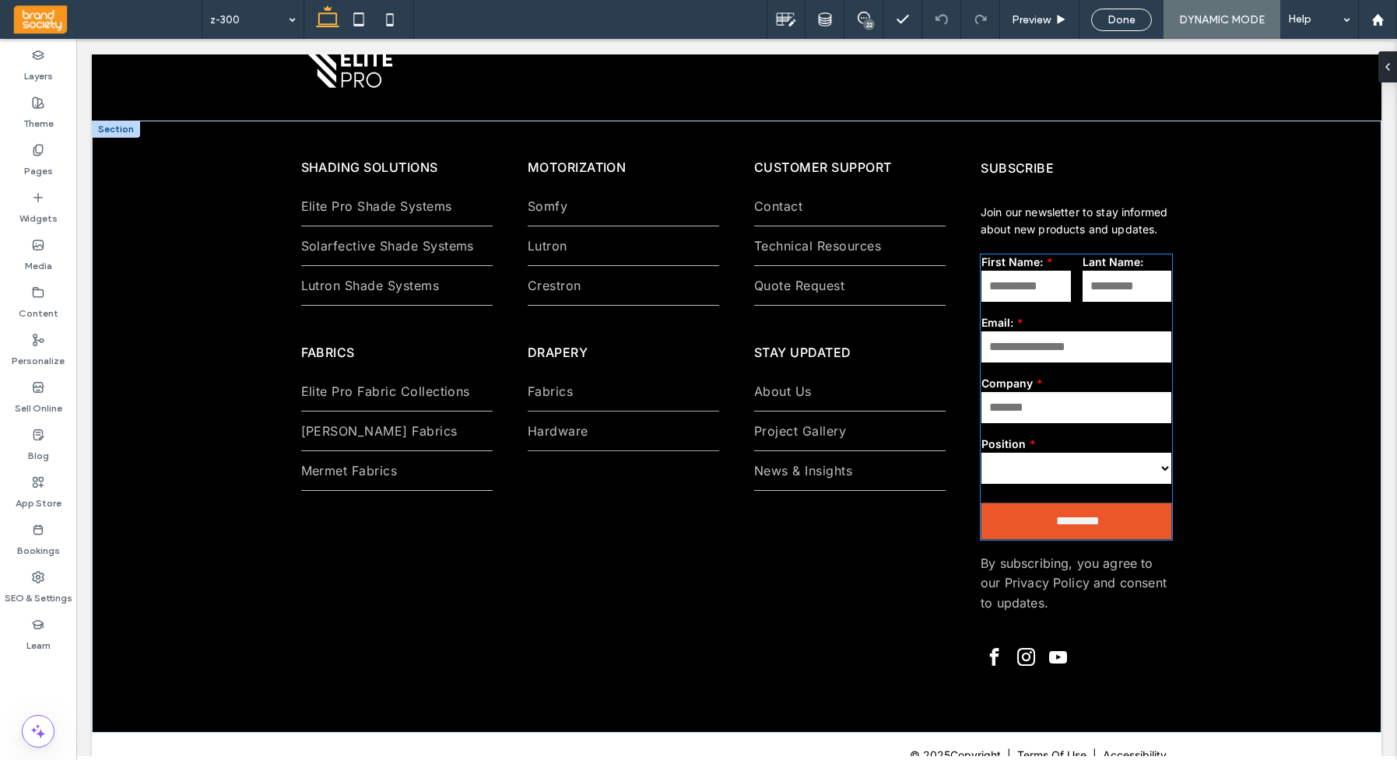
scroll to position [0, 0]
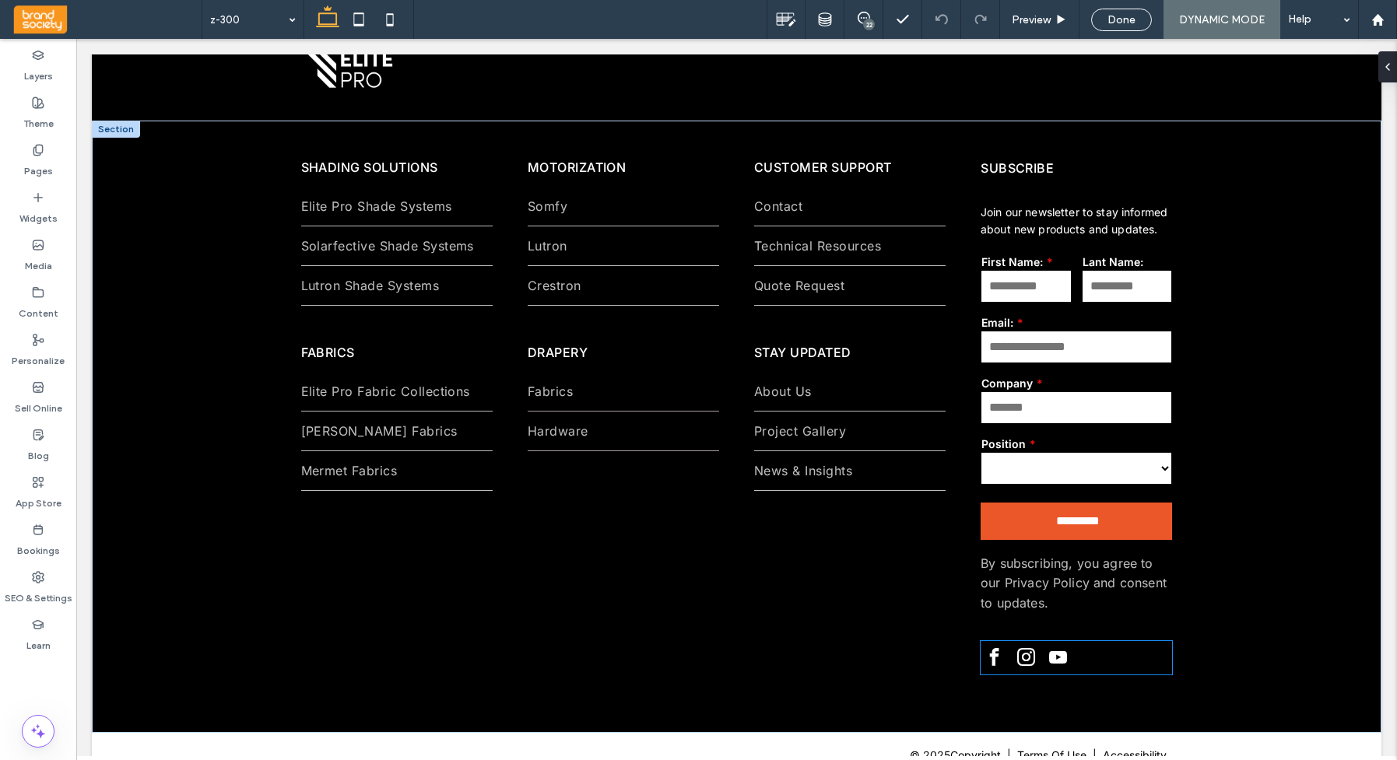
click at [1002, 658] on div at bounding box center [1075, 659] width 191 height 30
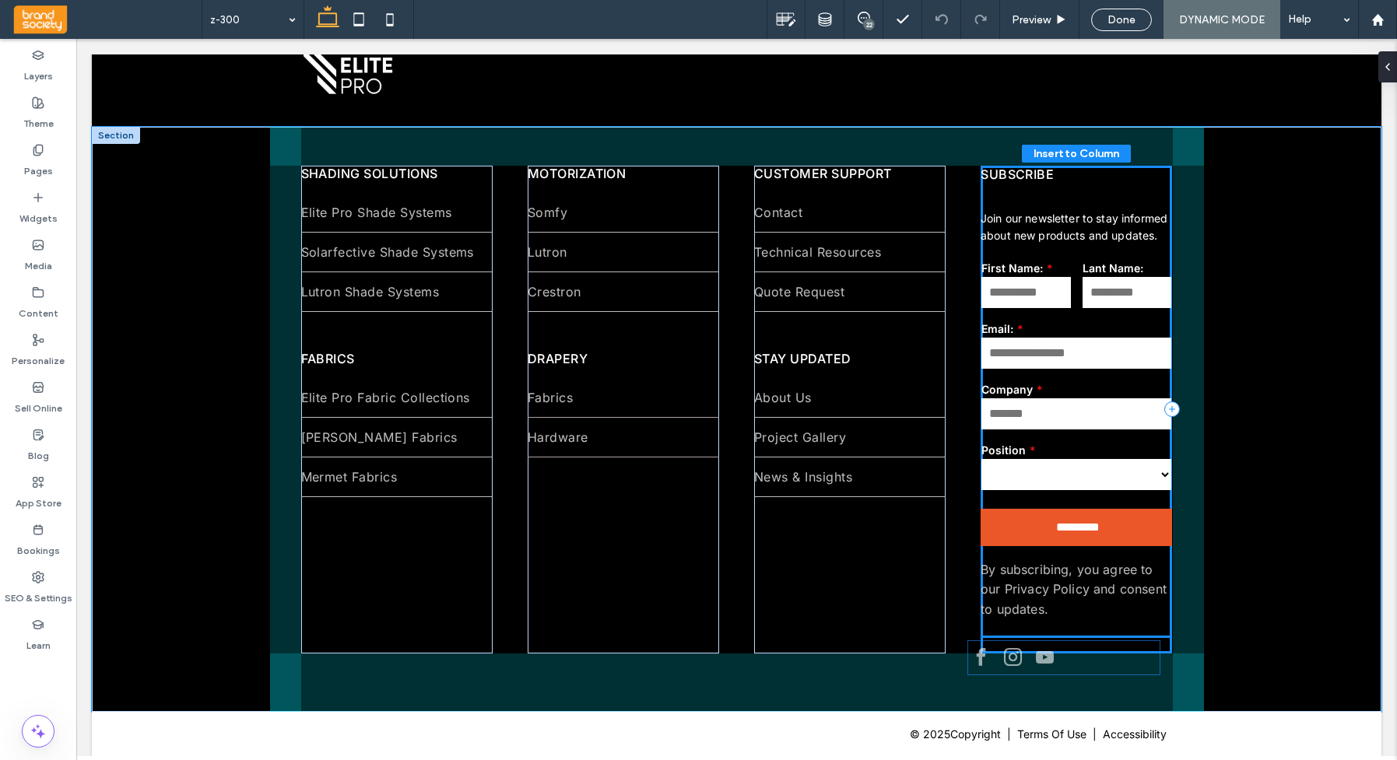
scroll to position [3857, 0]
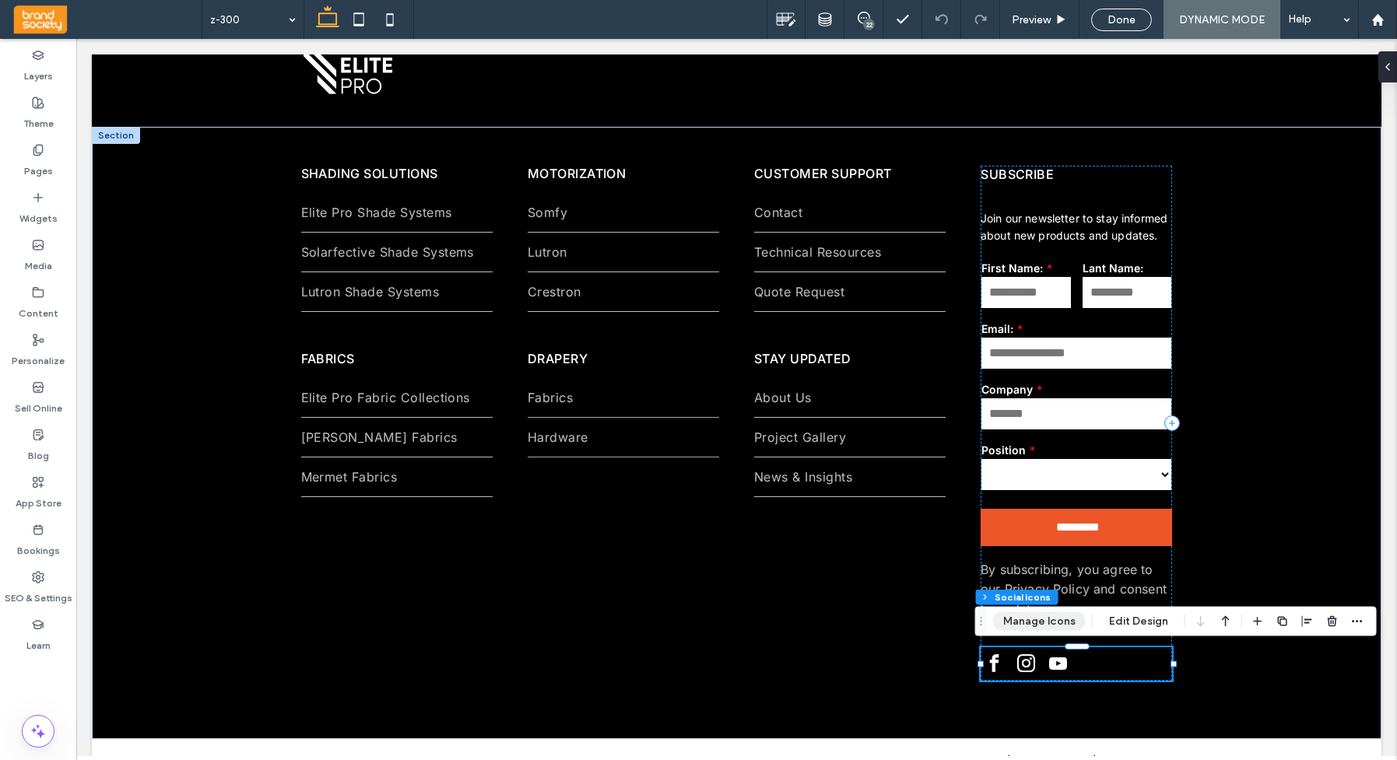
click at [1022, 621] on button "Manage Icons" at bounding box center [1039, 621] width 93 height 19
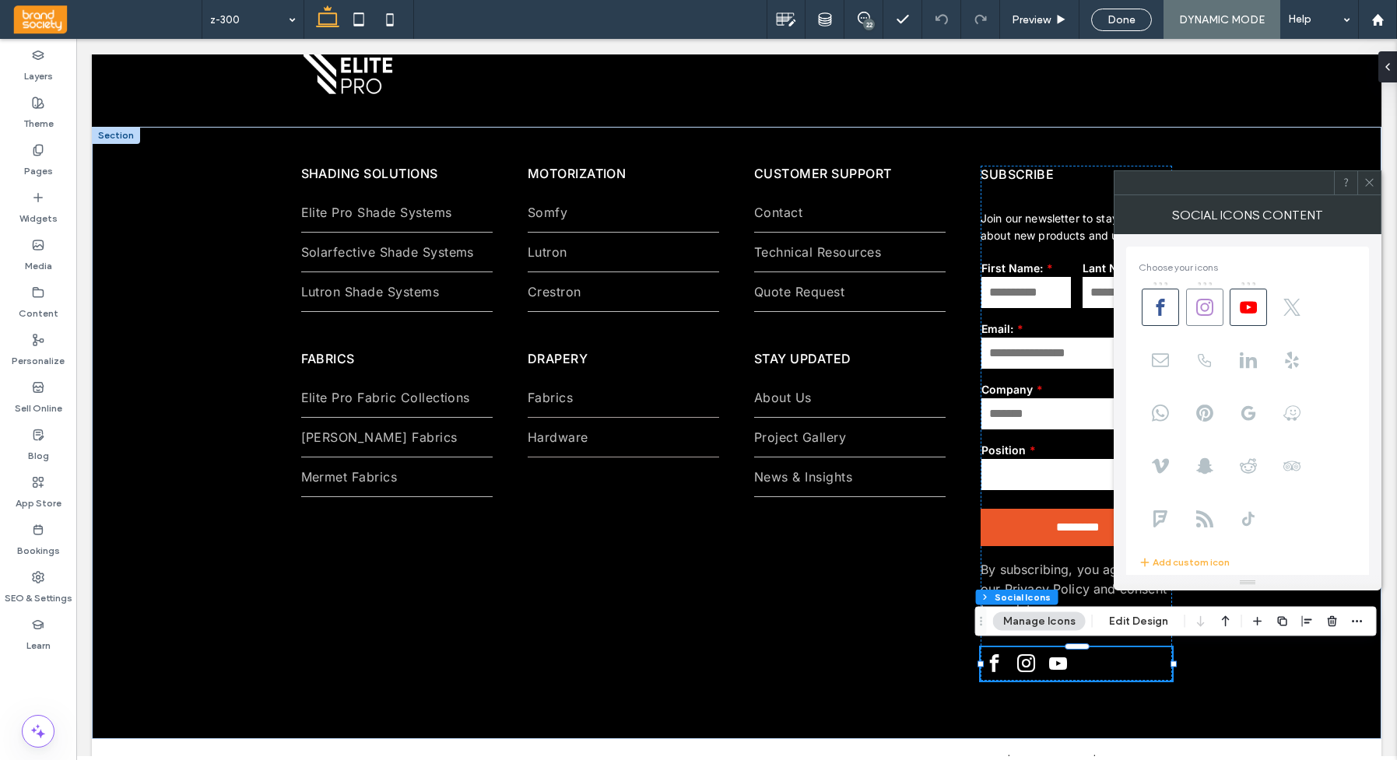
click at [1204, 303] on use at bounding box center [1204, 307] width 17 height 17
drag, startPoint x: 1159, startPoint y: 279, endPoint x: 1163, endPoint y: 303, distance: 23.8
click at [938, 16] on icon at bounding box center [941, 19] width 12 height 12
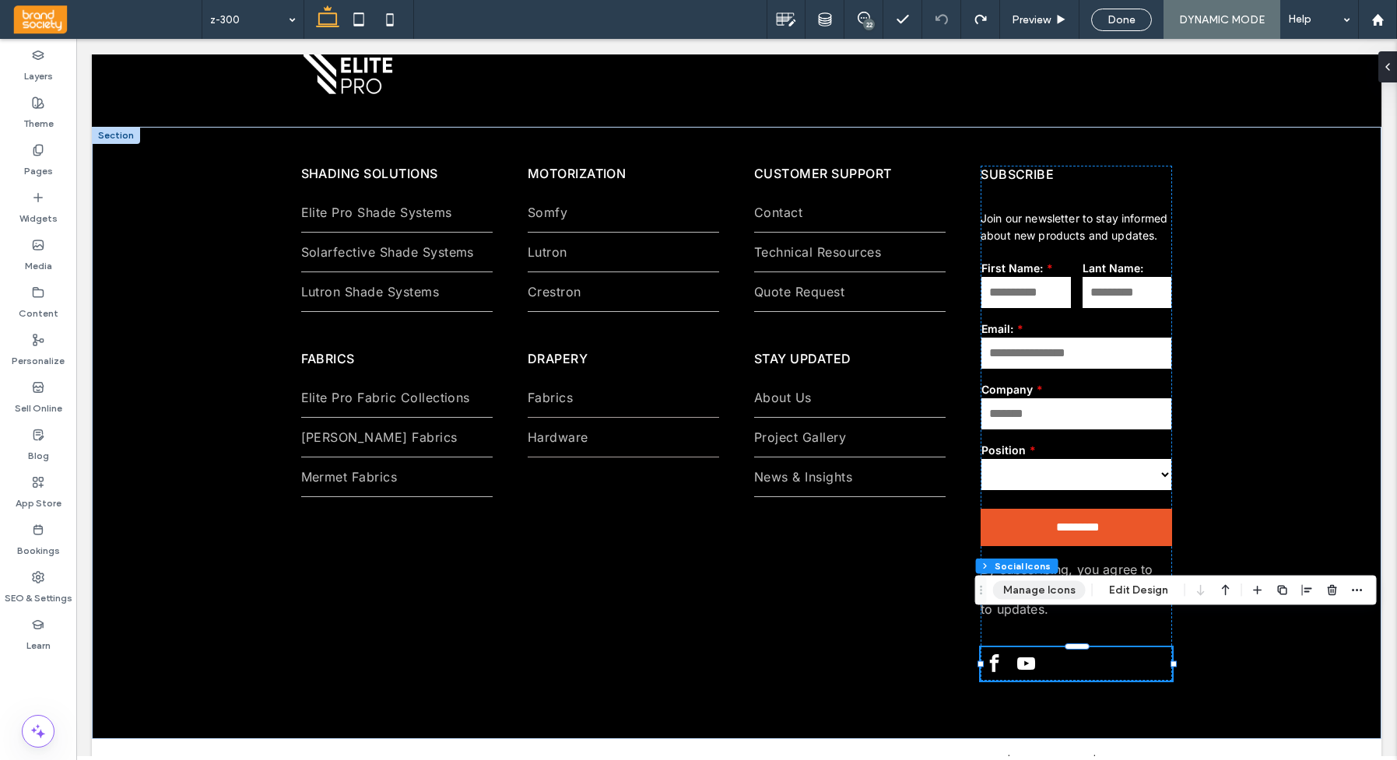
click at [1025, 594] on button "Manage Icons" at bounding box center [1039, 590] width 93 height 19
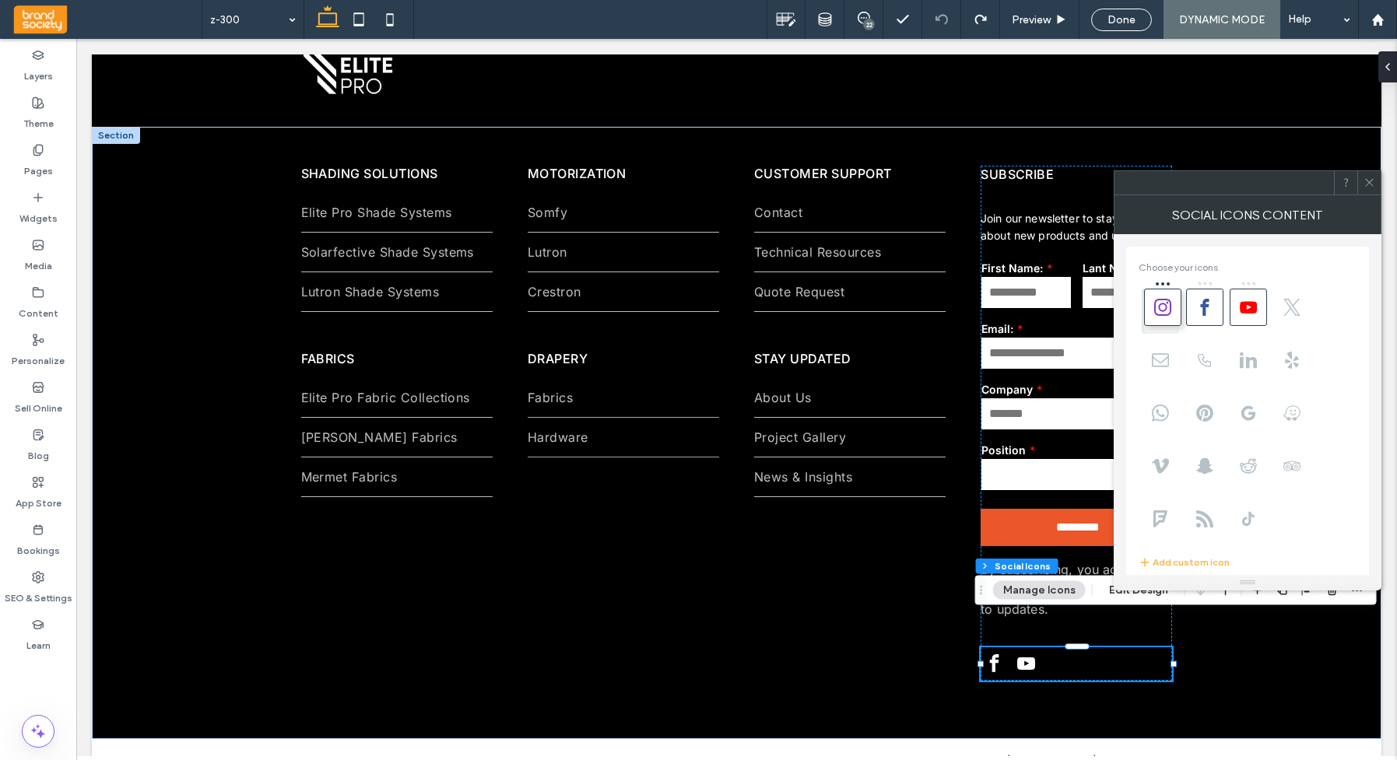
drag, startPoint x: 1204, startPoint y: 281, endPoint x: 1159, endPoint y: 281, distance: 45.1
click at [866, 23] on div "22" at bounding box center [869, 25] width 12 height 12
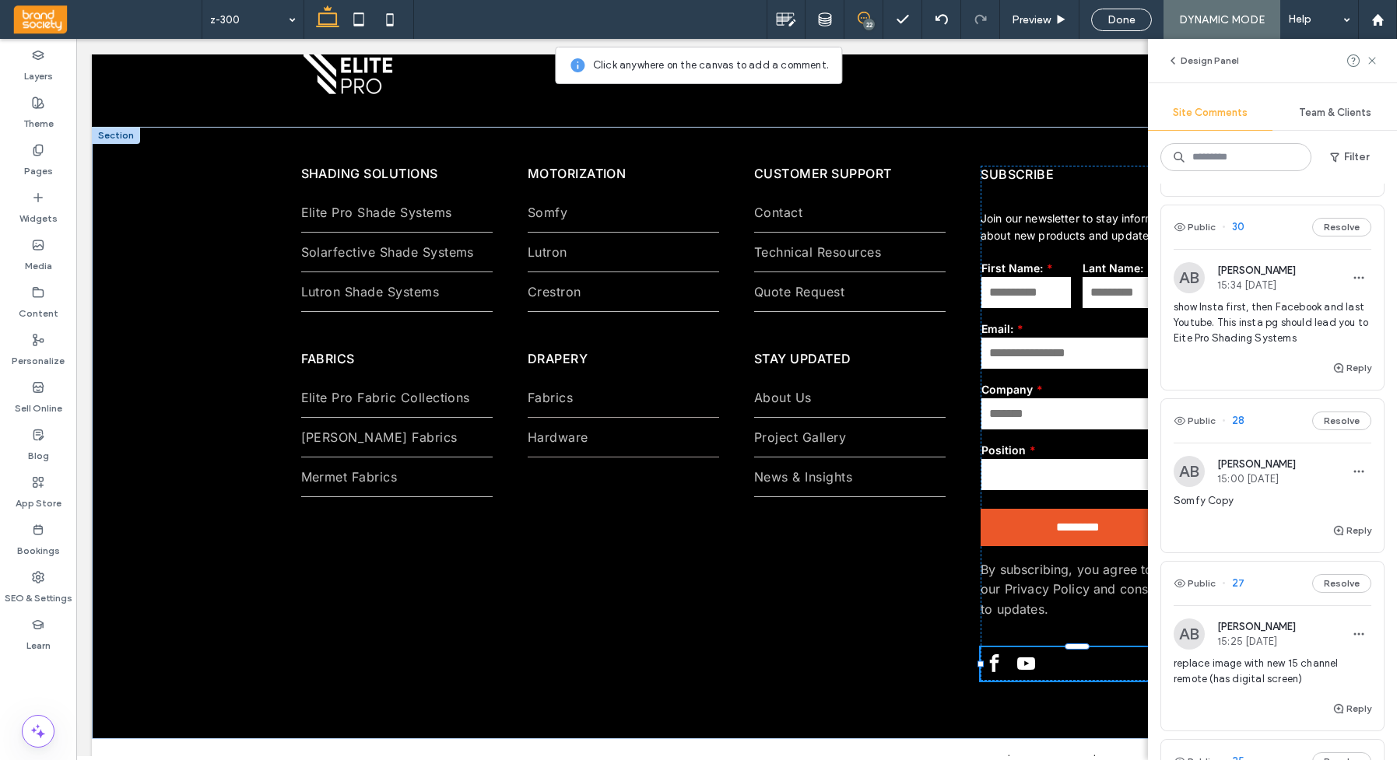
scroll to position [629, 0]
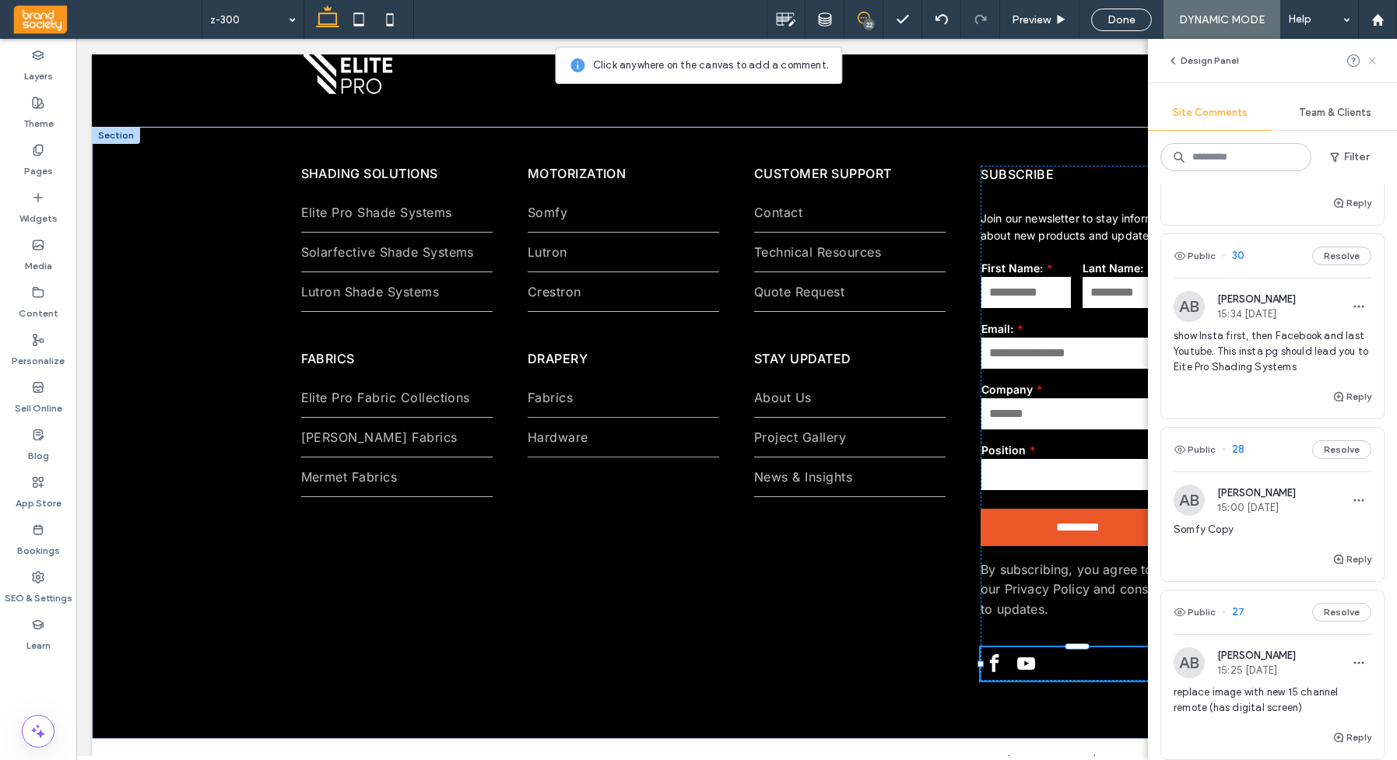
click at [1373, 58] on icon at bounding box center [1372, 60] width 12 height 12
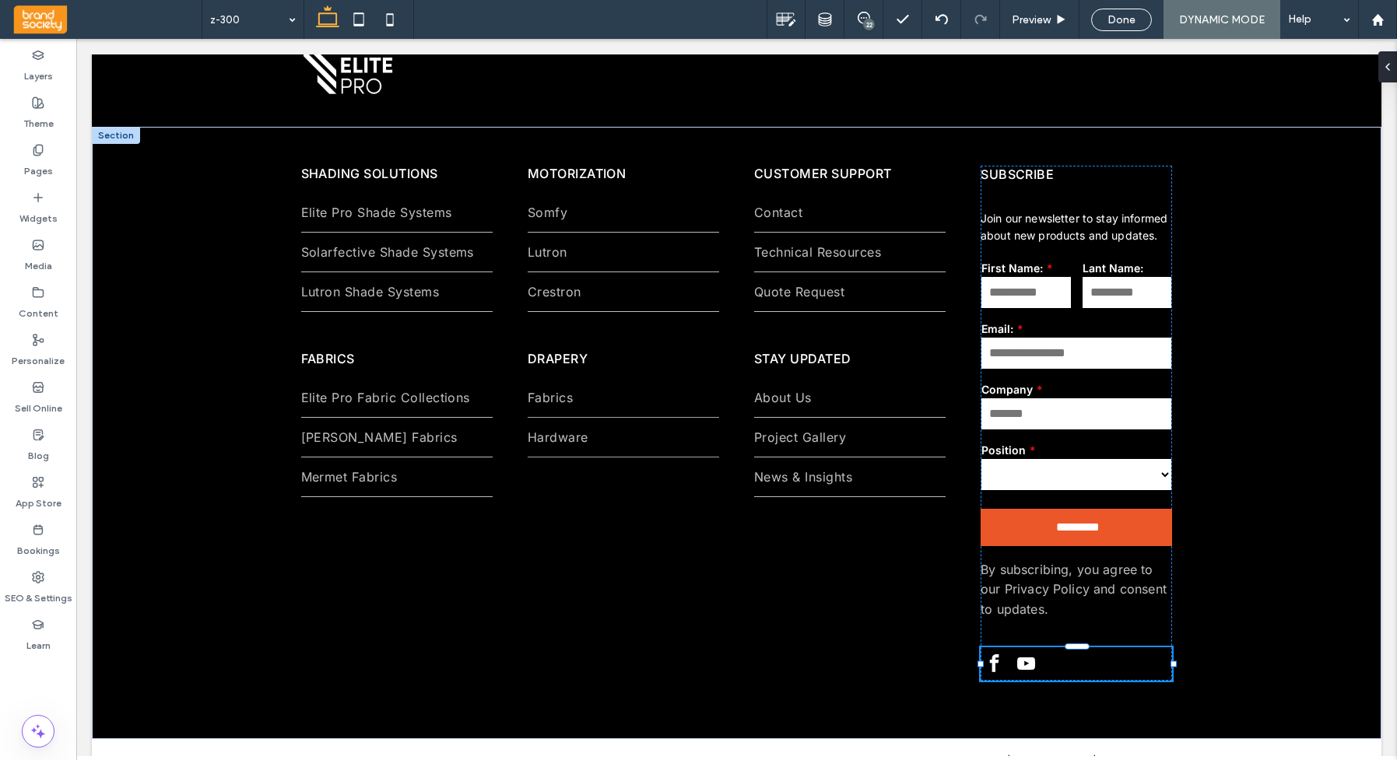
scroll to position [0, 0]
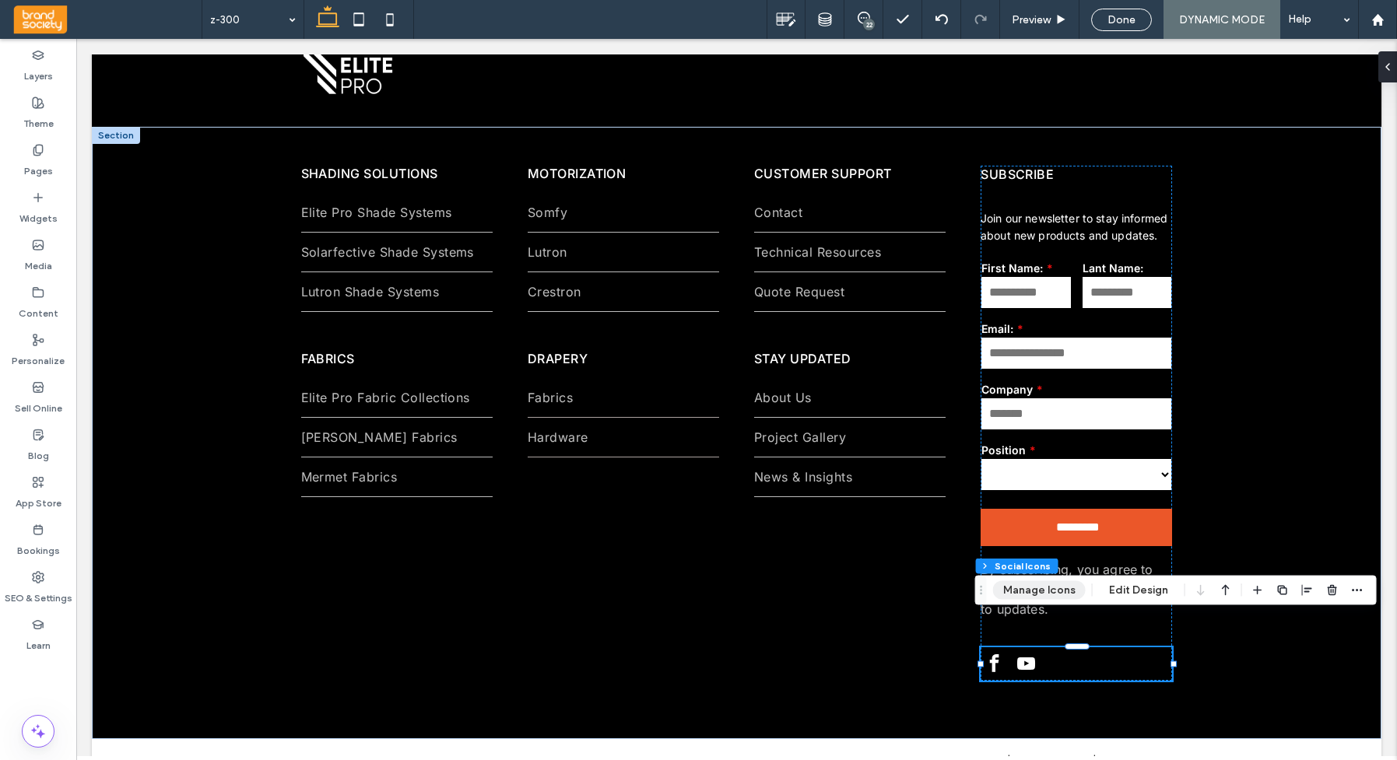
click at [1047, 587] on button "Manage Icons" at bounding box center [1039, 590] width 93 height 19
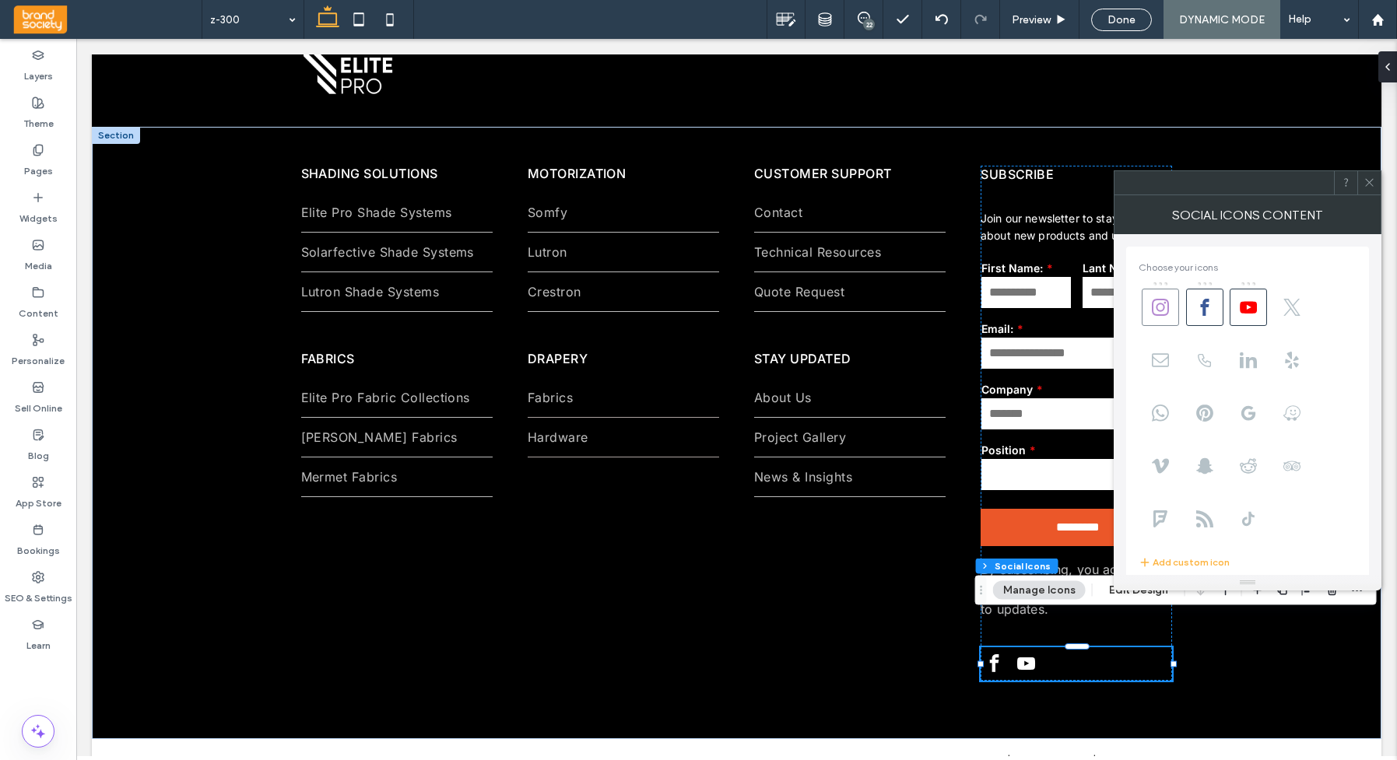
click at [1158, 309] on use at bounding box center [1160, 307] width 17 height 17
click at [1158, 307] on icon at bounding box center [1160, 307] width 17 height 17
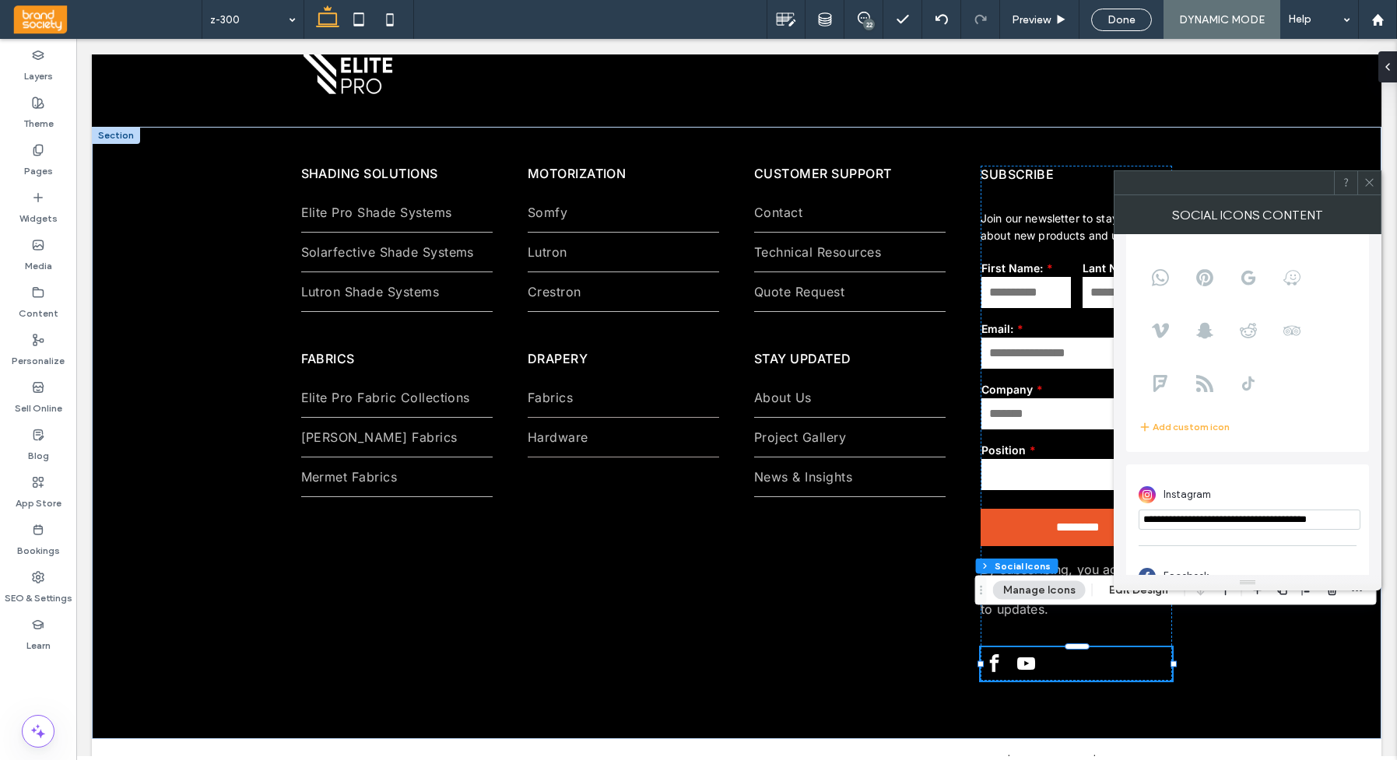
scroll to position [146, 0]
click at [1281, 510] on input "**********" at bounding box center [1249, 509] width 222 height 20
click at [1302, 509] on input "**********" at bounding box center [1249, 509] width 222 height 20
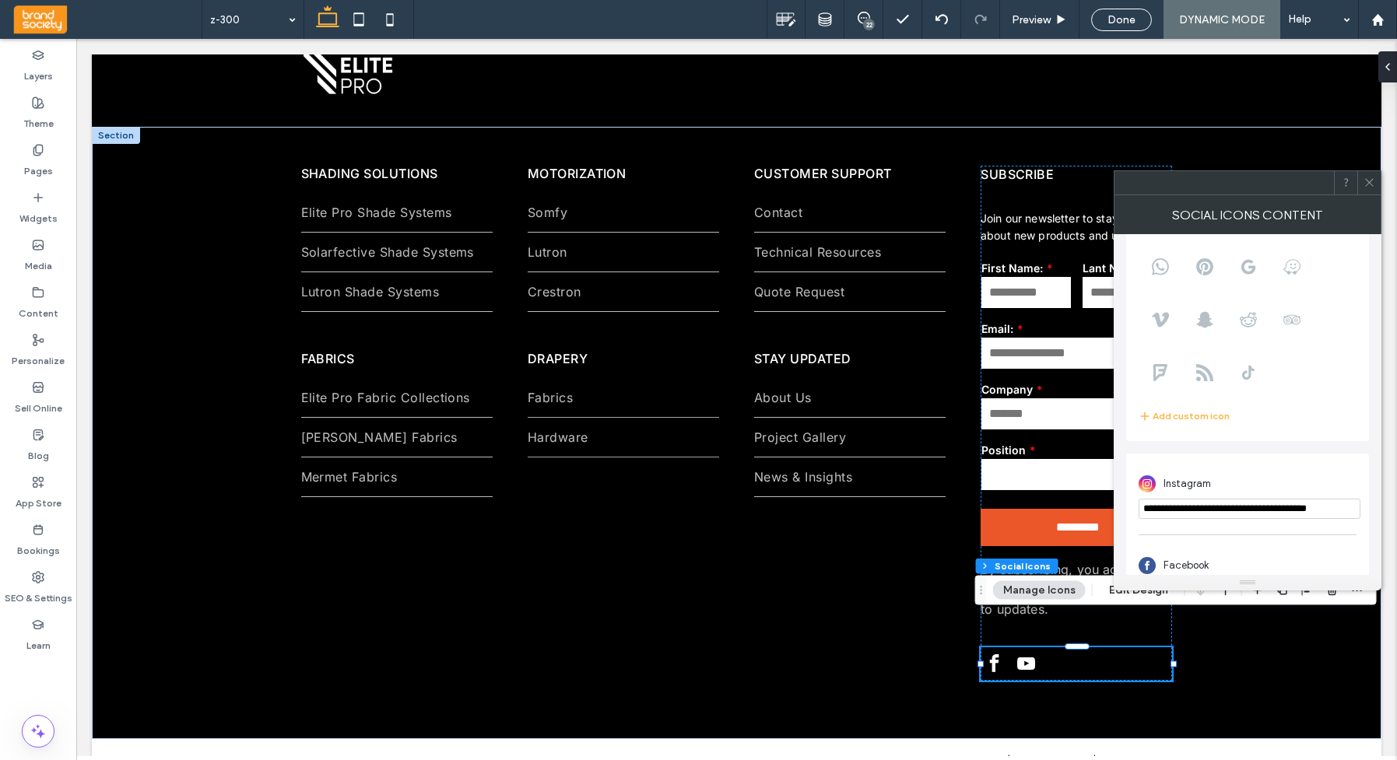
paste input "url"
type input "**********"
click at [1235, 184] on div at bounding box center [1223, 182] width 219 height 23
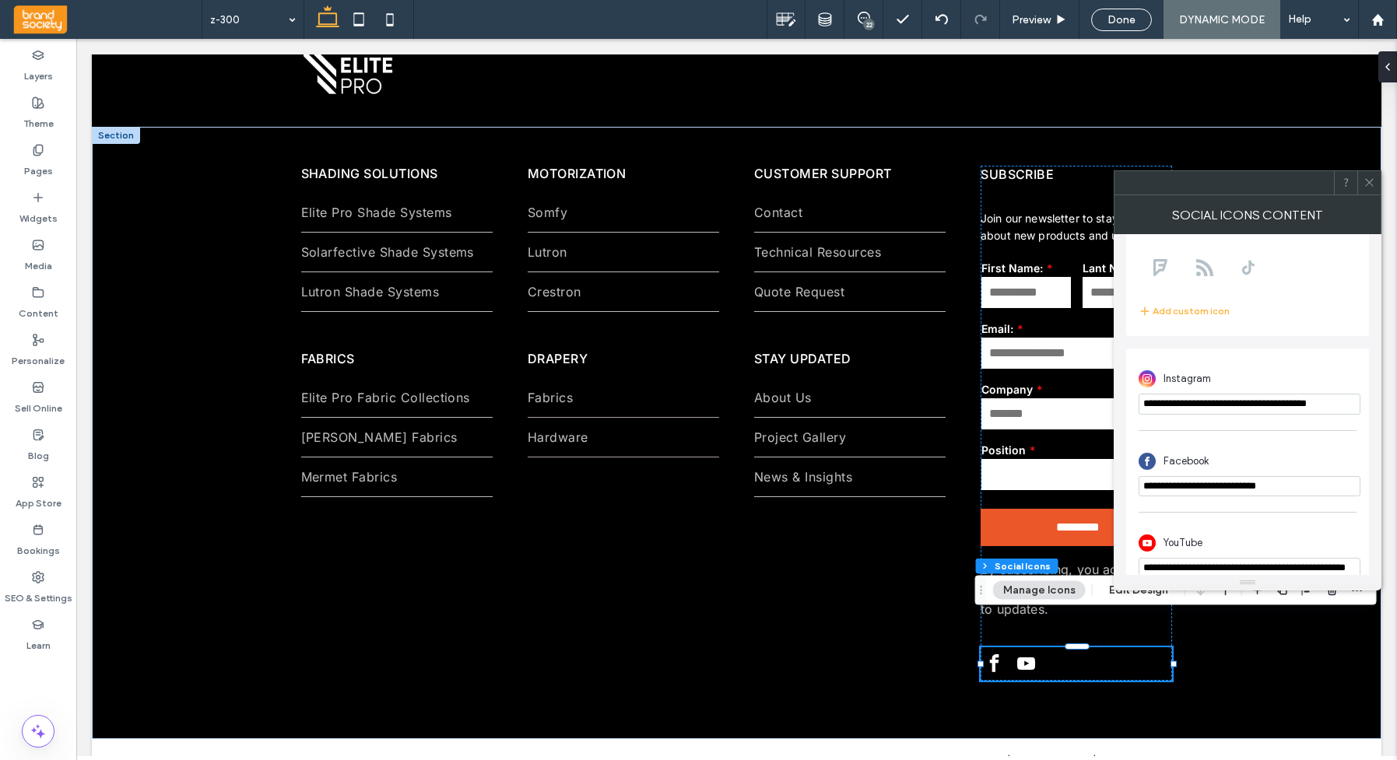
scroll to position [272, 0]
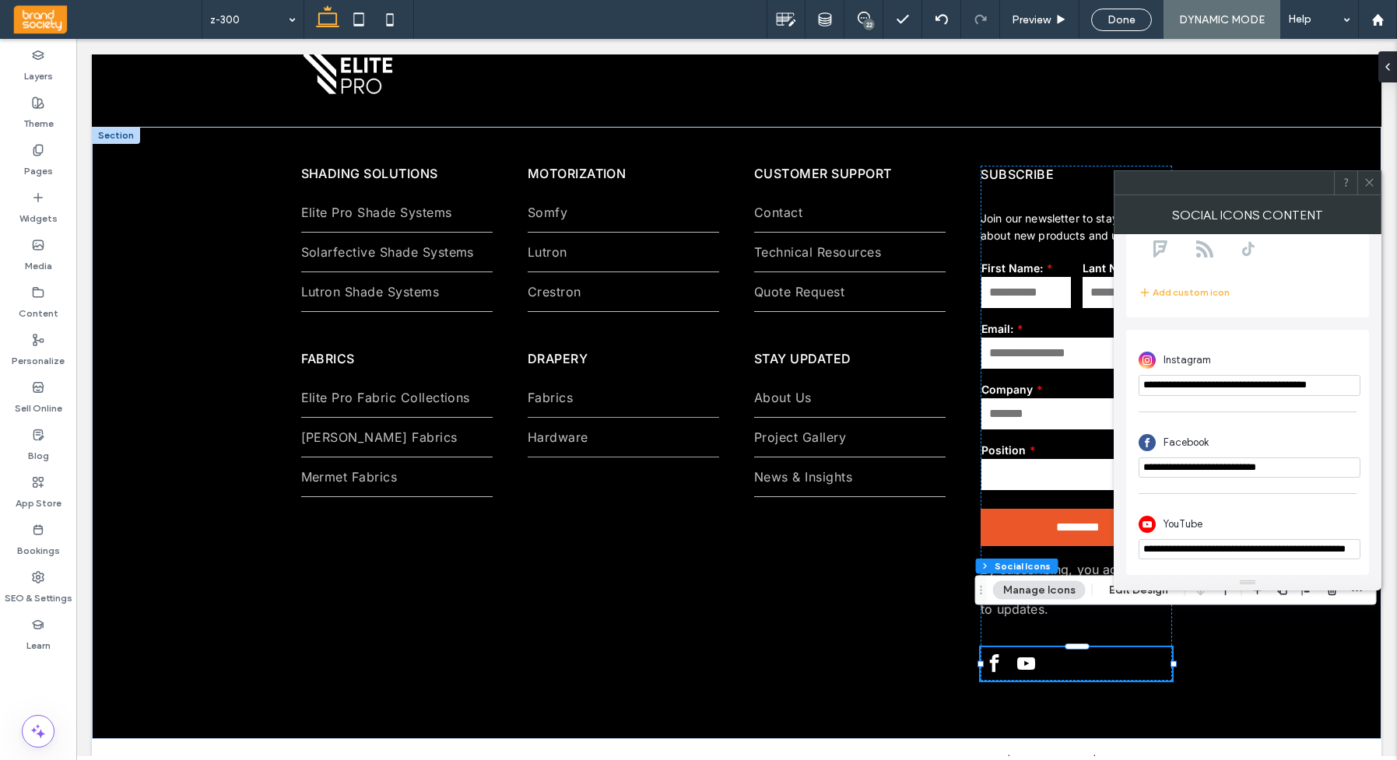
click at [1371, 181] on icon at bounding box center [1369, 183] width 12 height 12
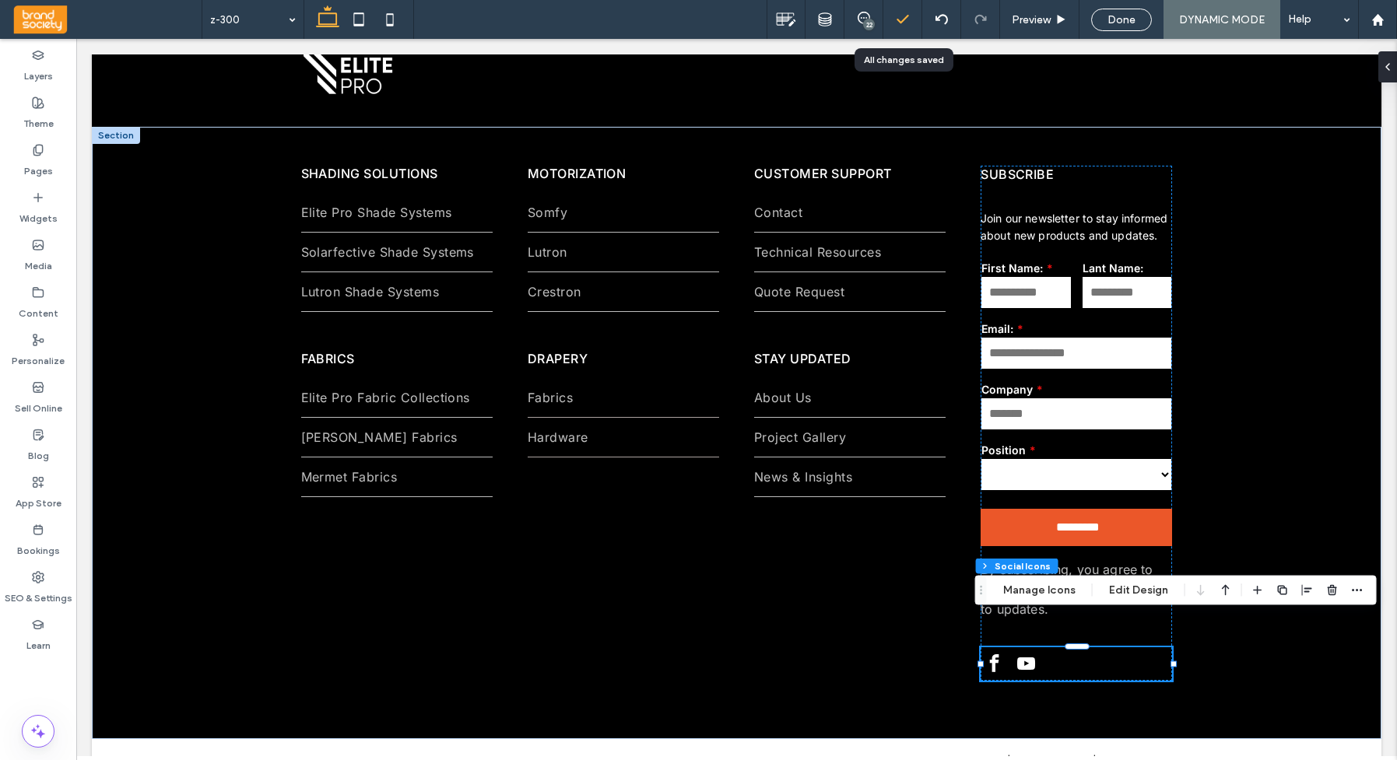
click at [902, 23] on icon at bounding box center [903, 20] width 16 height 16
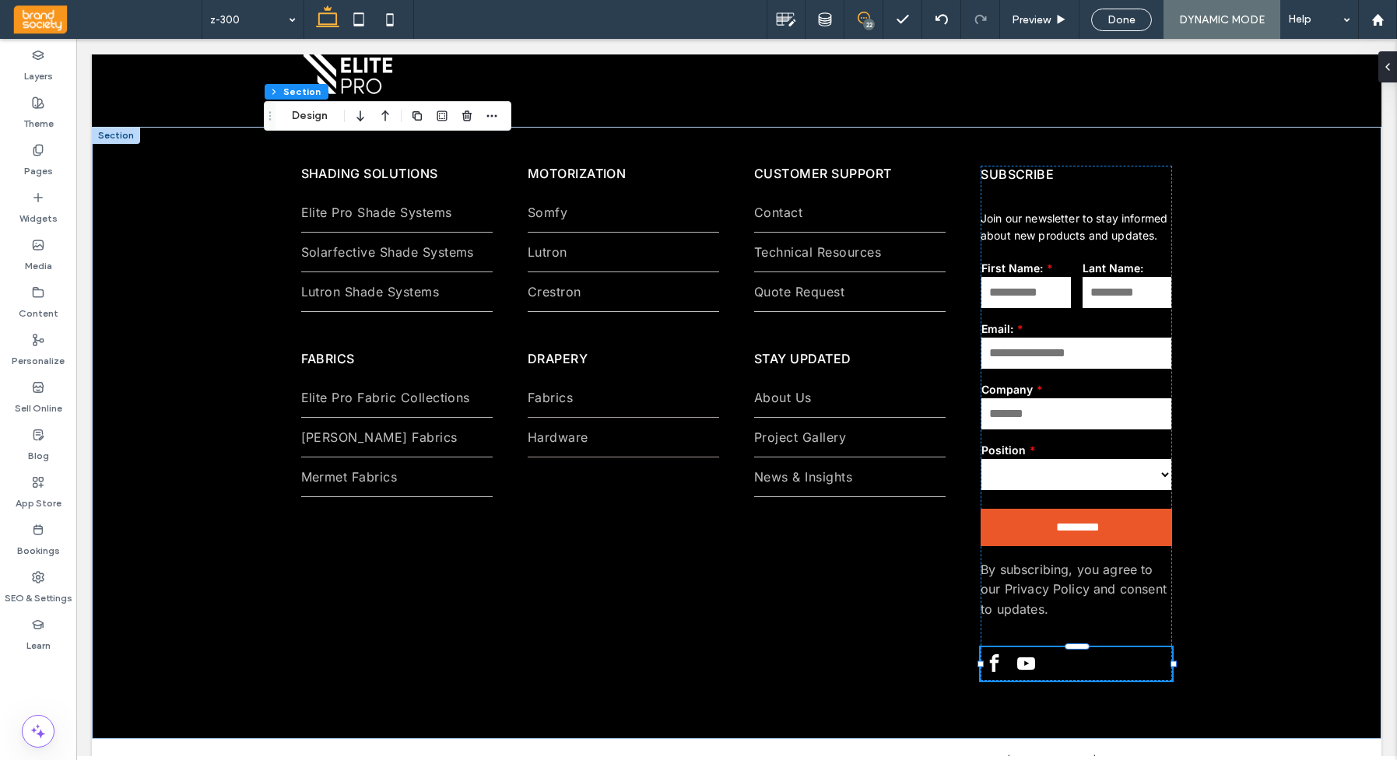
click at [863, 19] on icon at bounding box center [863, 18] width 12 height 12
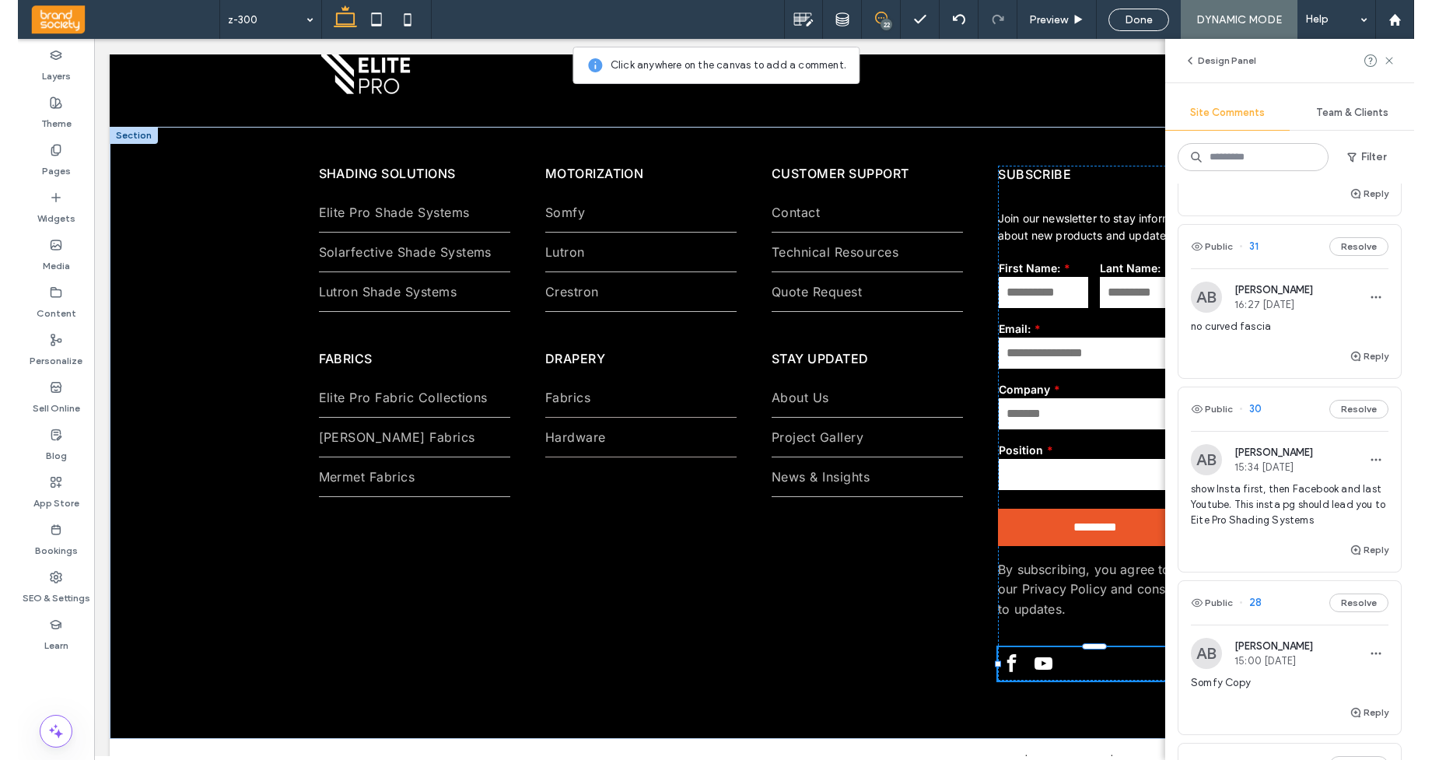
scroll to position [497, 0]
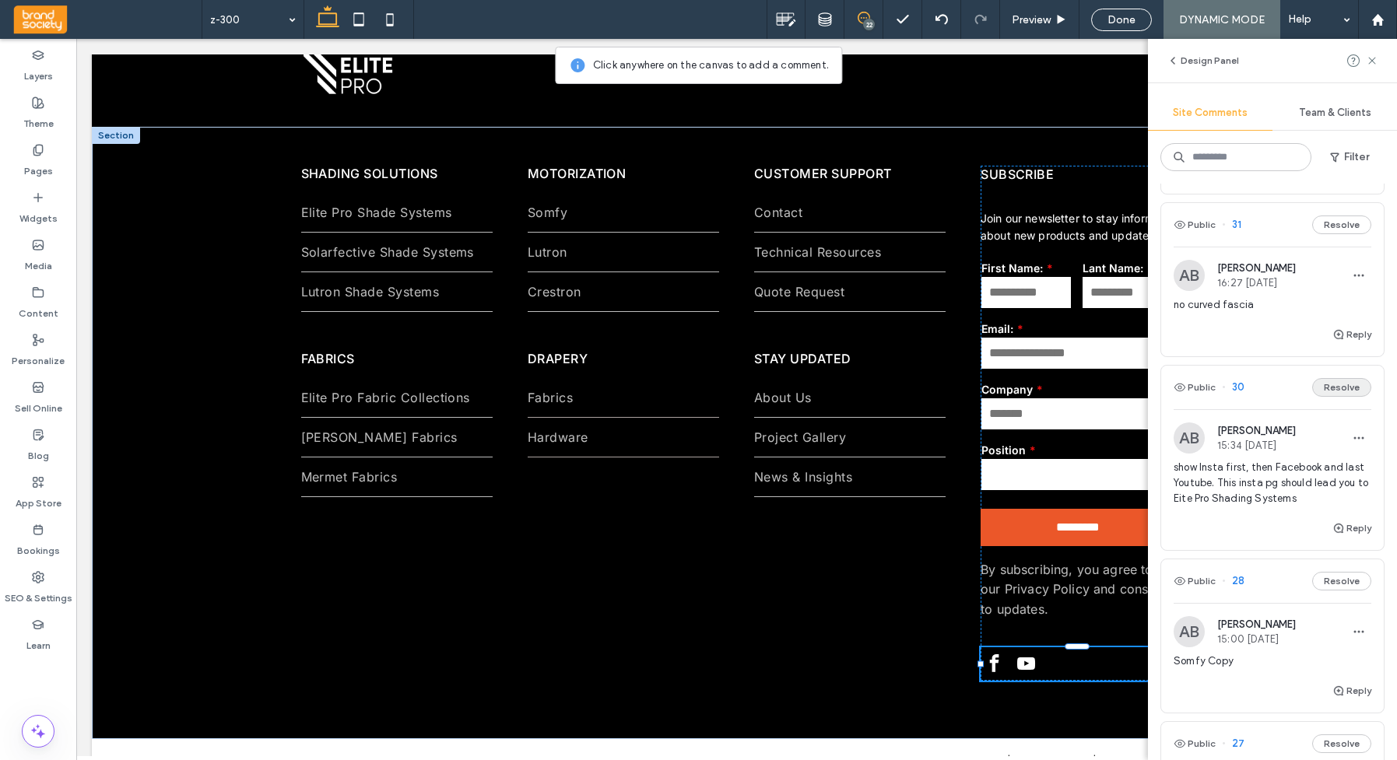
click at [1329, 387] on button "Resolve" at bounding box center [1341, 387] width 59 height 19
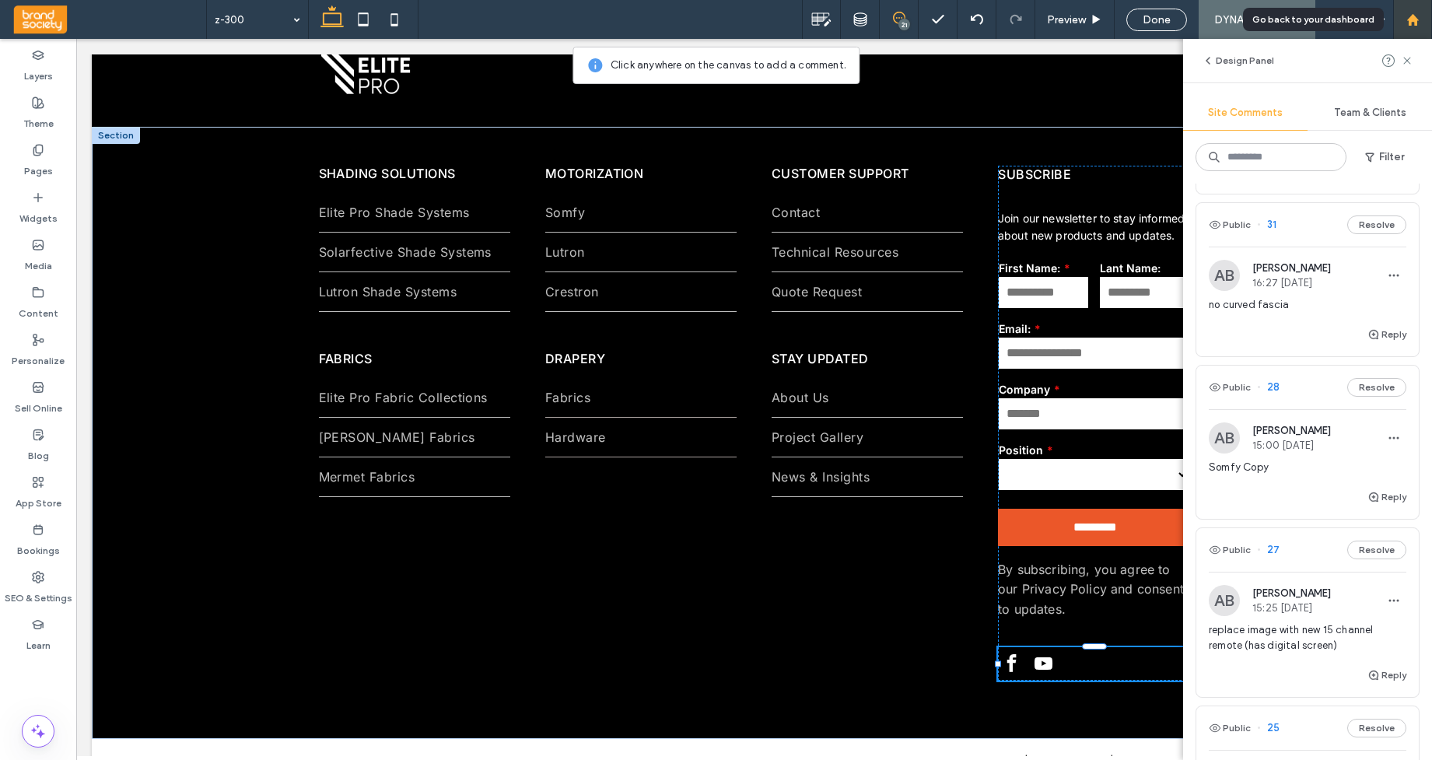
click at [1396, 19] on use at bounding box center [1413, 19] width 12 height 12
